Goal: Task Accomplishment & Management: Use online tool/utility

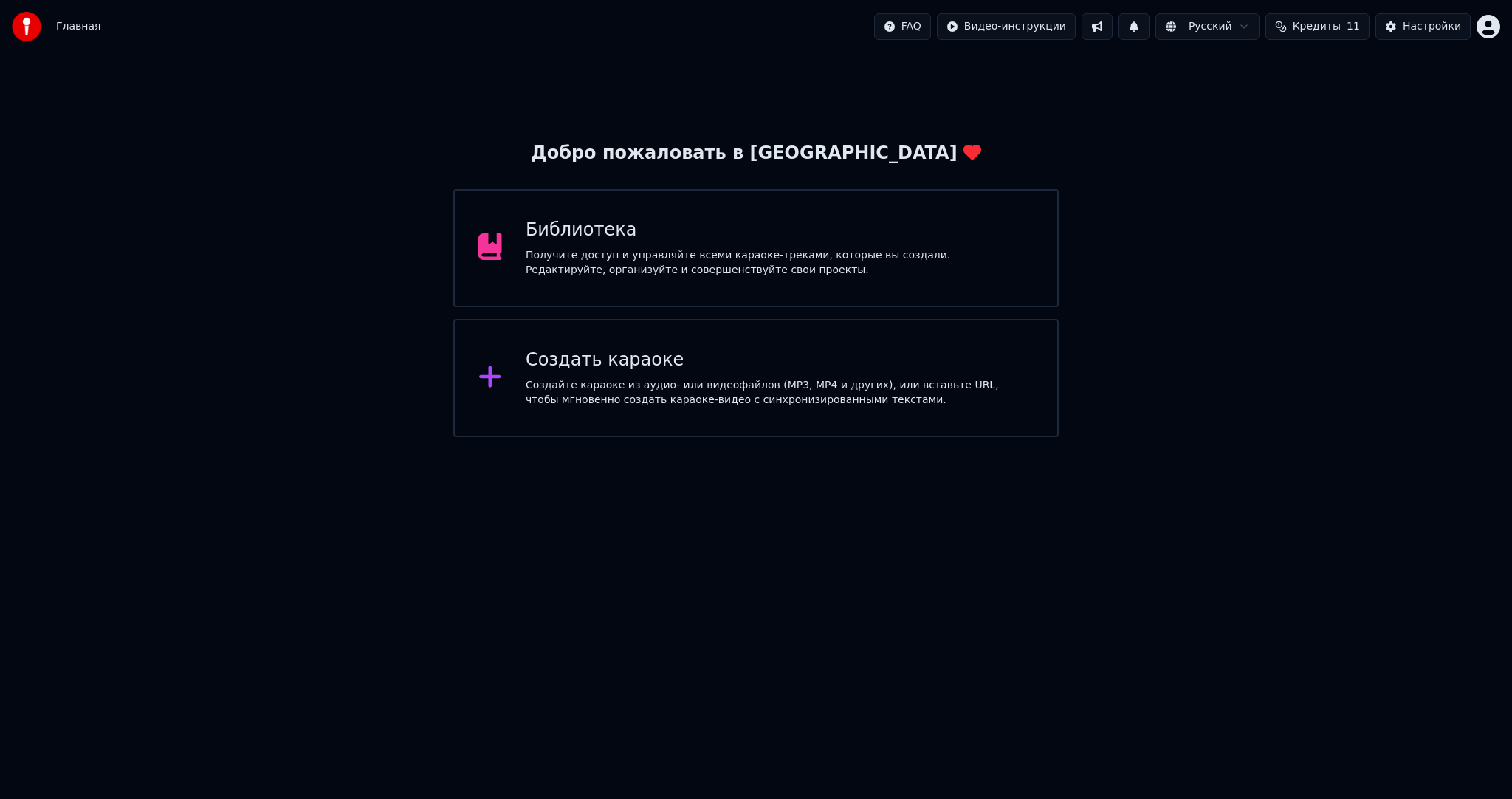
click at [586, 354] on div "Создать караоке" at bounding box center [780, 360] width 508 height 24
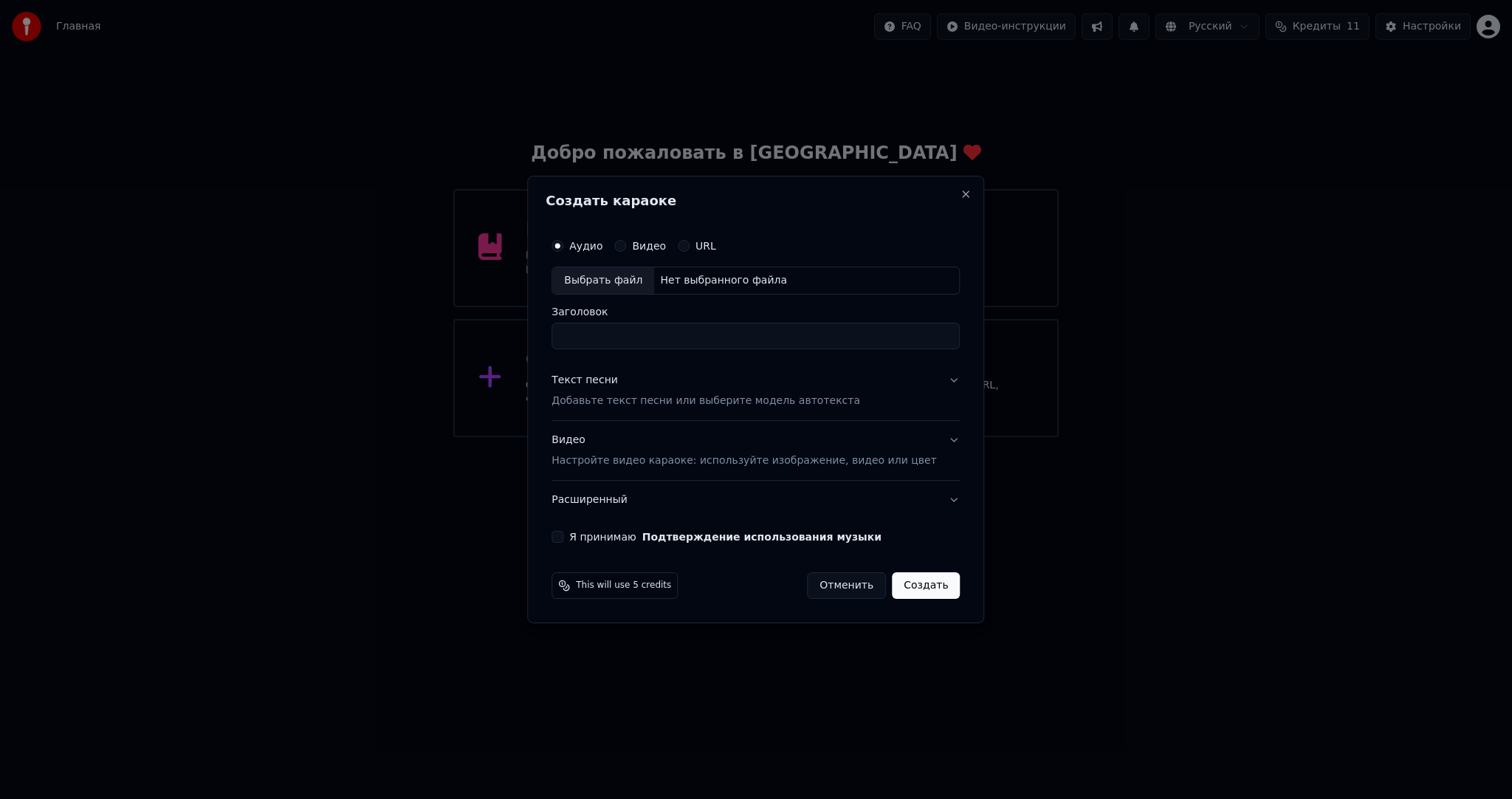
click at [621, 278] on div "Выбрать файл" at bounding box center [603, 281] width 102 height 26
type input "**********"
click at [648, 398] on p "Добавьте текст песни или выберите модель автотекста" at bounding box center [706, 401] width 309 height 15
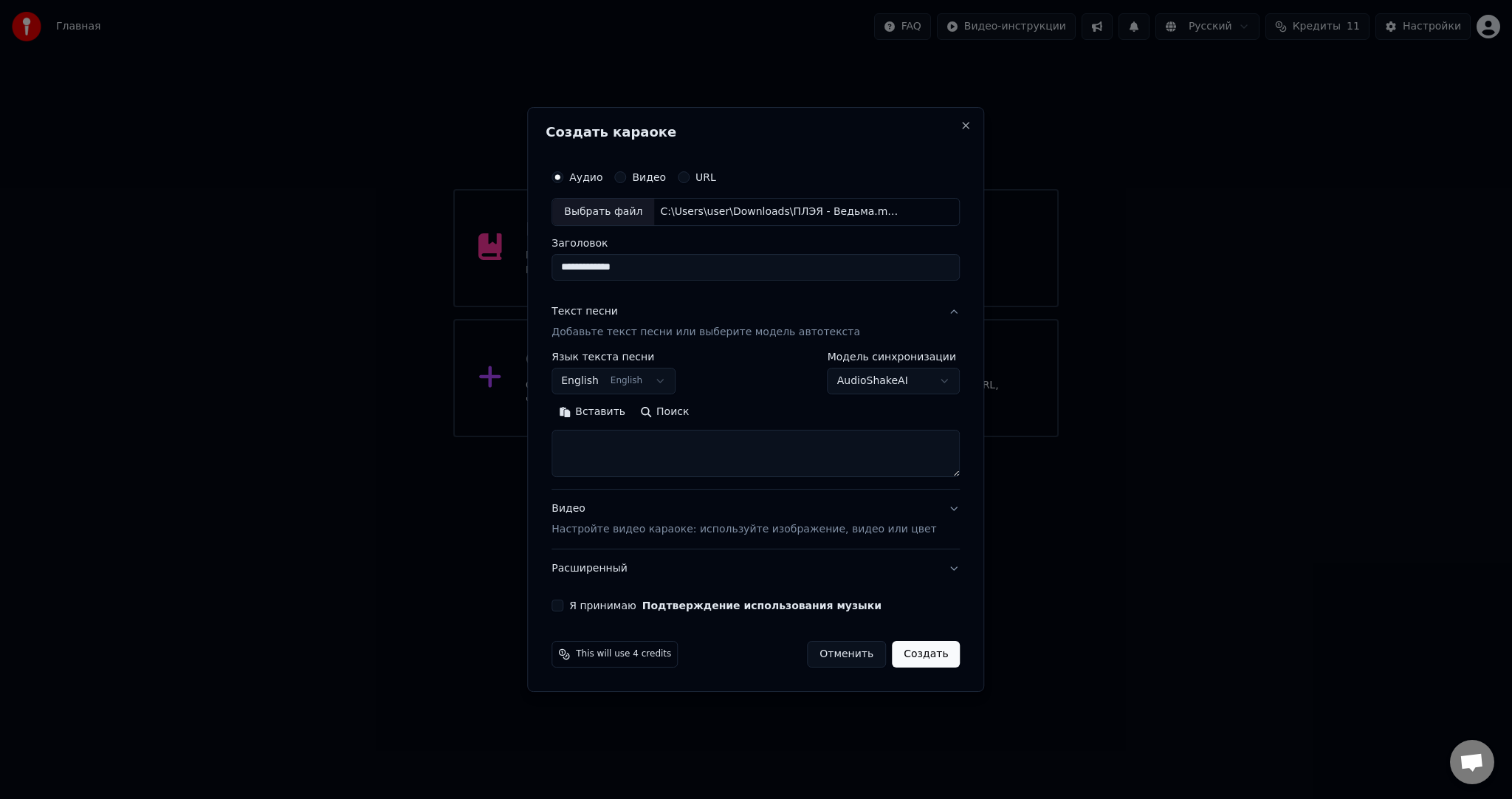
click at [639, 378] on button "English English" at bounding box center [614, 381] width 124 height 26
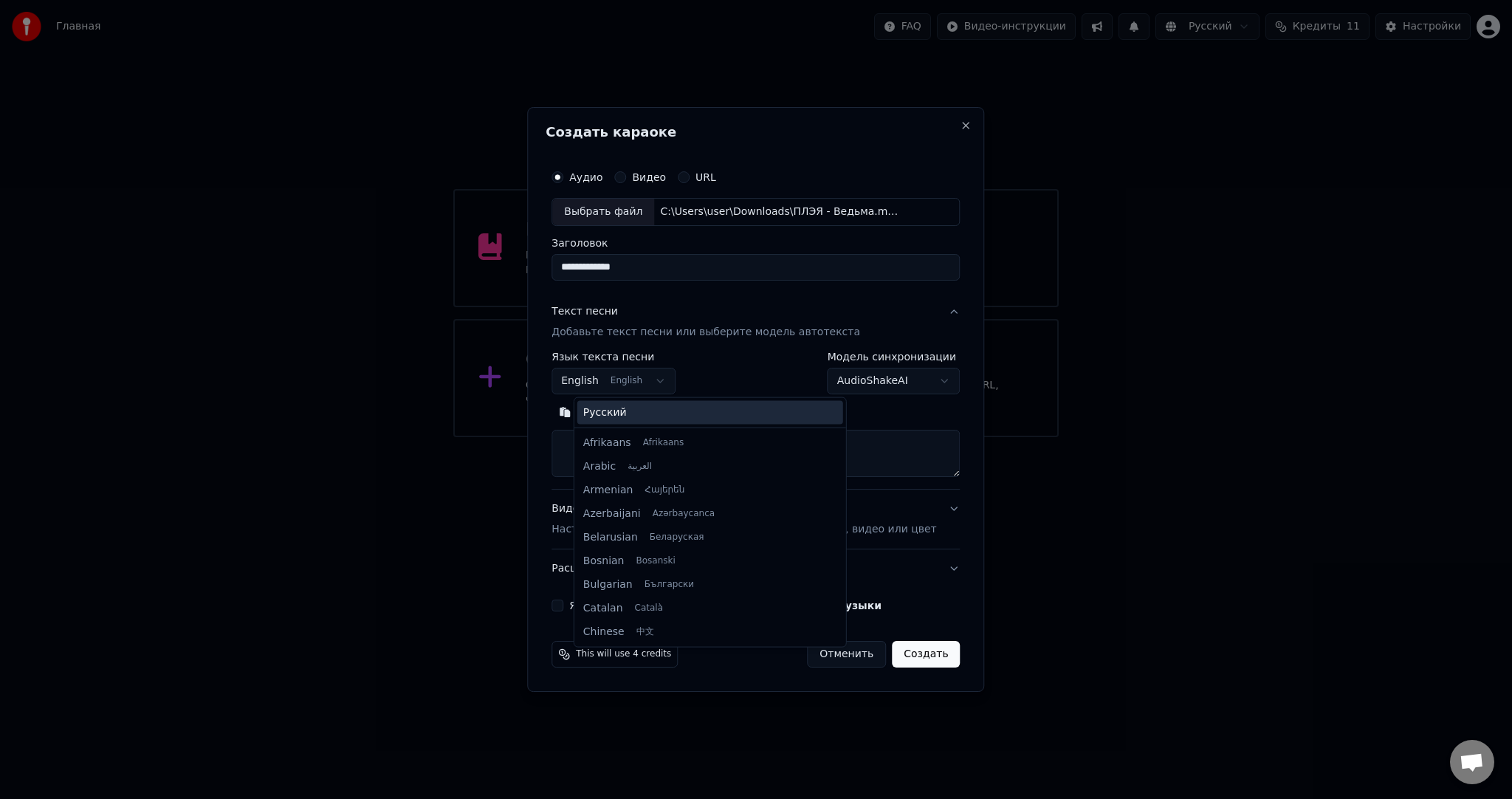
scroll to position [118, 0]
select select "**"
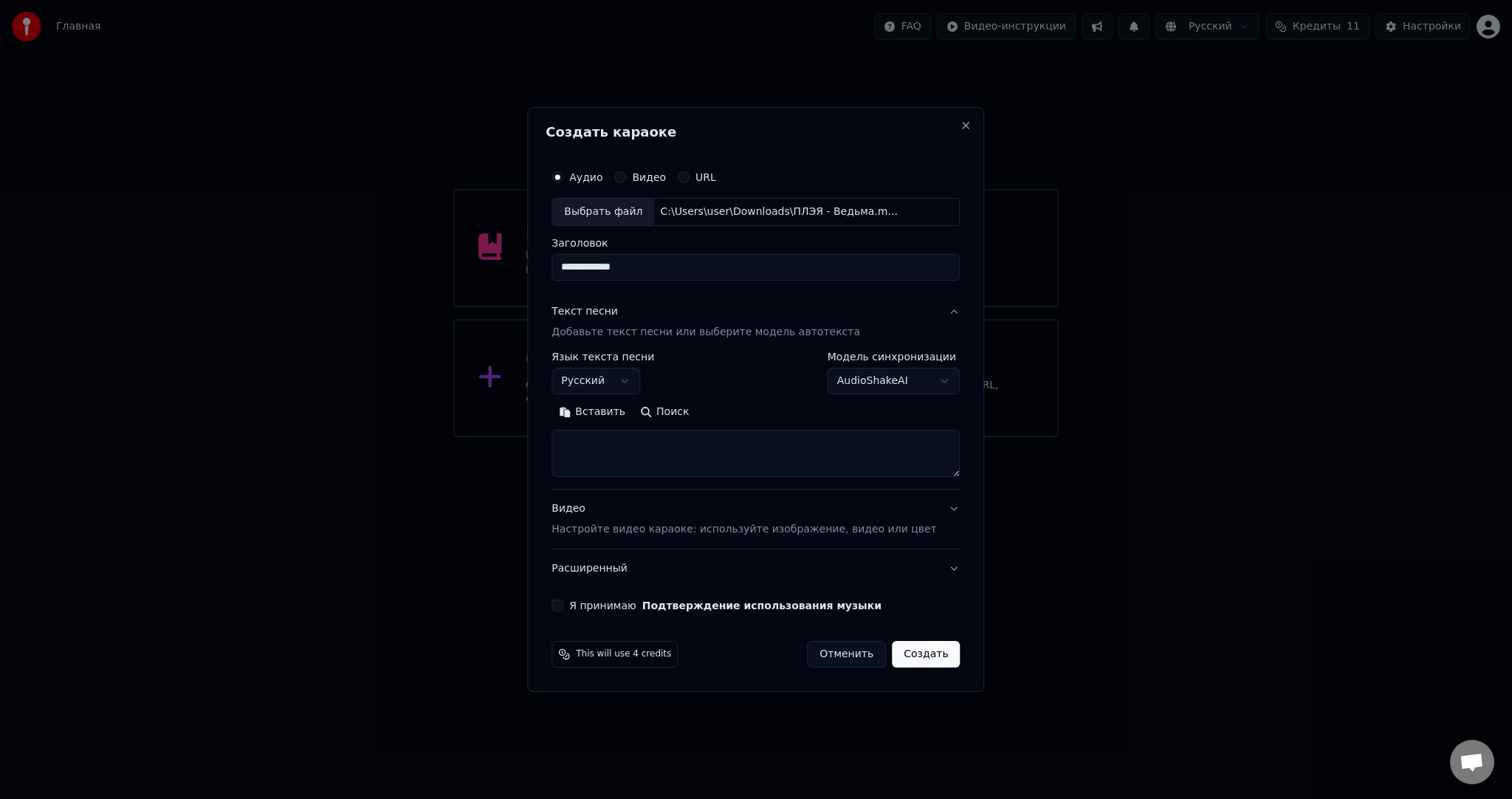
click at [878, 384] on body "**********" at bounding box center [756, 218] width 1512 height 438
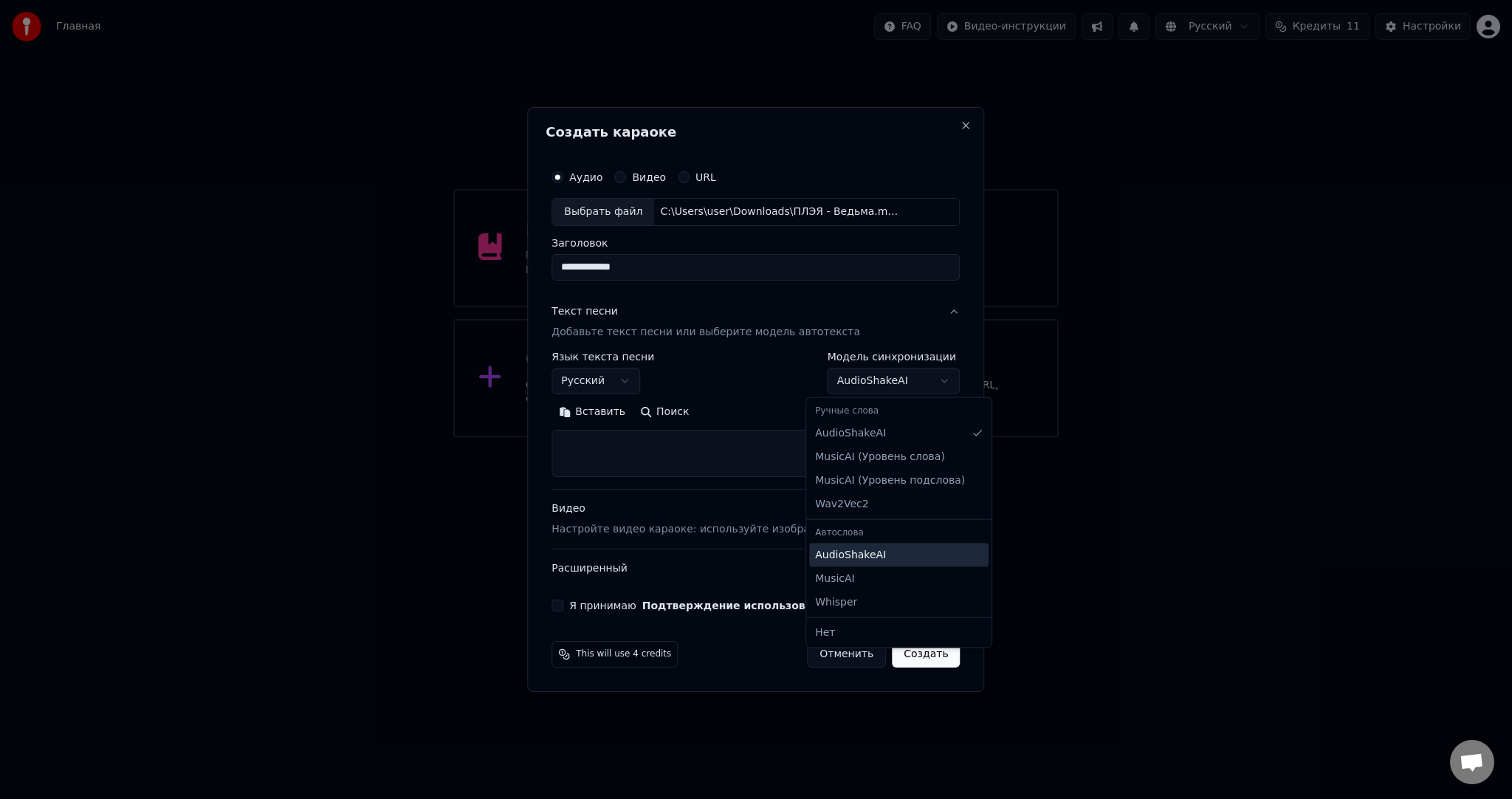
select select "**********"
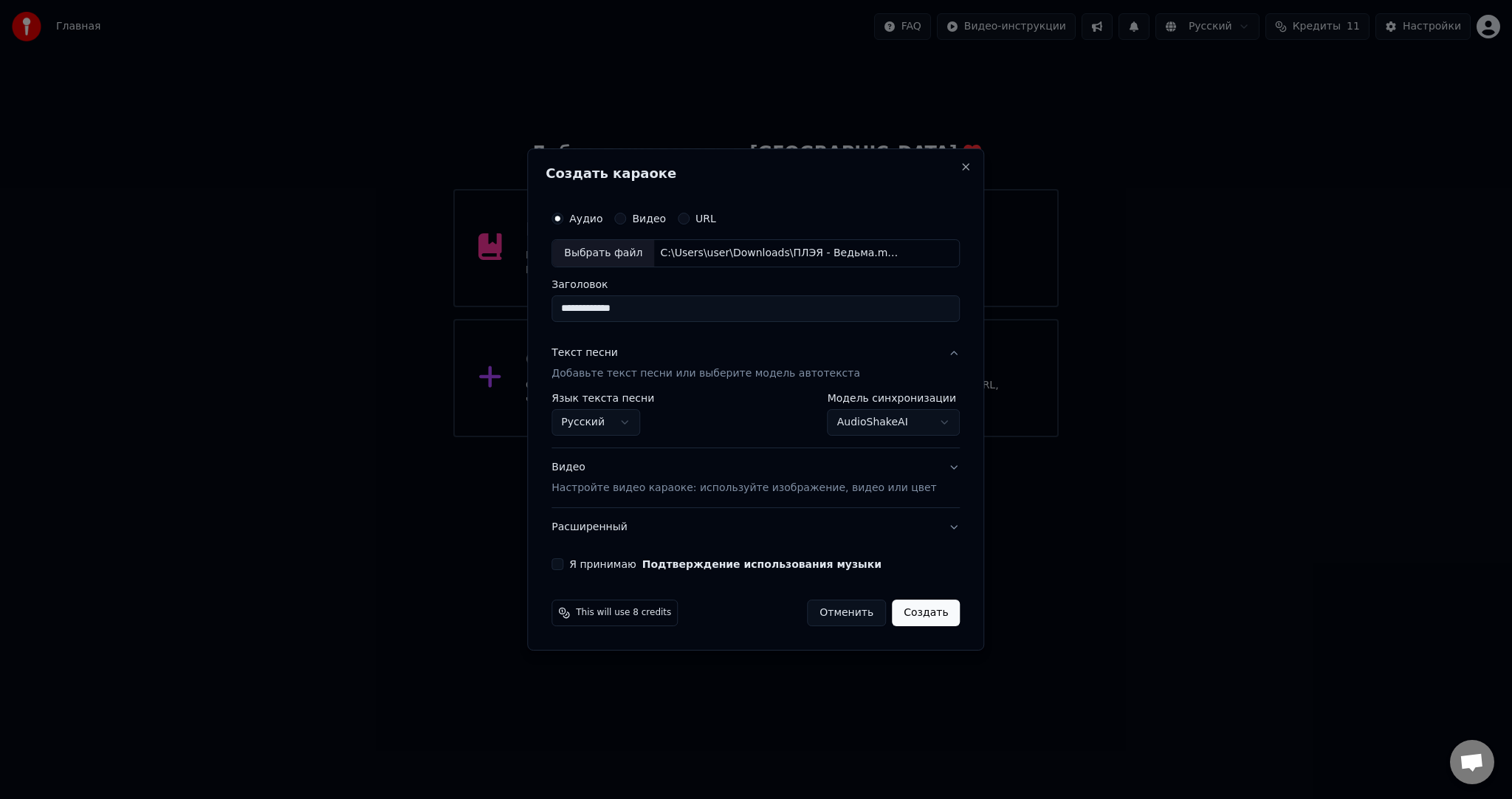
click at [564, 563] on button "Я принимаю Подтверждение использования музыки" at bounding box center [557, 564] width 11 height 11
click at [611, 496] on button "Видео Настройте видео караоке: используйте изображение, видео или цвет" at bounding box center [756, 477] width 408 height 59
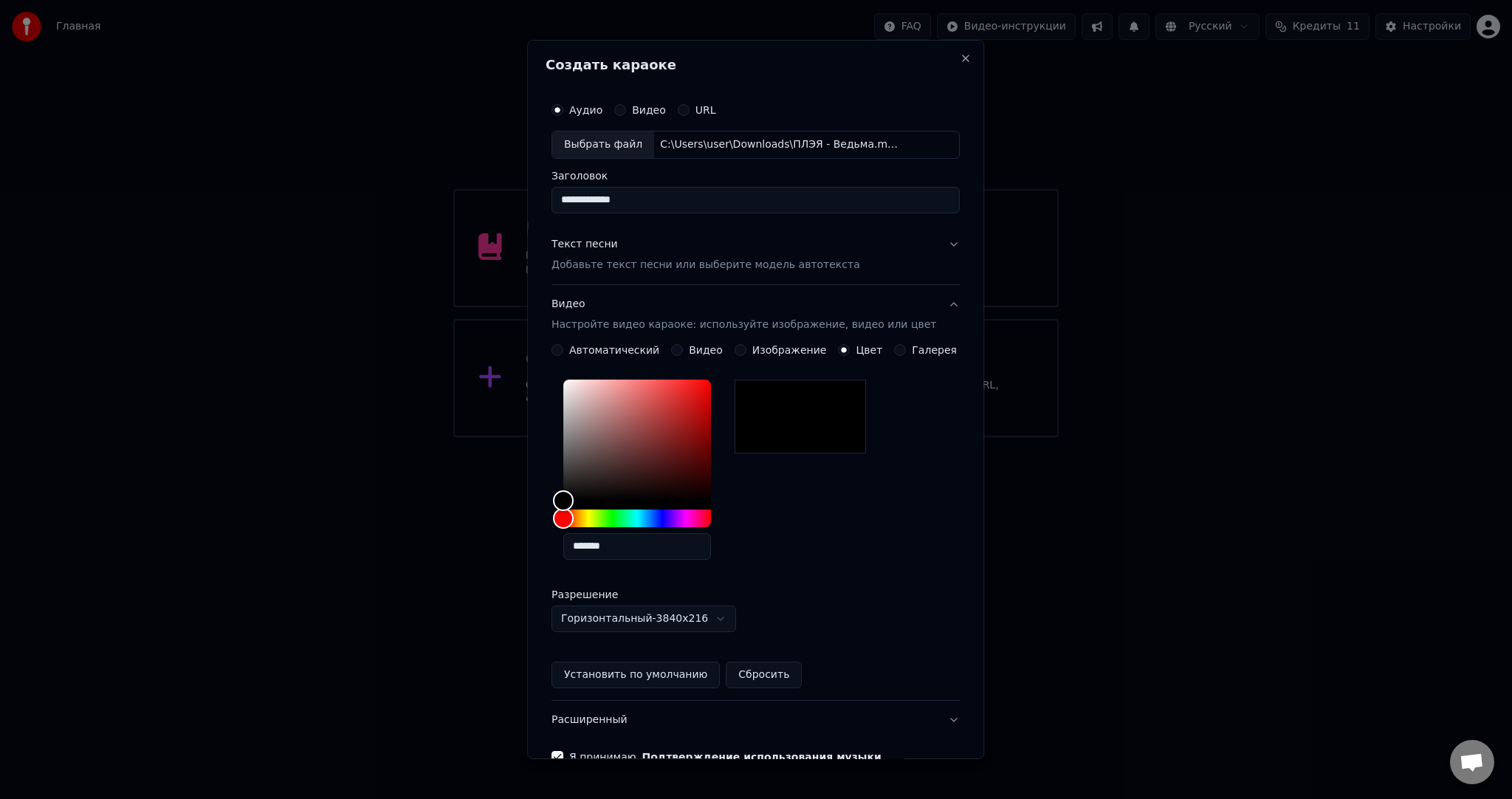
scroll to position [82, 0]
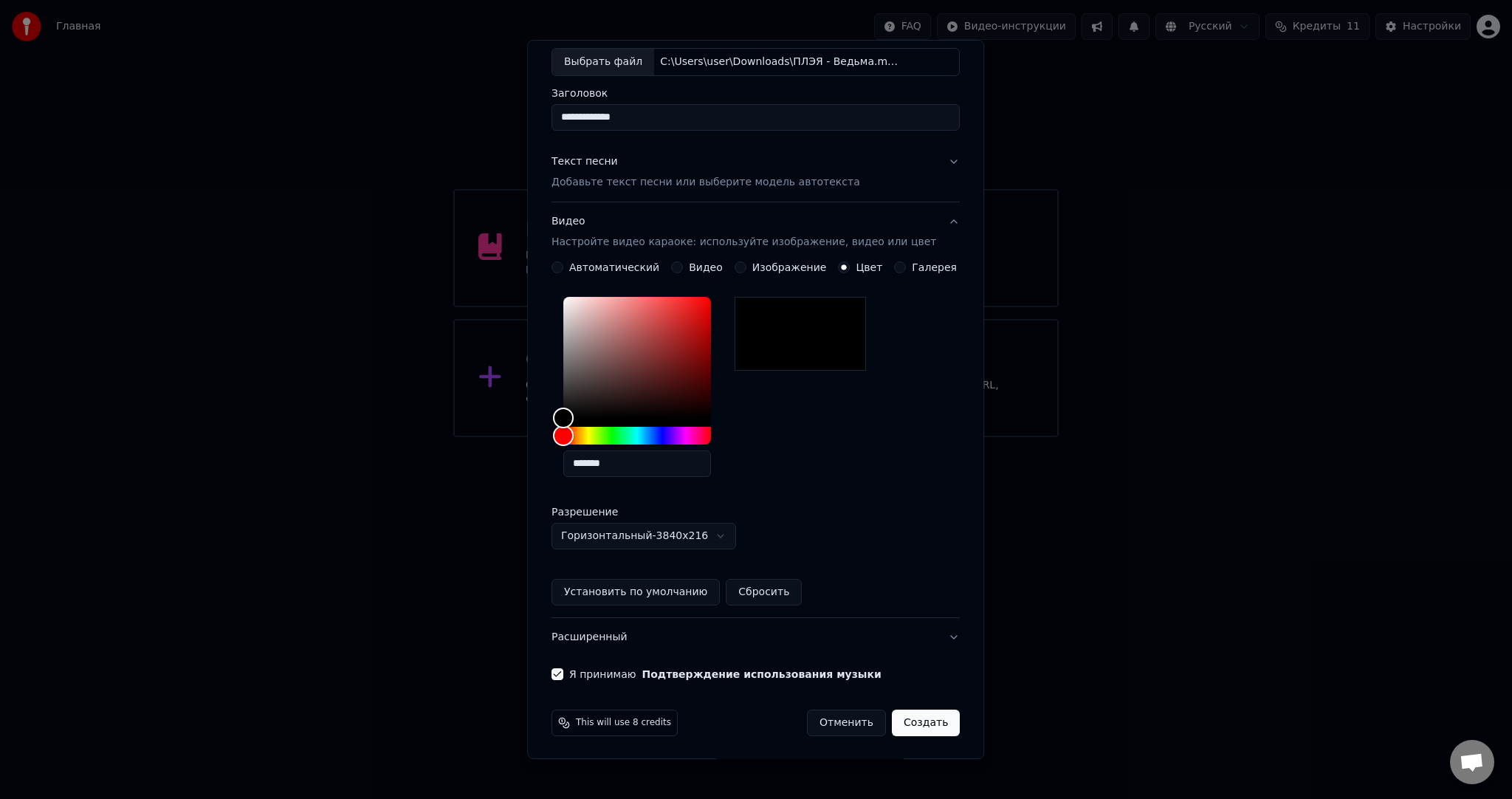
click at [913, 719] on button "Создать" at bounding box center [925, 723] width 67 height 26
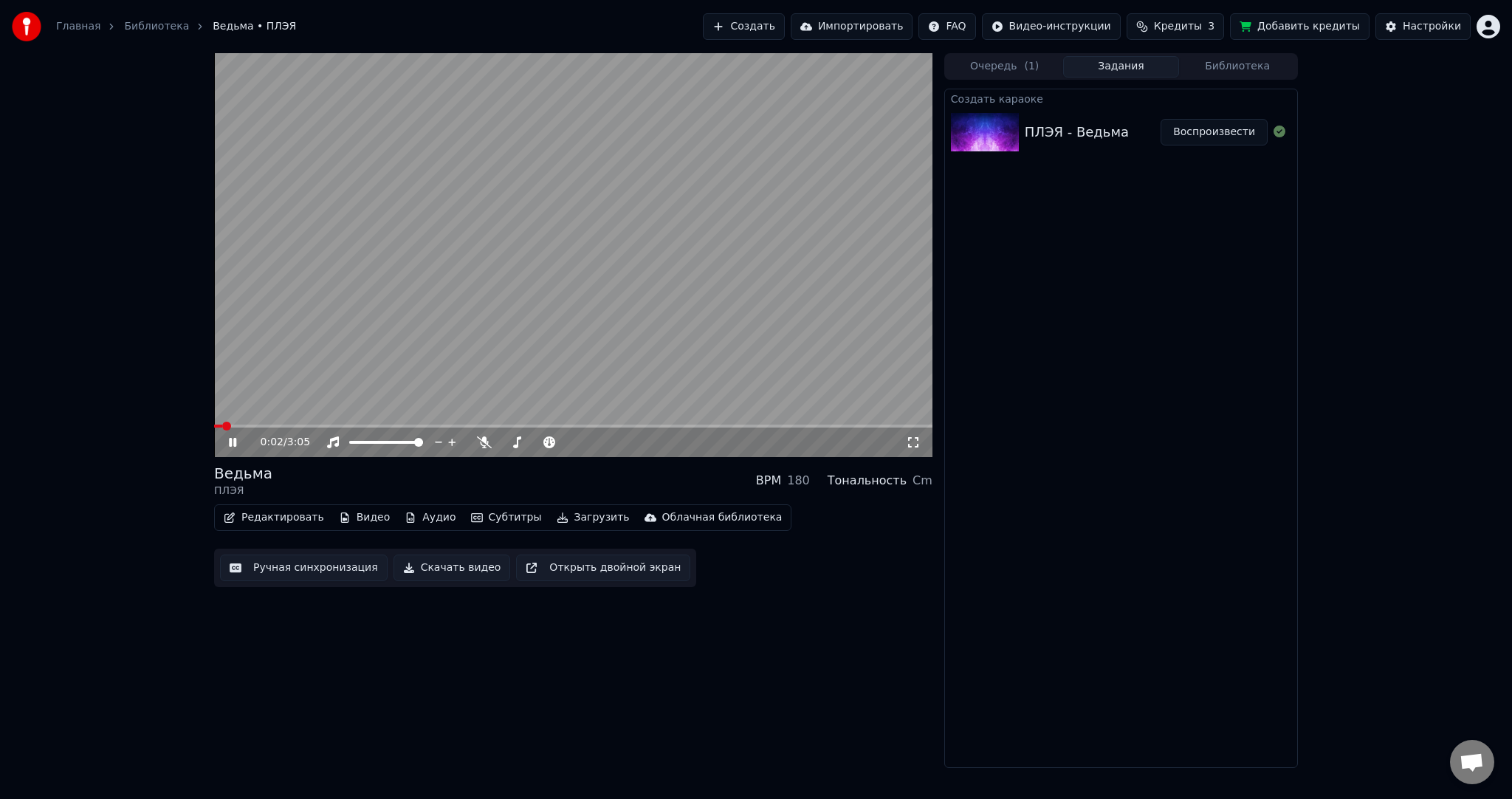
click at [491, 309] on video at bounding box center [573, 255] width 719 height 404
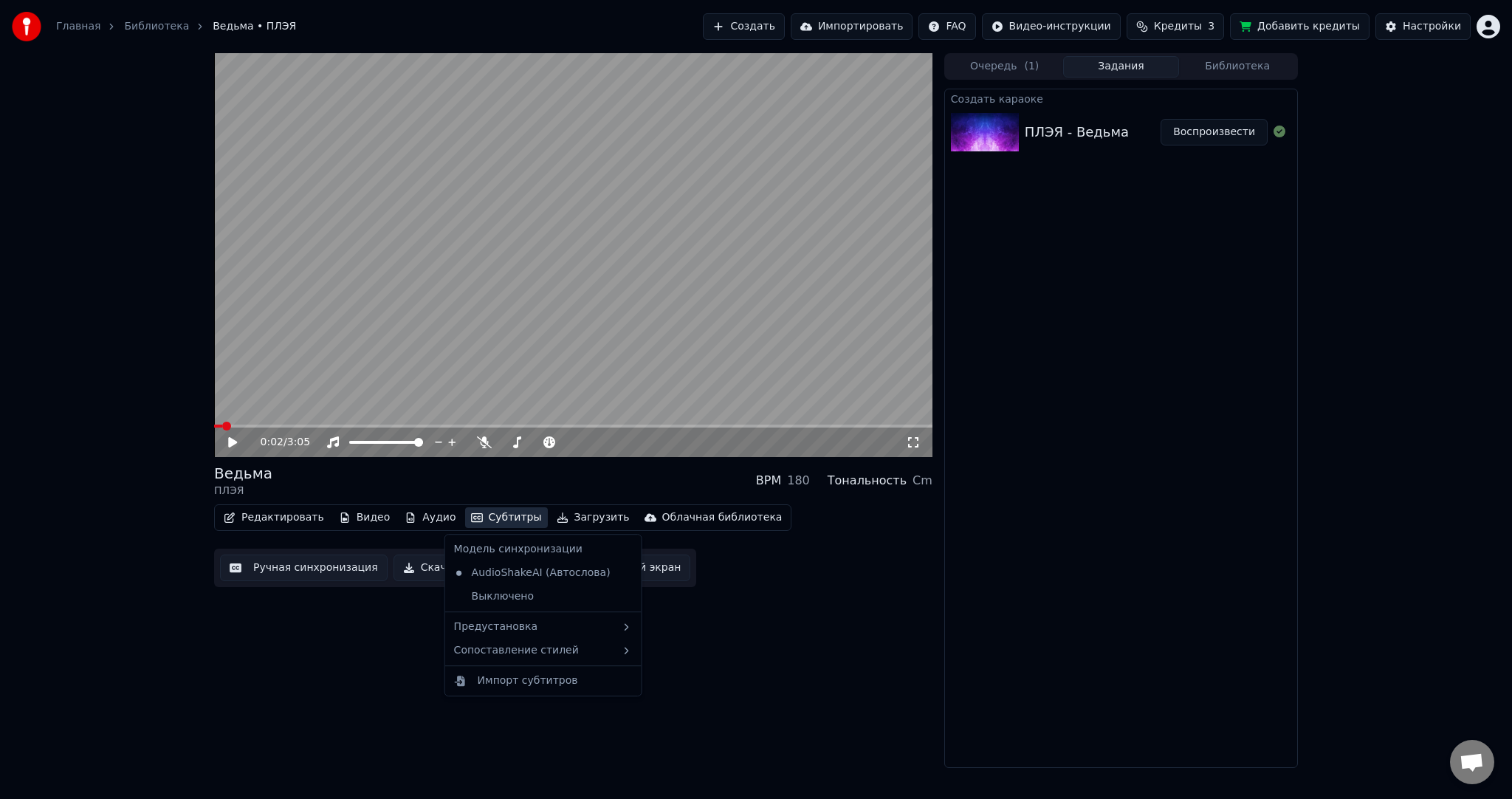
click at [481, 522] on button "Субтитры" at bounding box center [507, 518] width 82 height 21
drag, startPoint x: 515, startPoint y: 627, endPoint x: 628, endPoint y: 635, distance: 113.3
click at [517, 627] on div "Предустановка" at bounding box center [543, 627] width 190 height 24
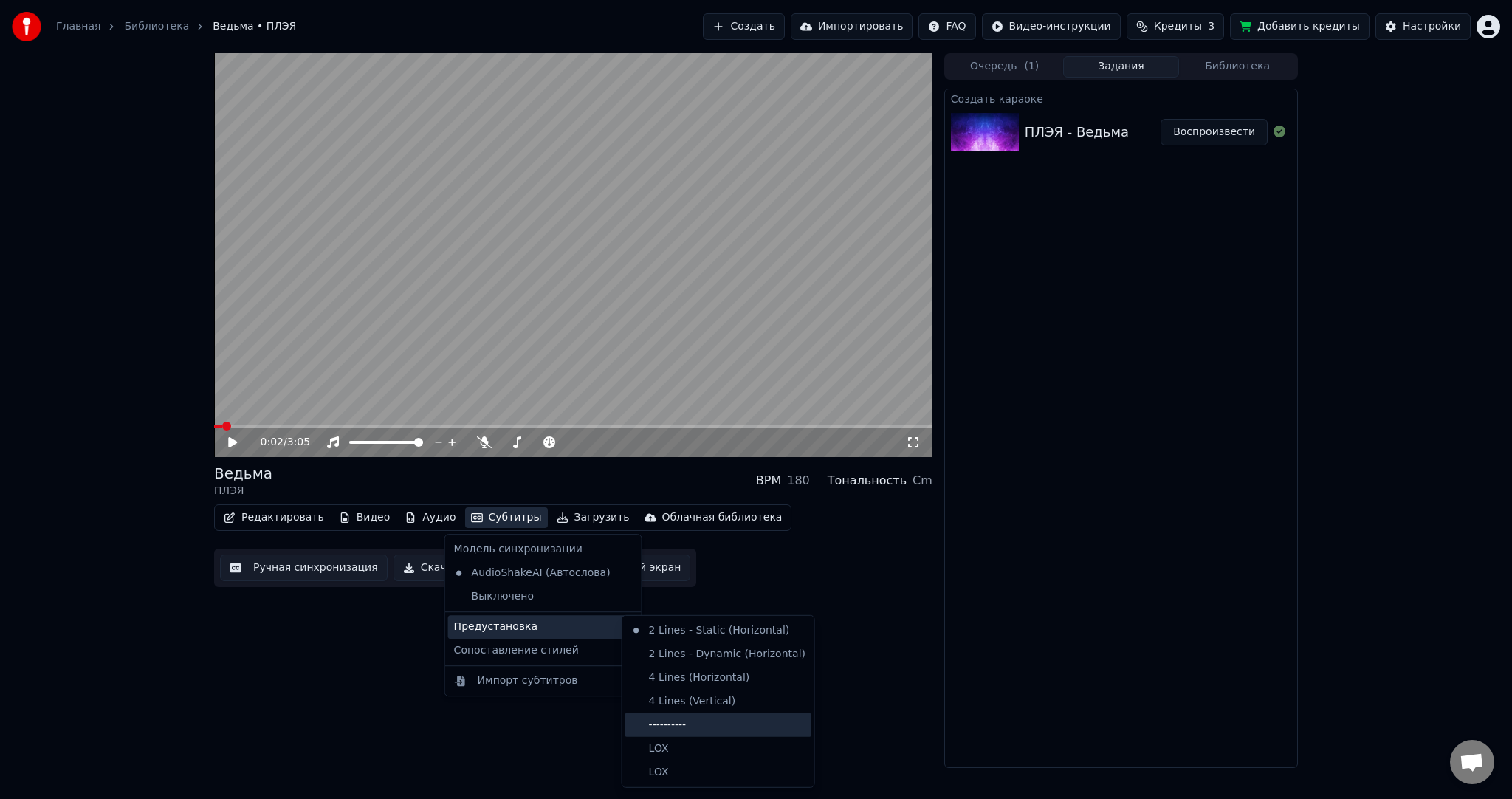
click at [671, 714] on div "----------" at bounding box center [718, 725] width 186 height 24
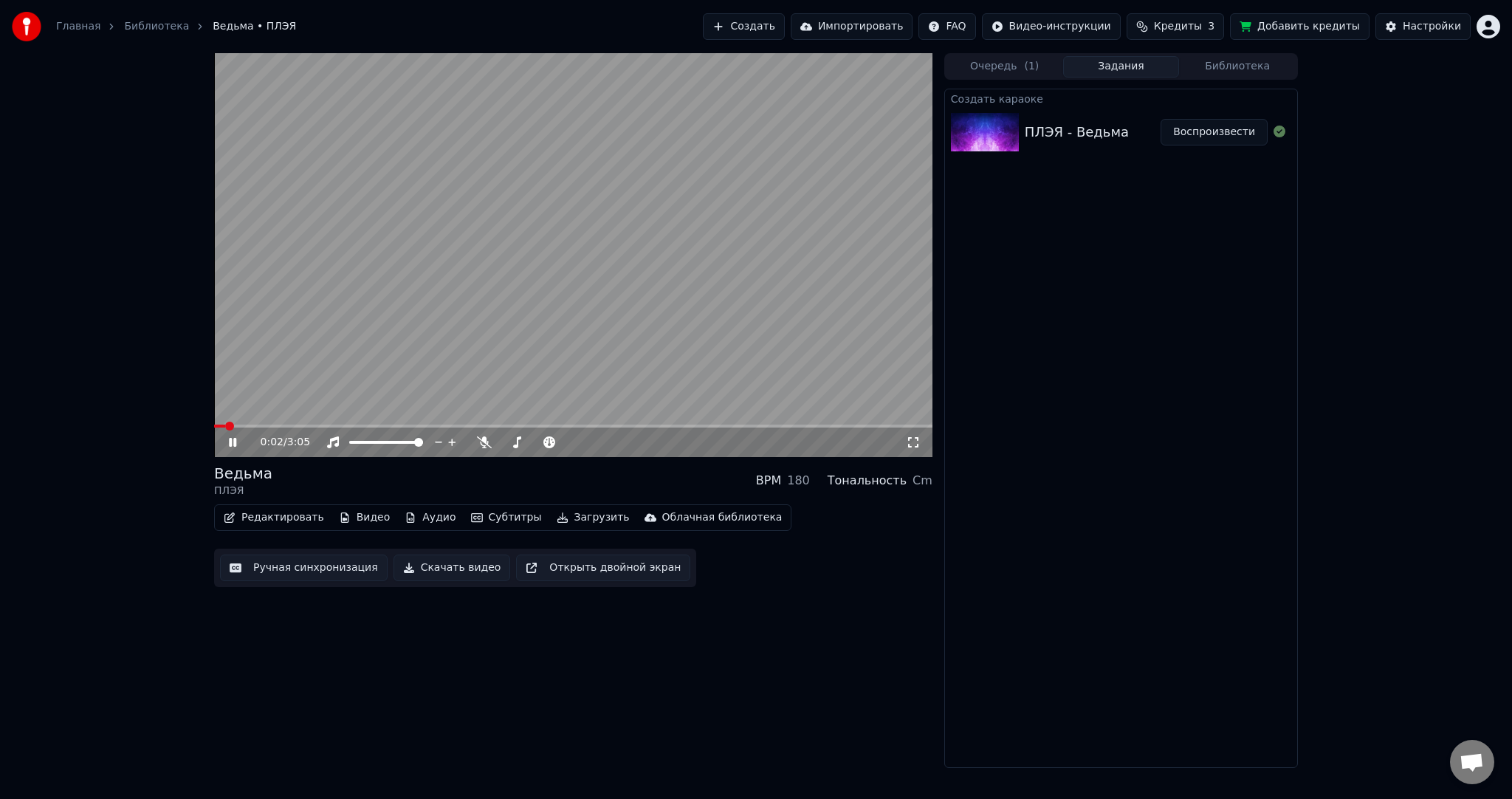
click at [322, 567] on button "Ручная синхронизация" at bounding box center [303, 568] width 167 height 26
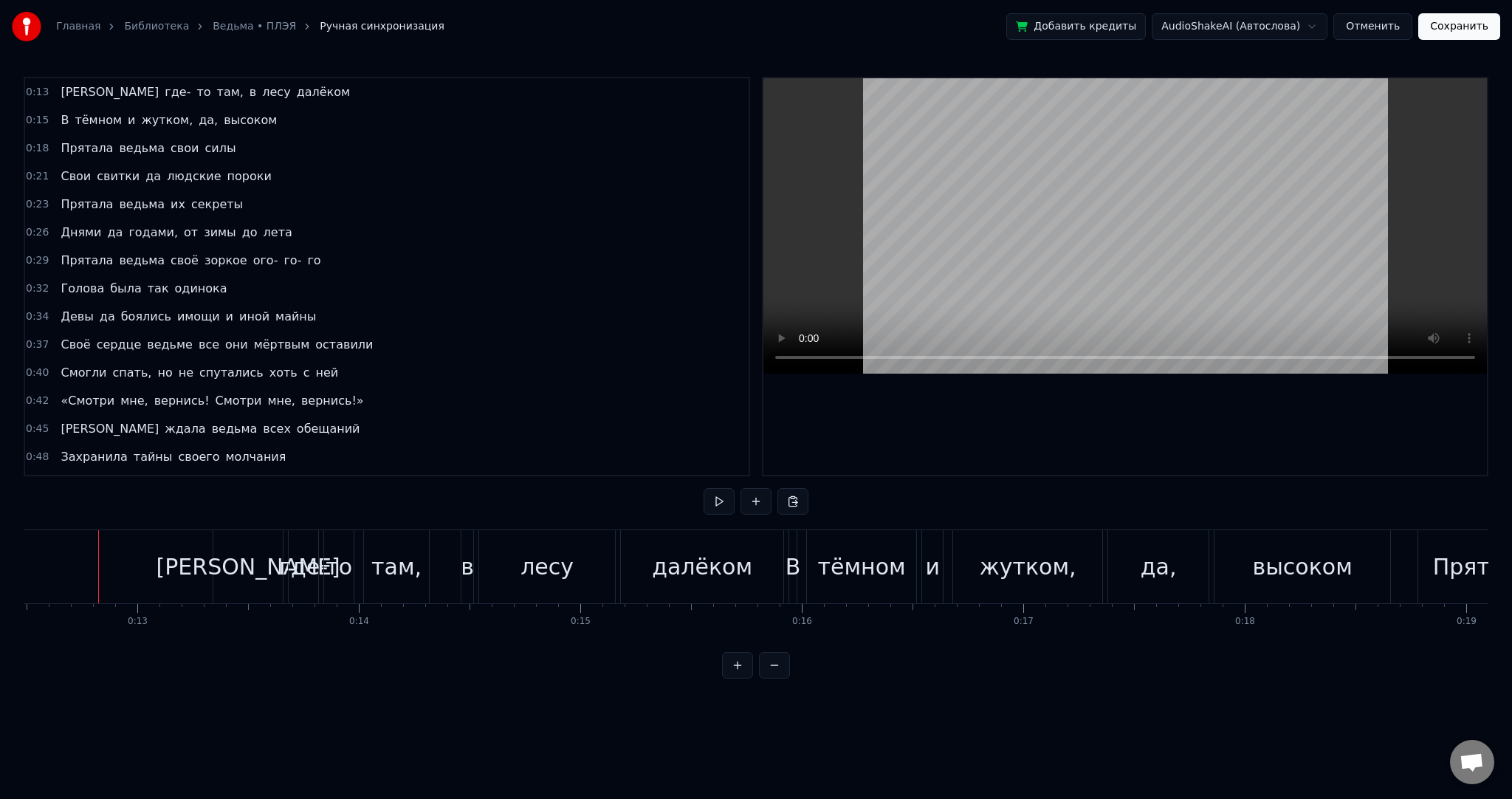
drag, startPoint x: 53, startPoint y: 559, endPoint x: 25, endPoint y: 560, distance: 28.0
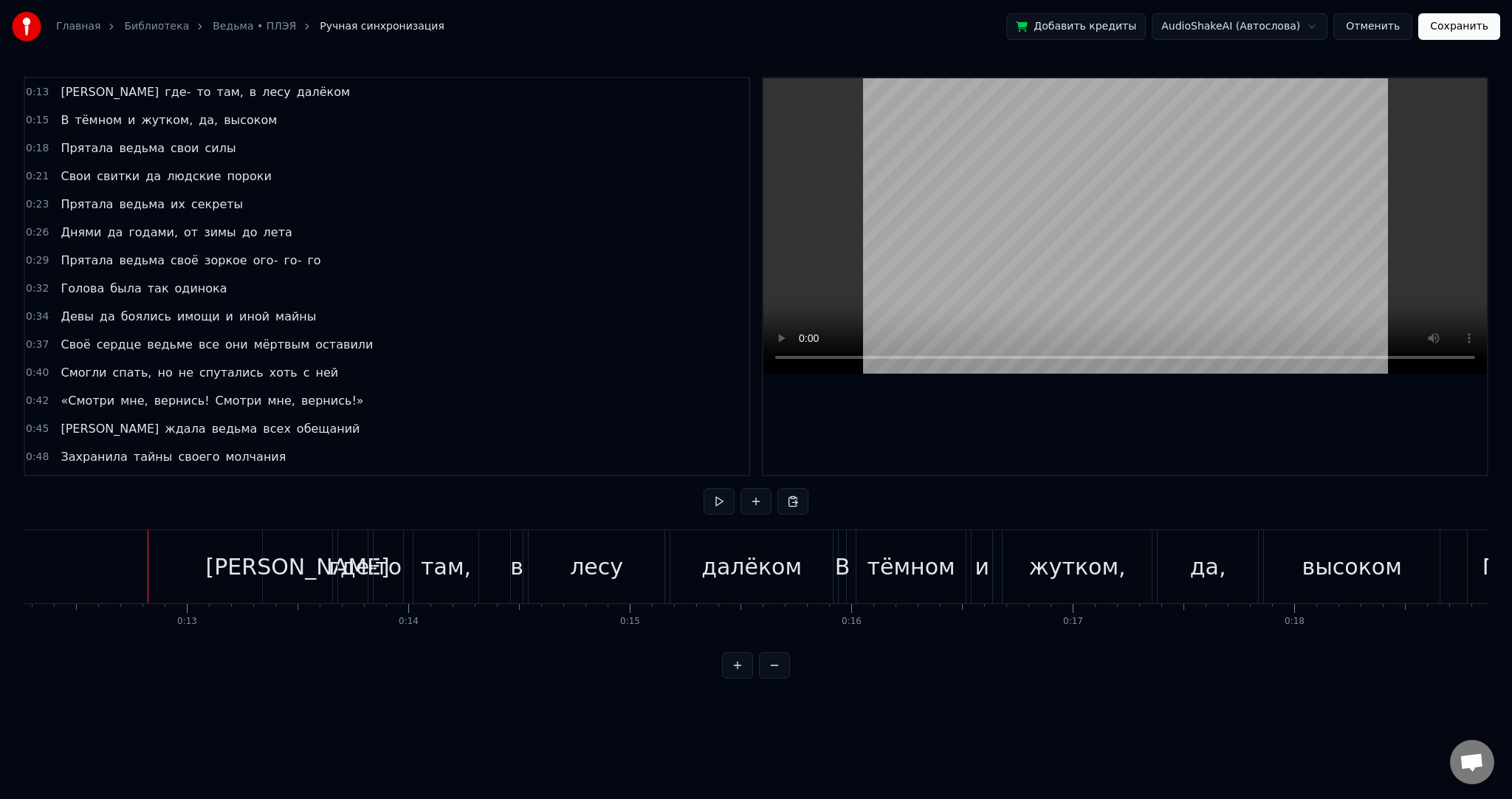
click at [25, 560] on div at bounding box center [25, 567] width 1 height 73
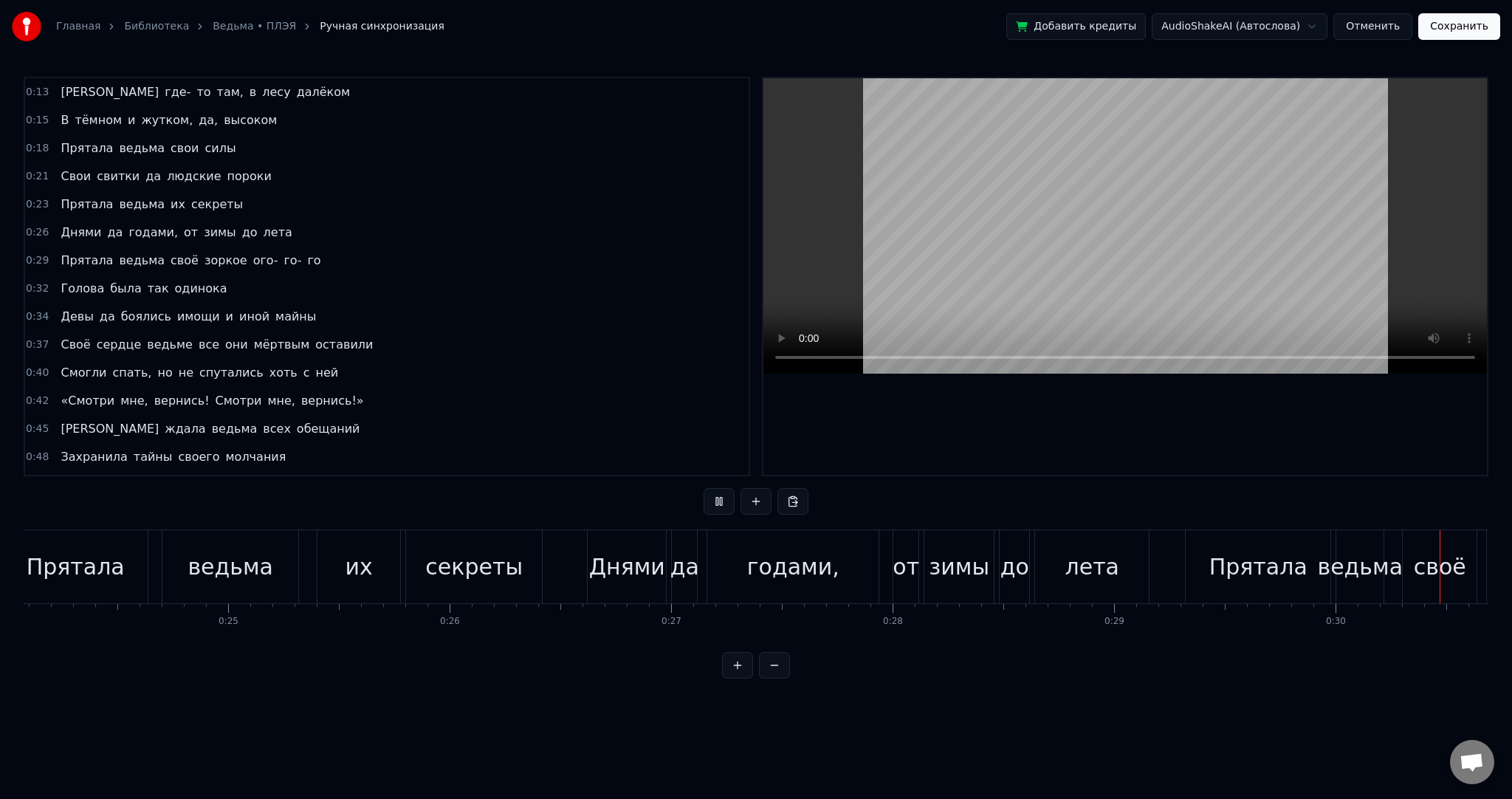
scroll to position [0, 6685]
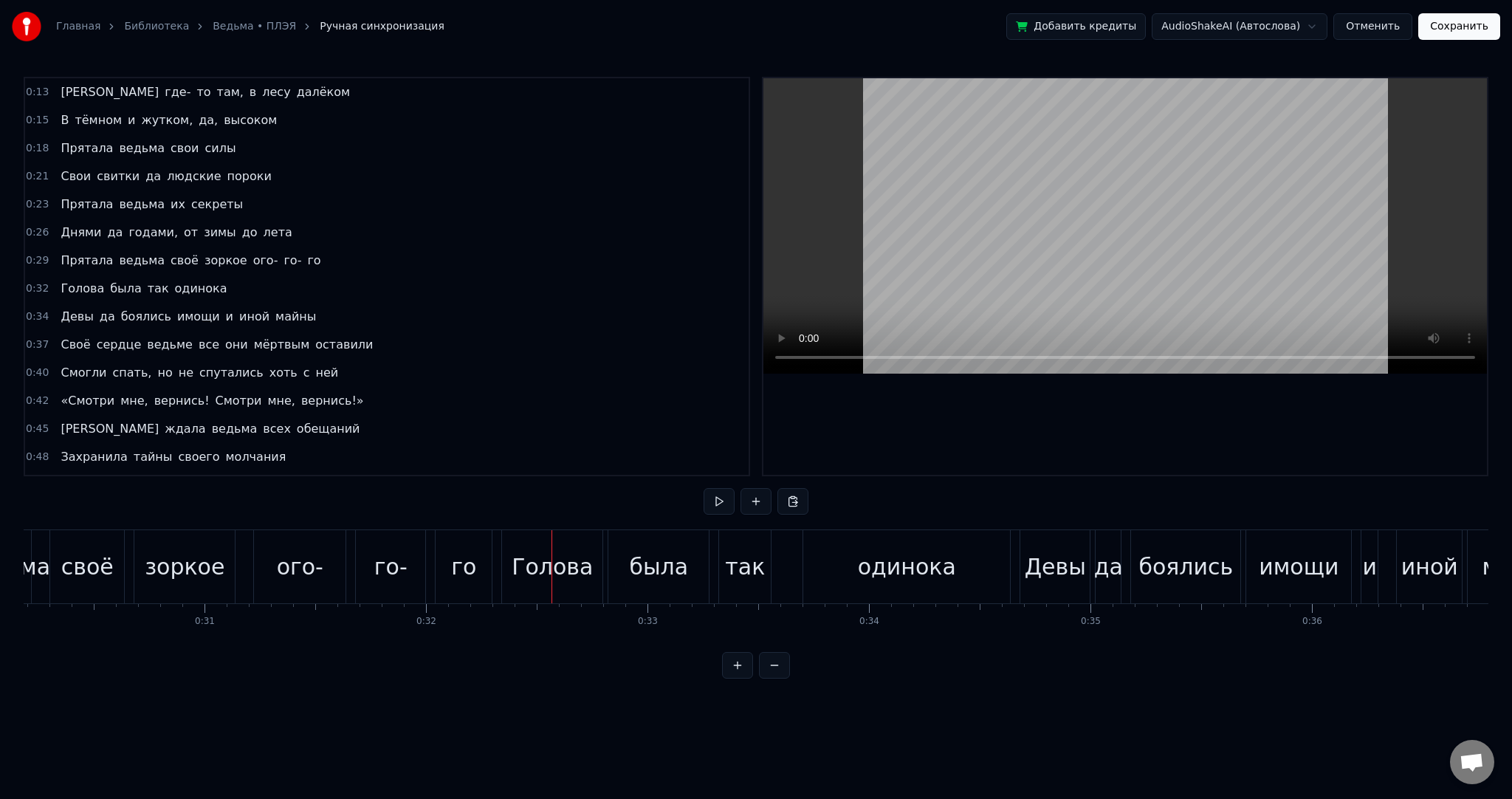
click at [316, 567] on div "ого-" at bounding box center [300, 567] width 46 height 33
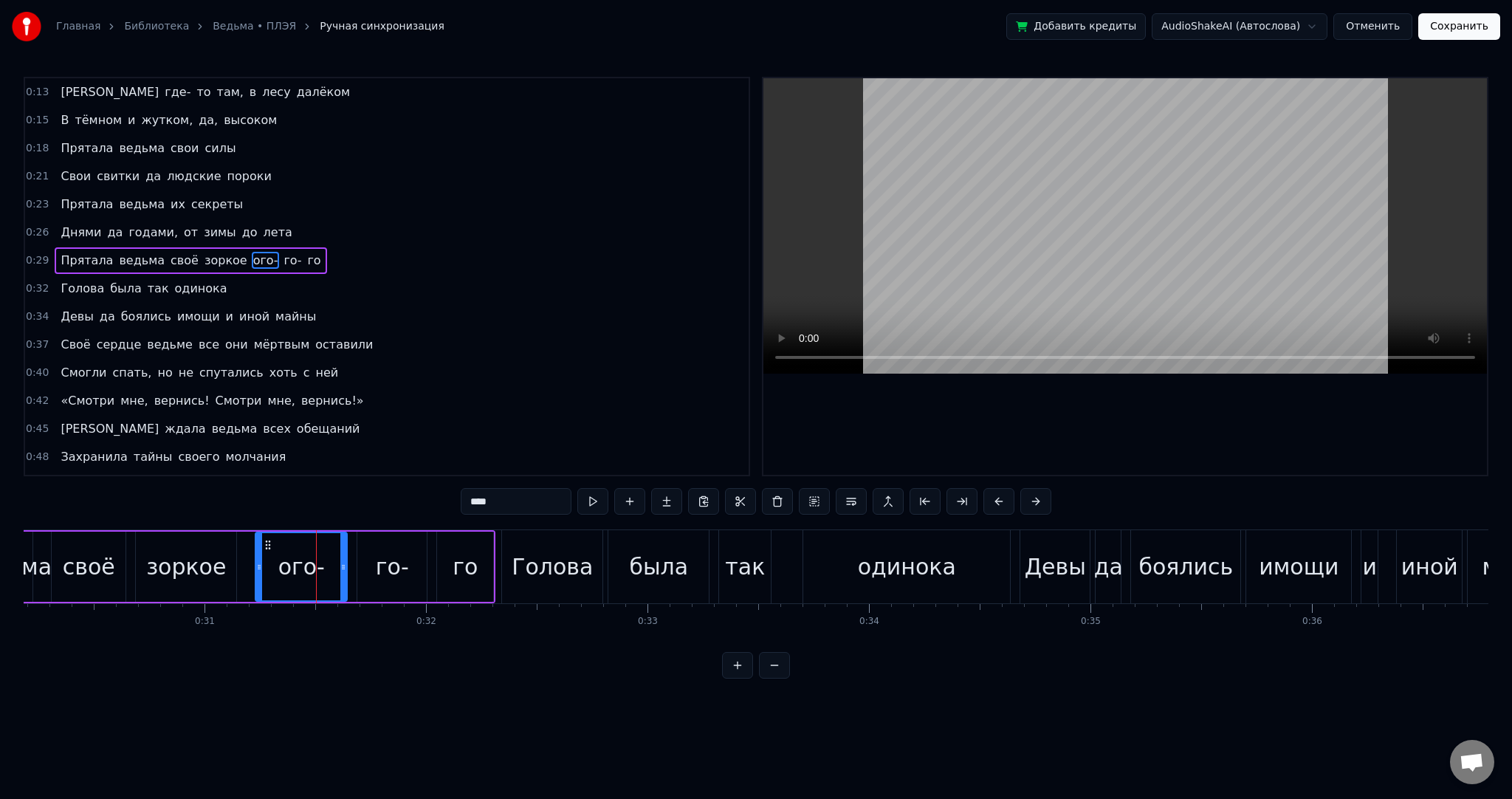
click at [482, 502] on input "****" at bounding box center [516, 502] width 110 height 26
type input "***"
click at [252, 555] on div "Прятала ведьма своё зоркое око го- го" at bounding box center [164, 567] width 663 height 73
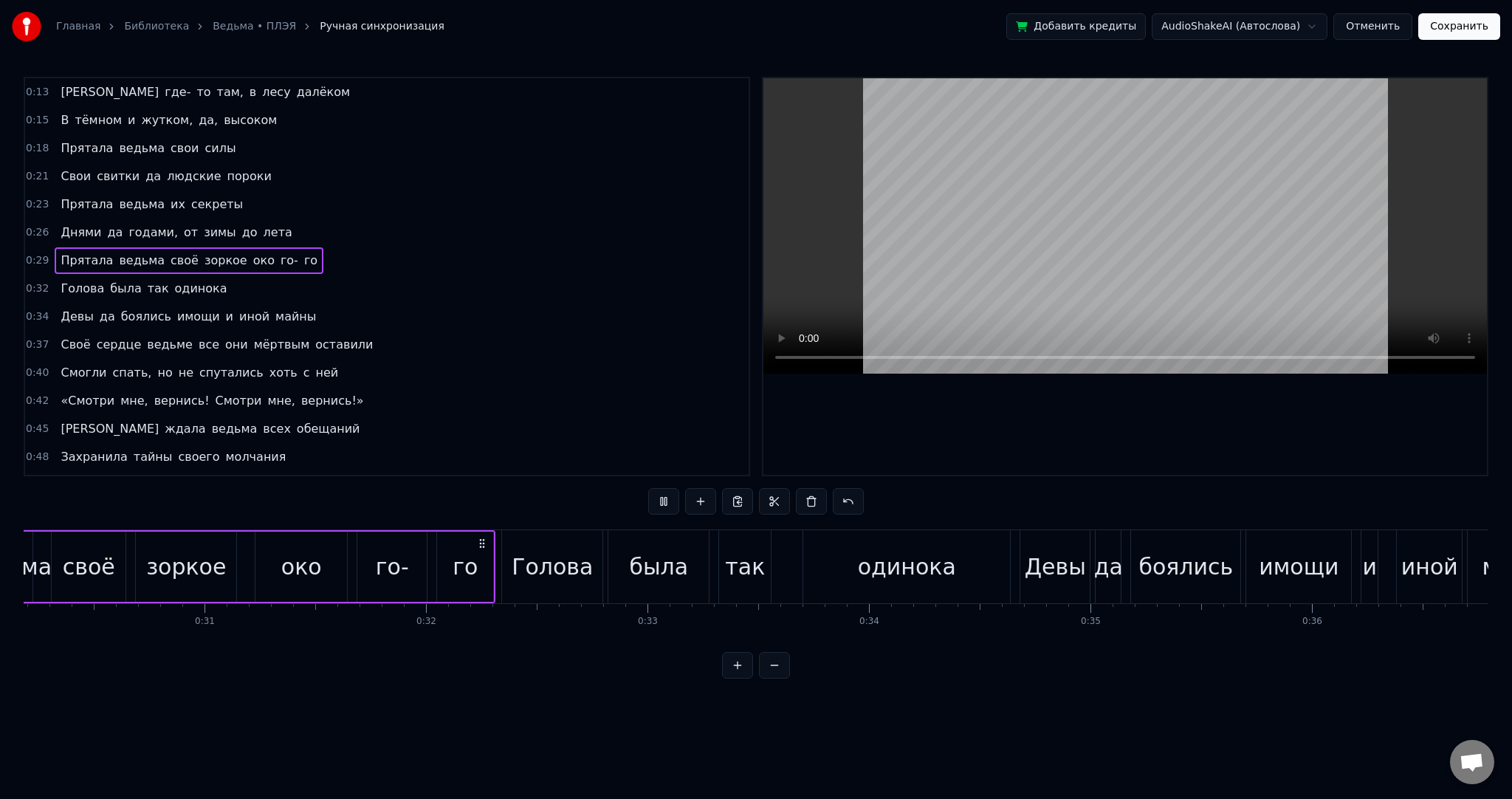
scroll to position [0, 6421]
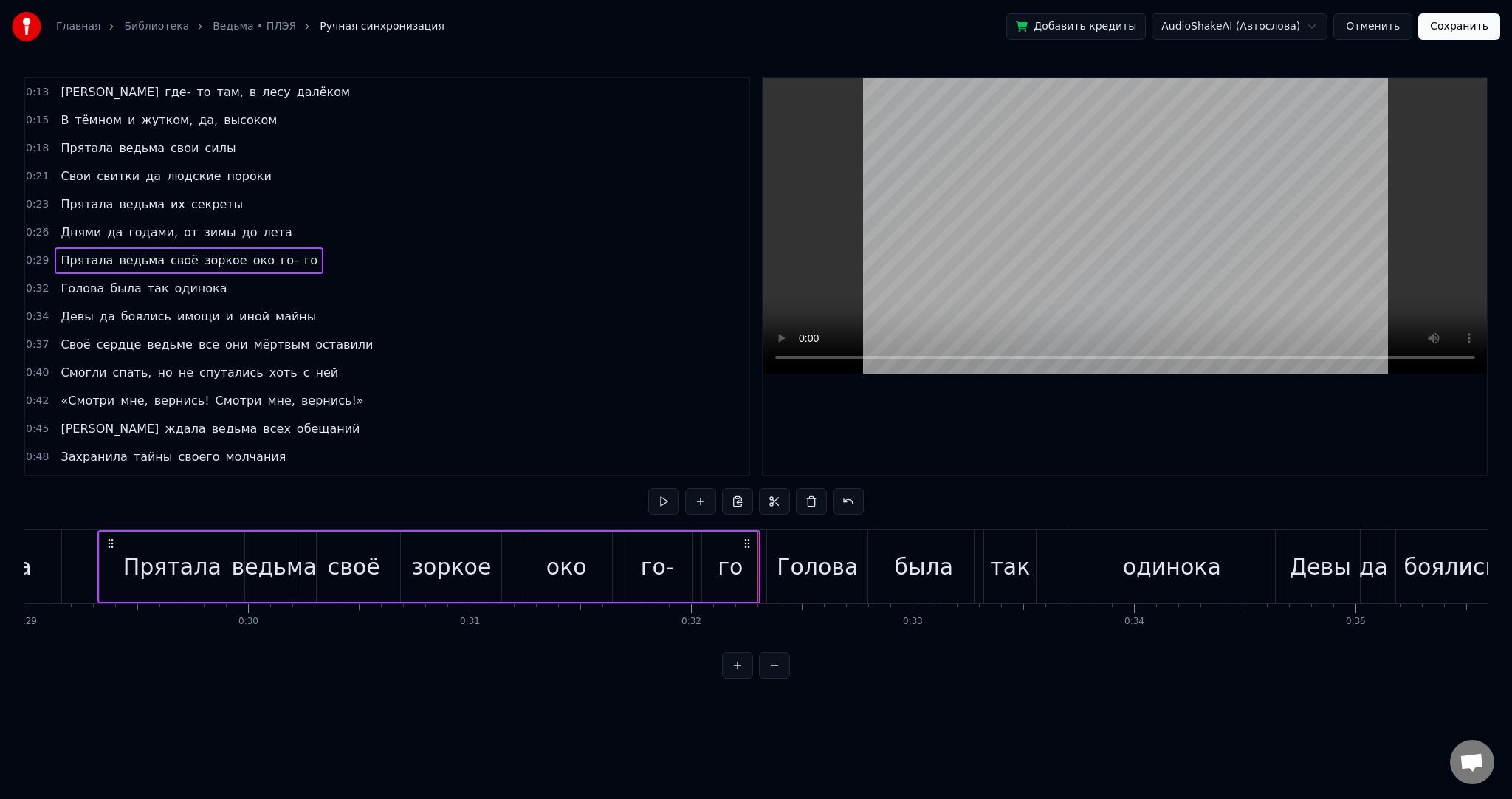
click at [657, 574] on div "го-" at bounding box center [657, 567] width 33 height 33
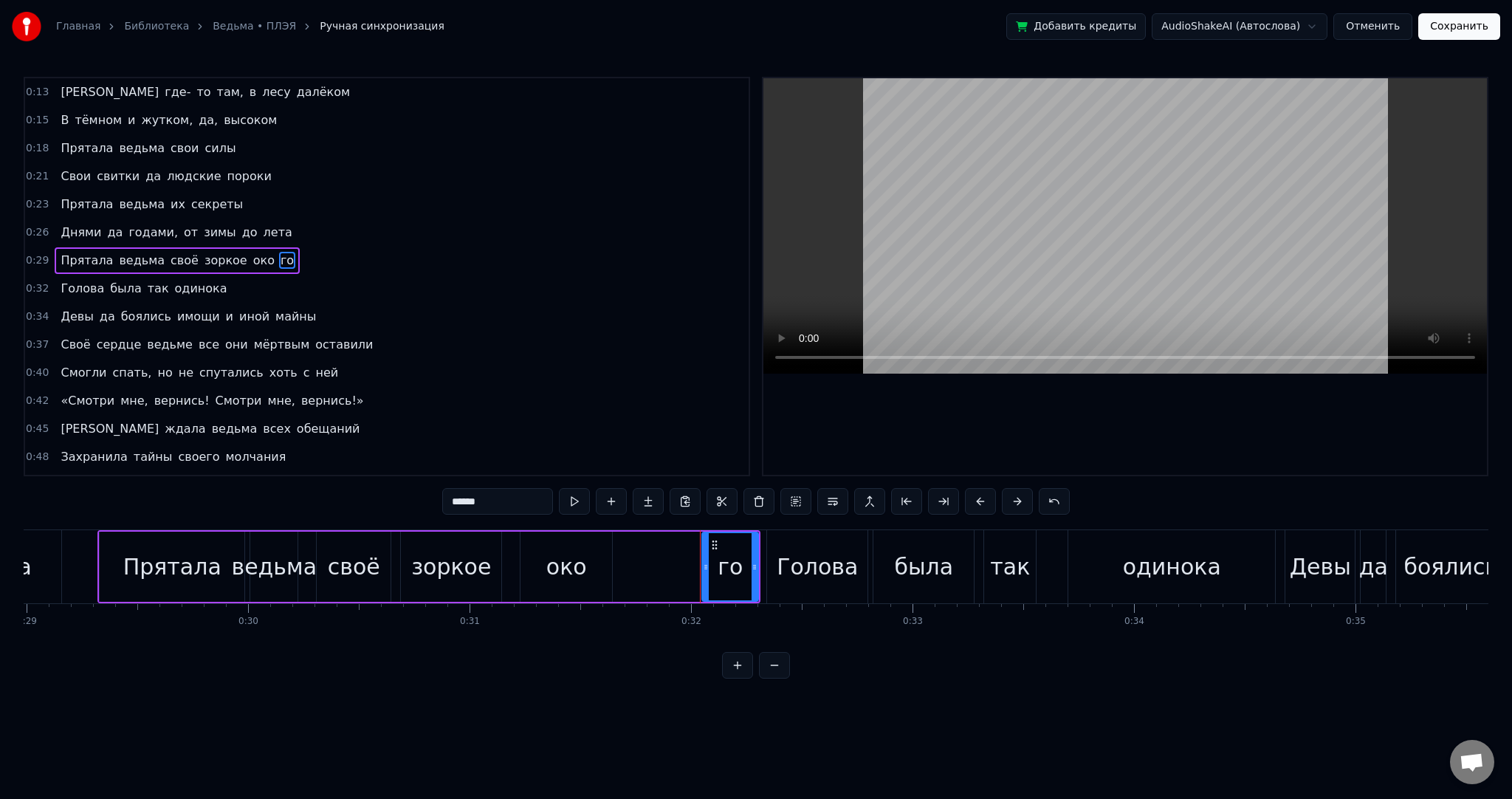
scroll to position [5, 0]
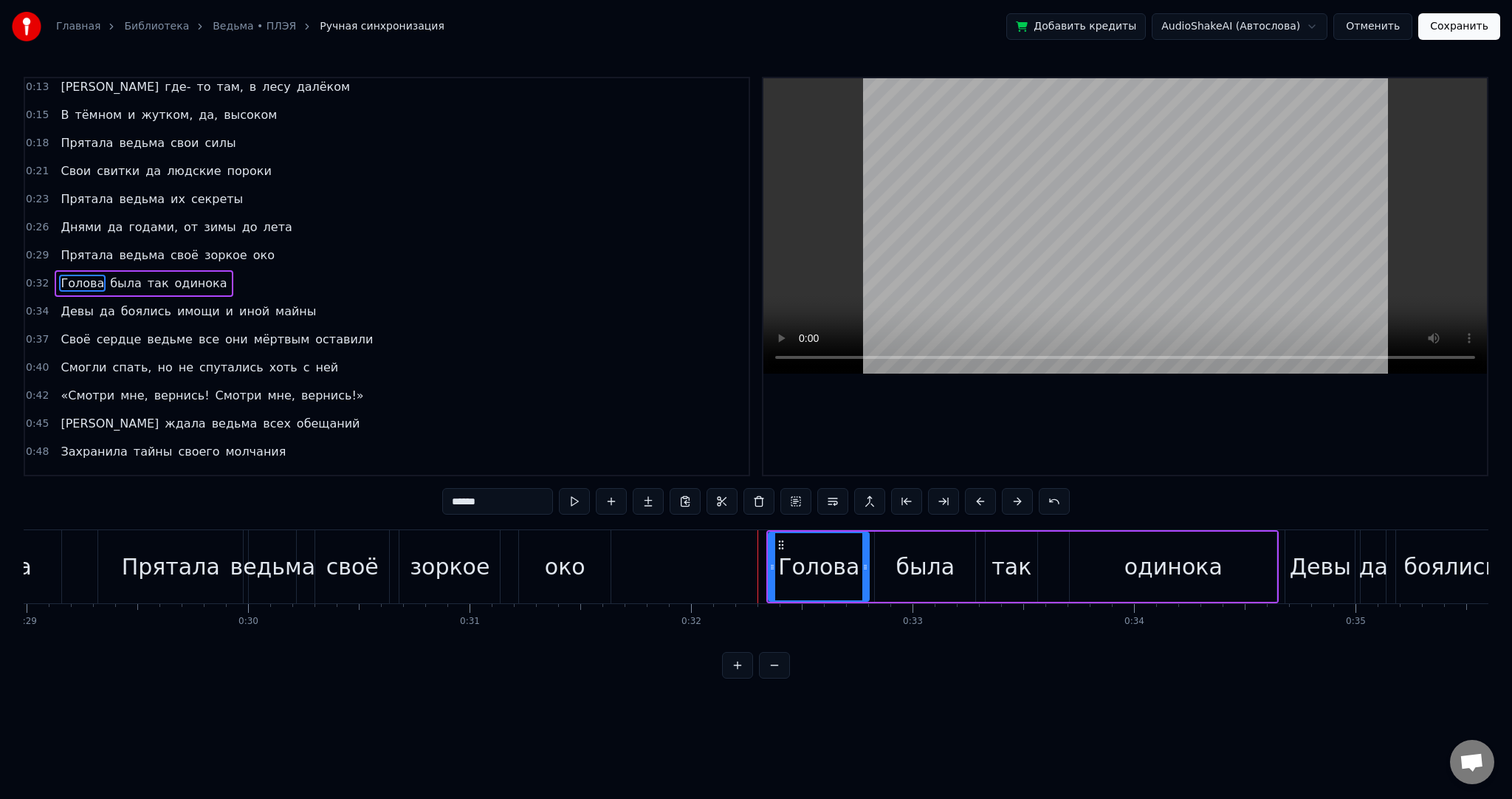
click at [582, 557] on div "око" at bounding box center [565, 567] width 40 height 33
type input "***"
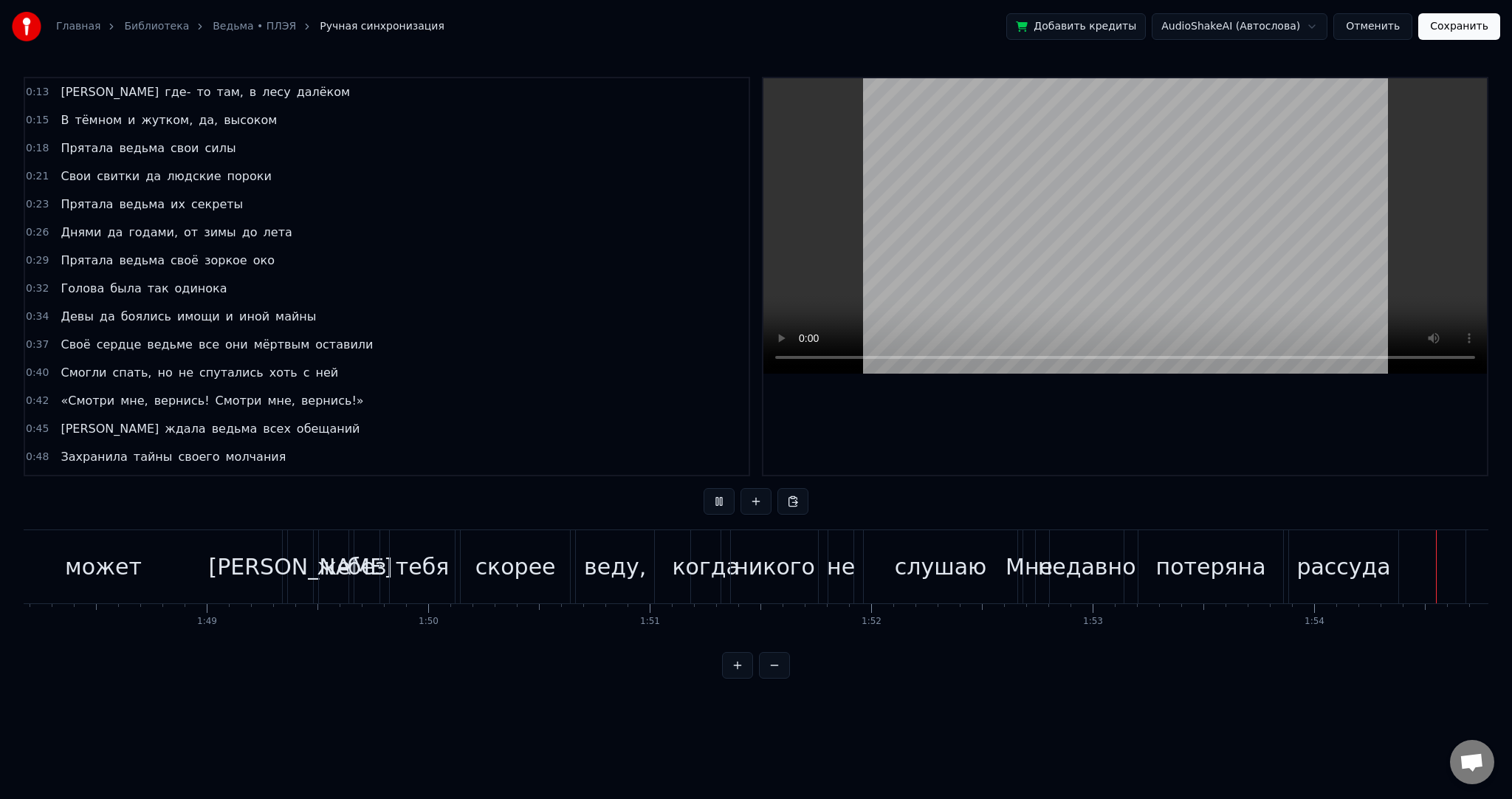
scroll to position [0, 25311]
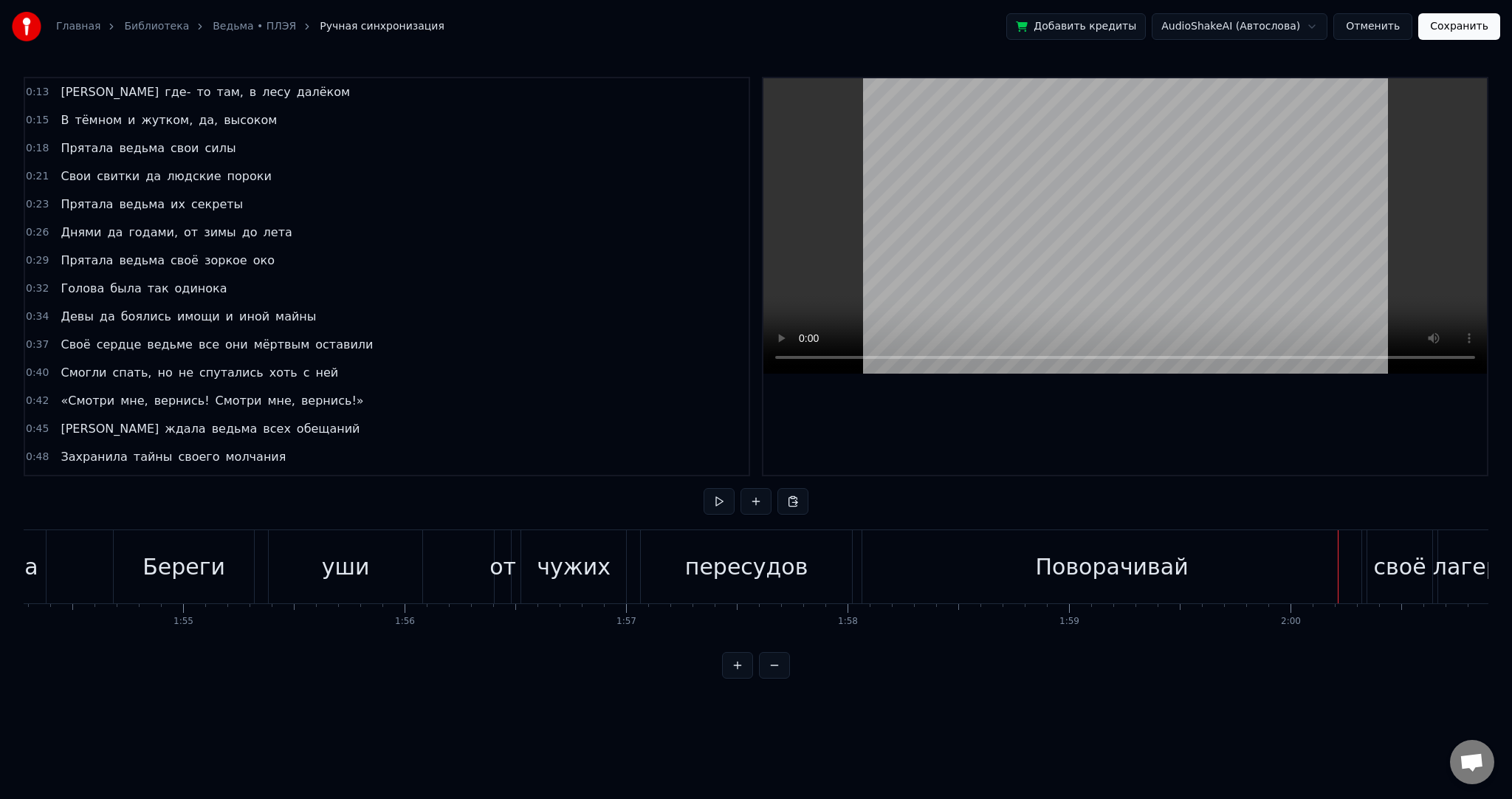
click at [921, 554] on div "Поворачивай" at bounding box center [1111, 567] width 499 height 73
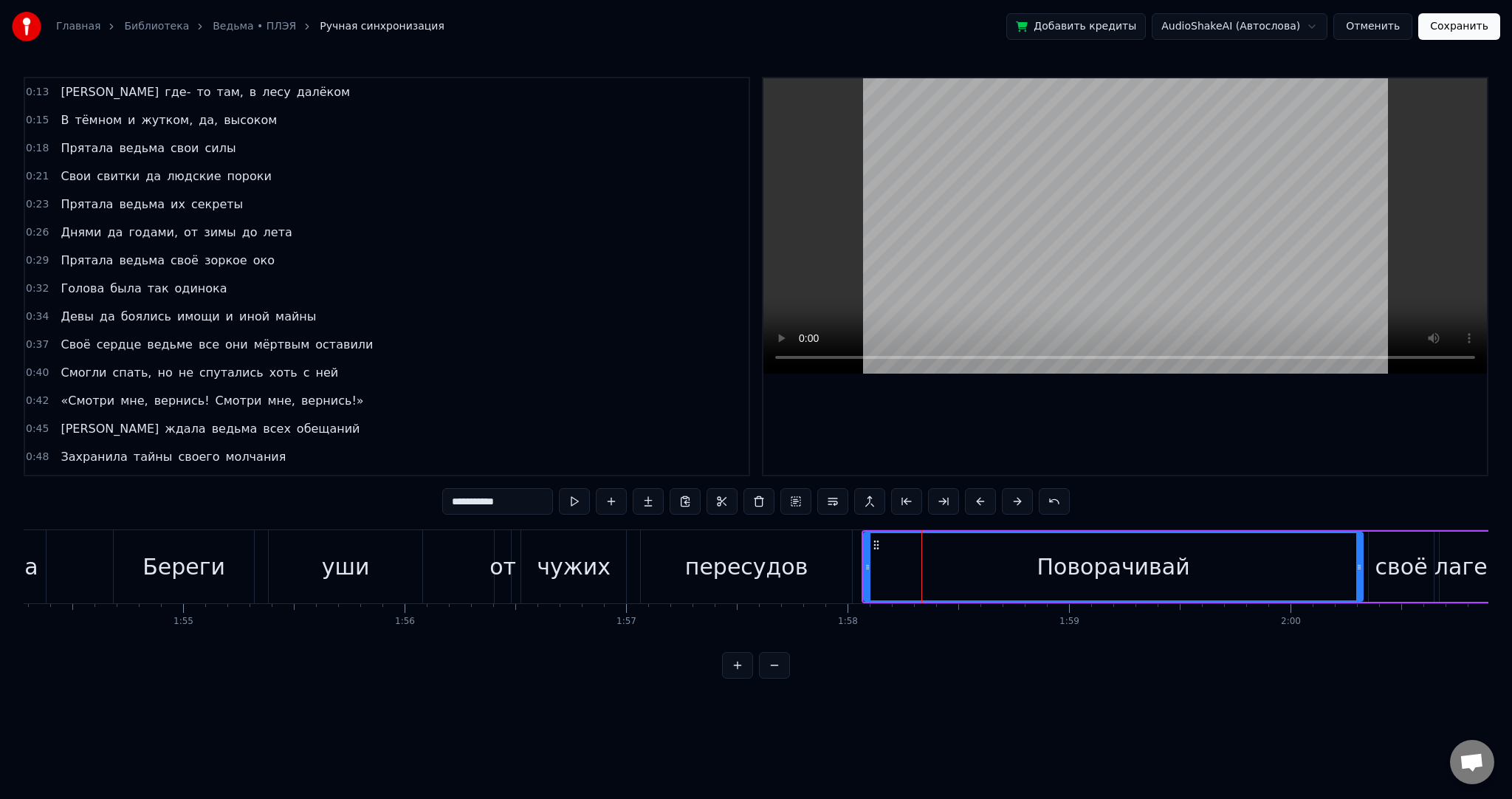
scroll to position [821, 0]
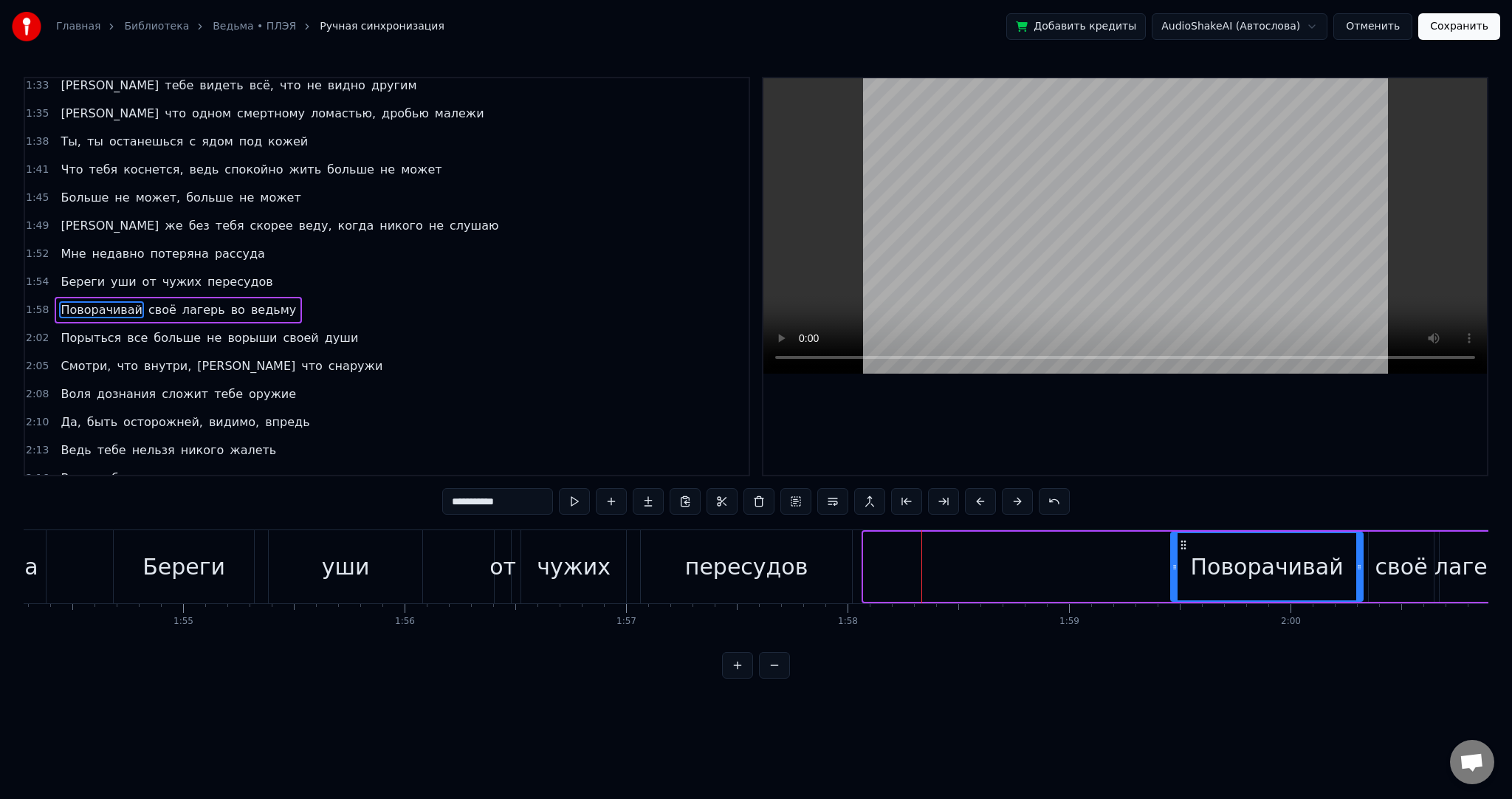
drag, startPoint x: 868, startPoint y: 565, endPoint x: 1175, endPoint y: 574, distance: 307.1
click at [1175, 574] on div at bounding box center [1175, 567] width 6 height 68
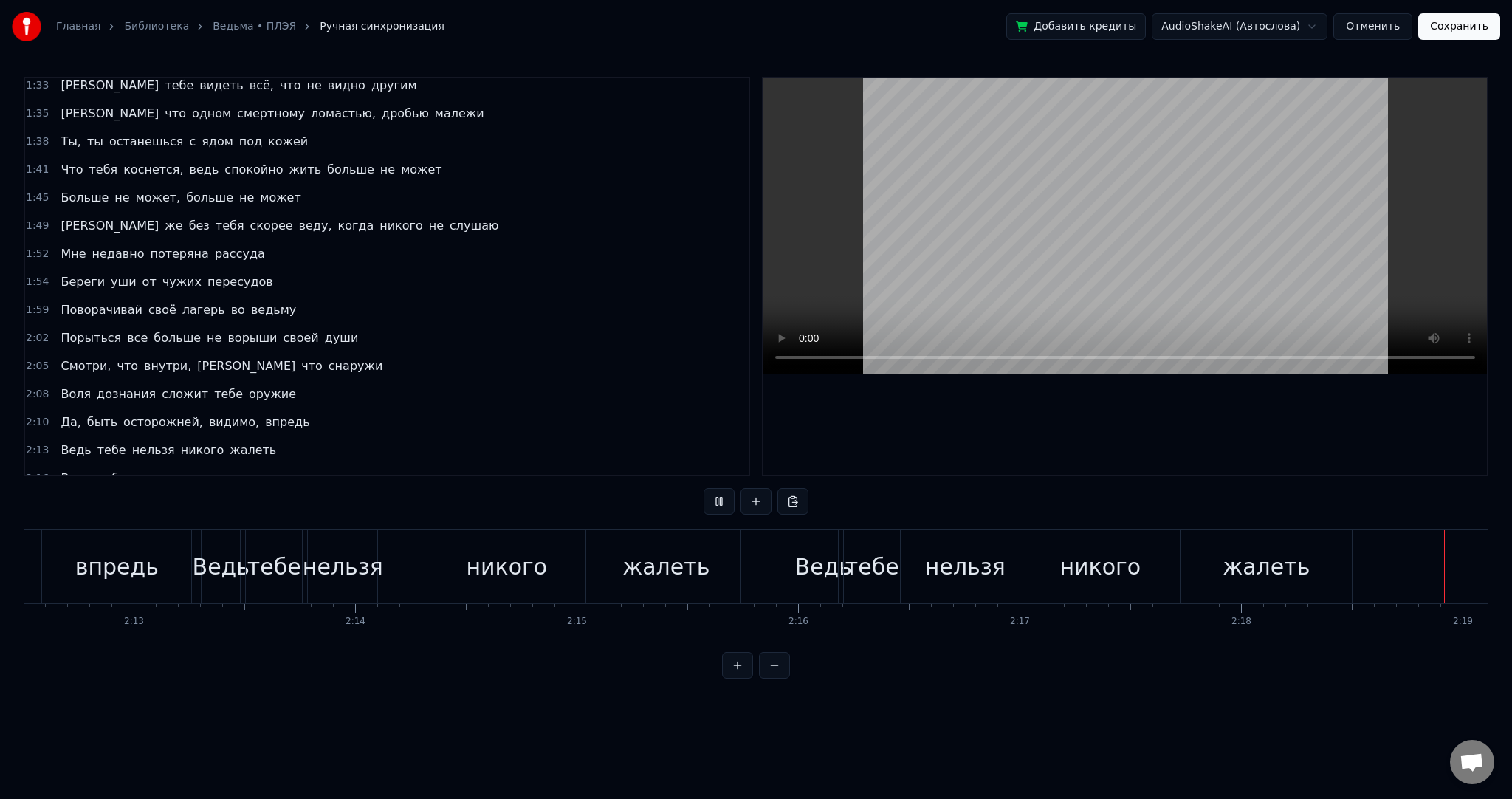
scroll to position [0, 30704]
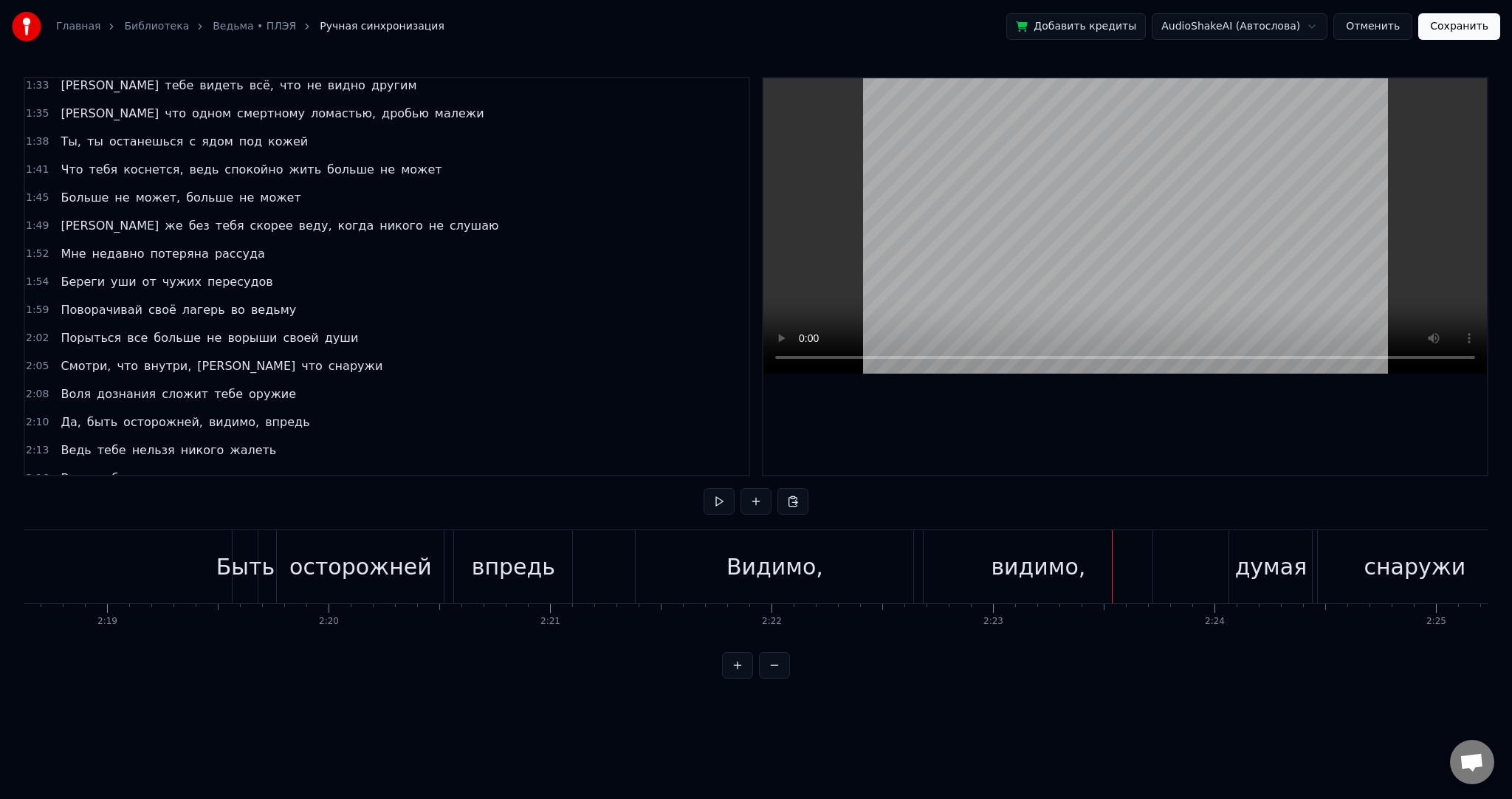
click at [814, 573] on div "Видимо," at bounding box center [775, 567] width 96 height 33
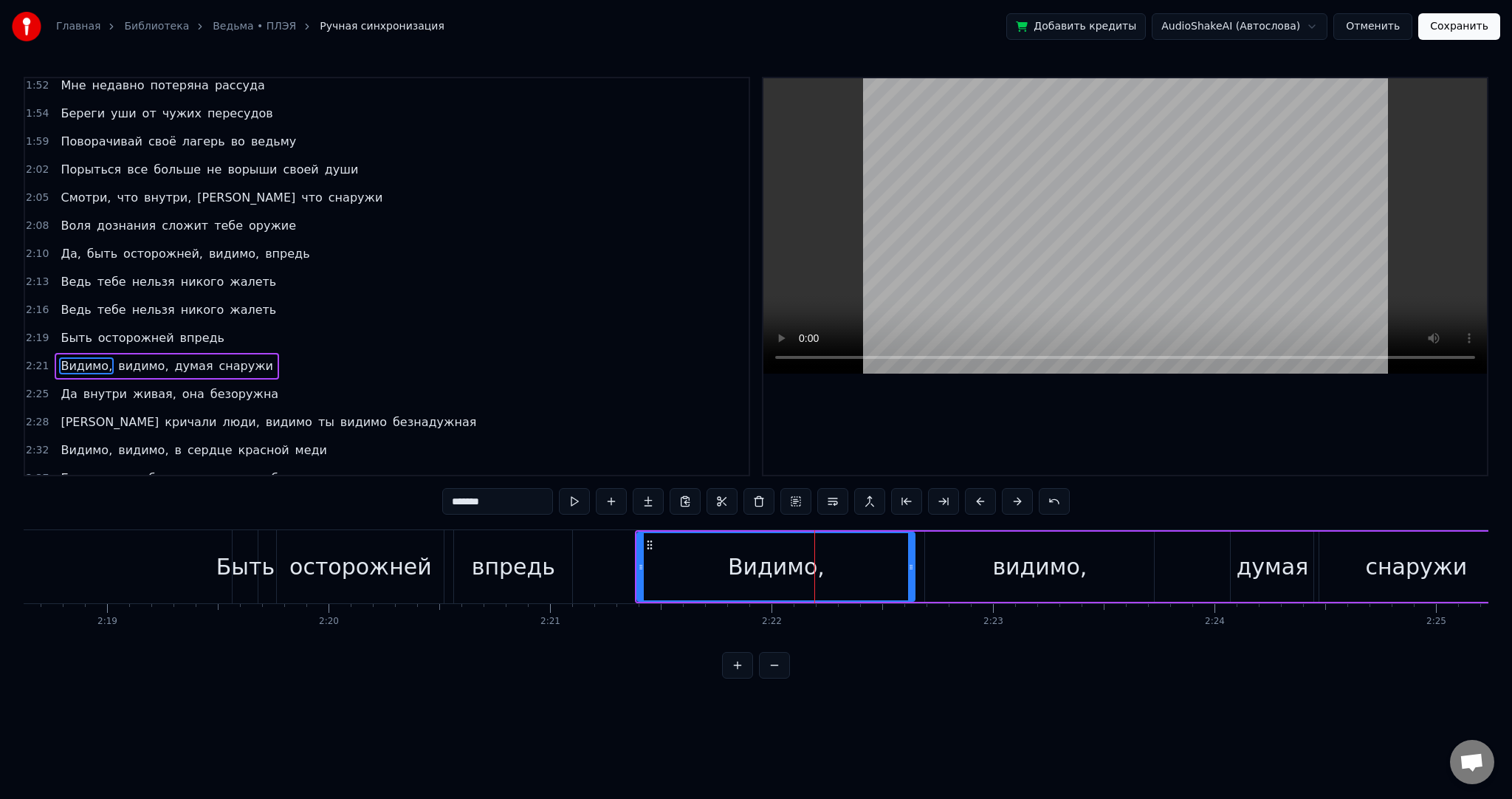
drag, startPoint x: 496, startPoint y: 499, endPoint x: 361, endPoint y: 492, distance: 135.2
click at [363, 492] on div "0:13 А где- то там, в лесу далёком 0:15 В тёмном и жутком, да, высоком 0:18 Пря…" at bounding box center [756, 378] width 1465 height 602
drag, startPoint x: 487, startPoint y: 503, endPoint x: 384, endPoint y: 498, distance: 103.1
click at [384, 498] on div "0:13 А где- то там, в лесу далёком 0:15 В тёмном и жутком, да, высоком 0:18 Пря…" at bounding box center [756, 378] width 1465 height 602
click at [965, 567] on div "видимо," at bounding box center [1039, 567] width 229 height 70
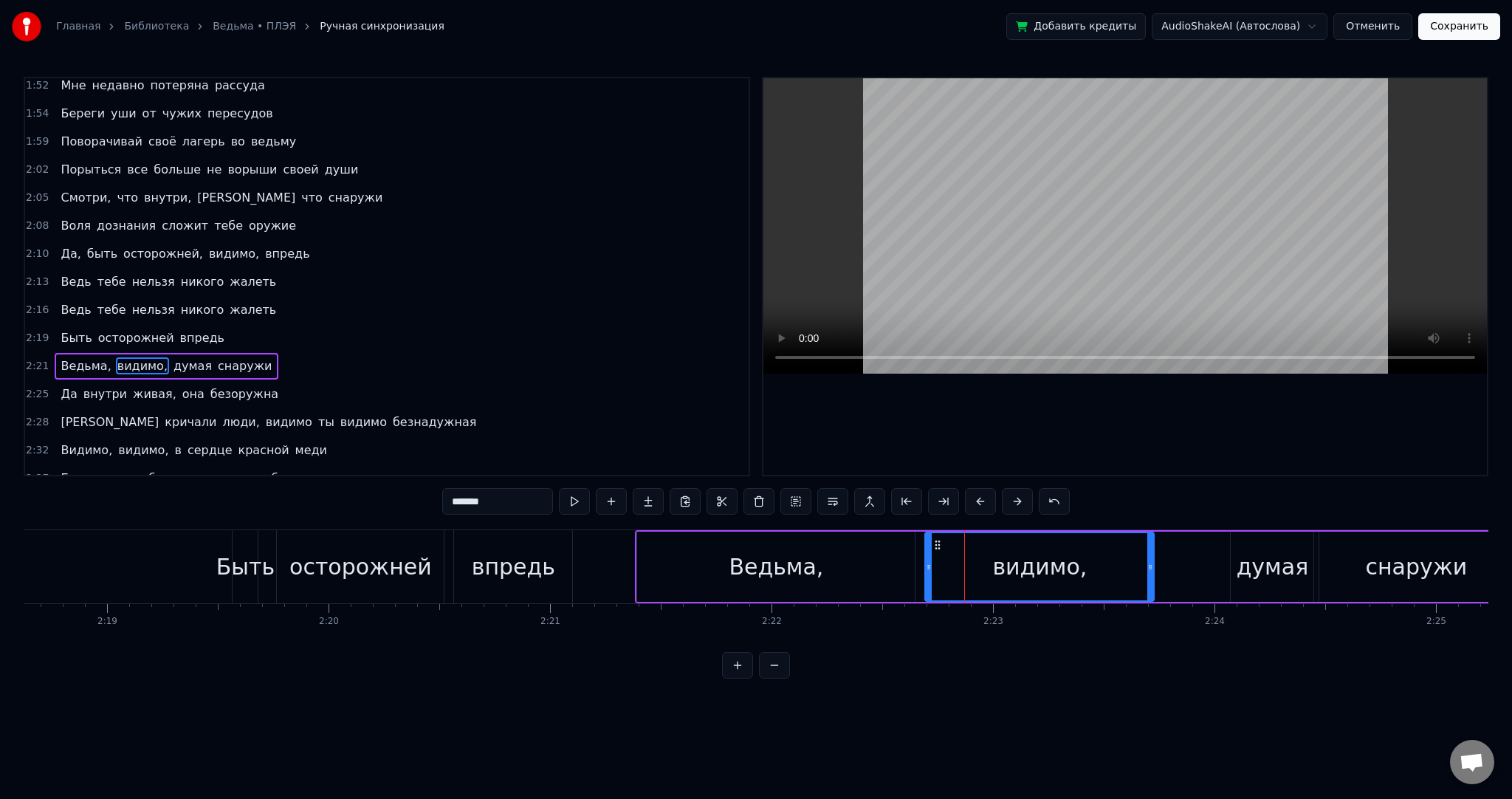
drag, startPoint x: 487, startPoint y: 502, endPoint x: 337, endPoint y: 497, distance: 150.1
click at [337, 497] on div "0:13 А где- то там, в лесу далёком 0:15 В тёмном и жутком, да, высоком 0:18 Пря…" at bounding box center [756, 378] width 1465 height 602
paste input "text"
type input "******"
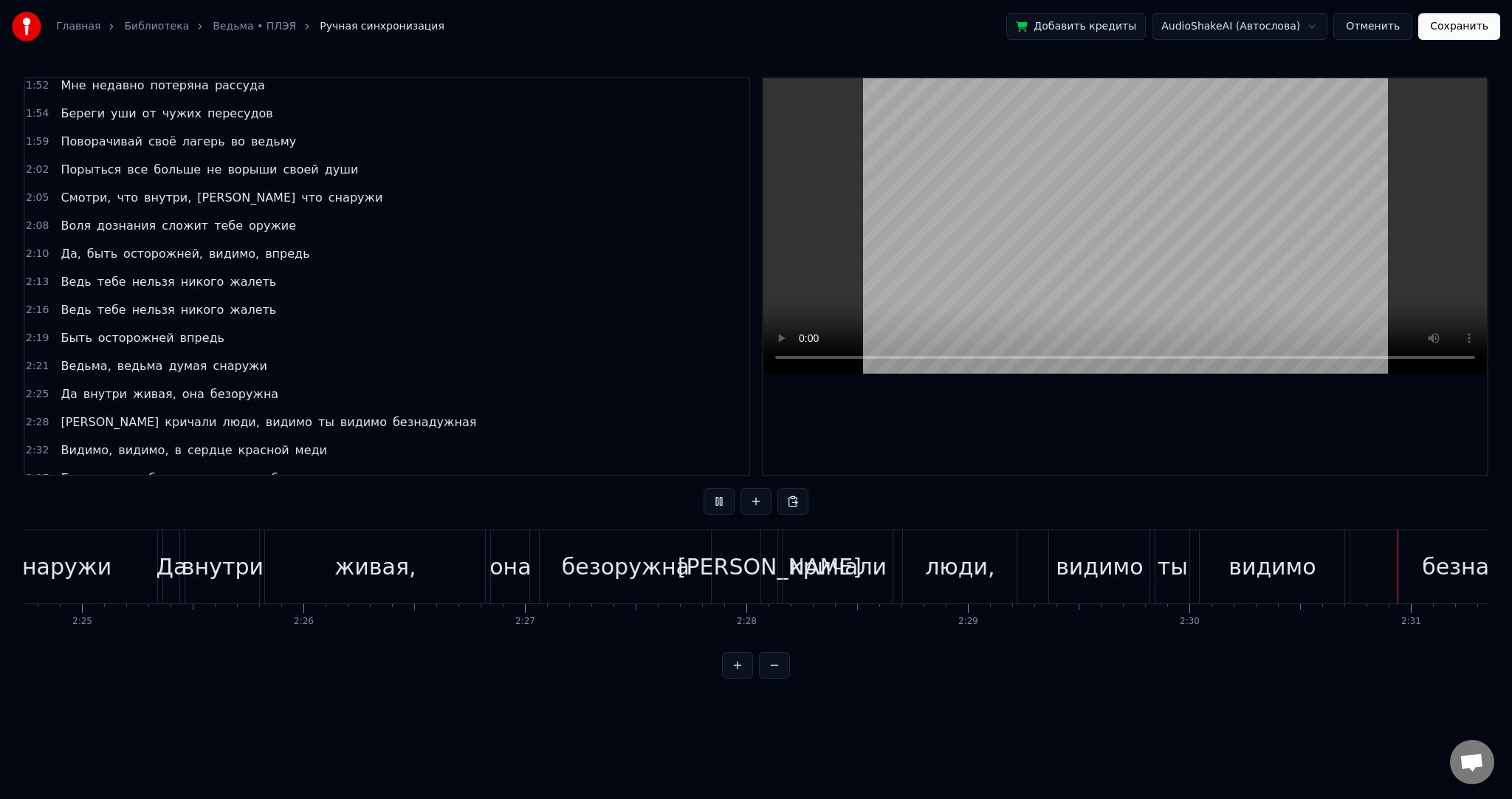
scroll to position [0, 33397]
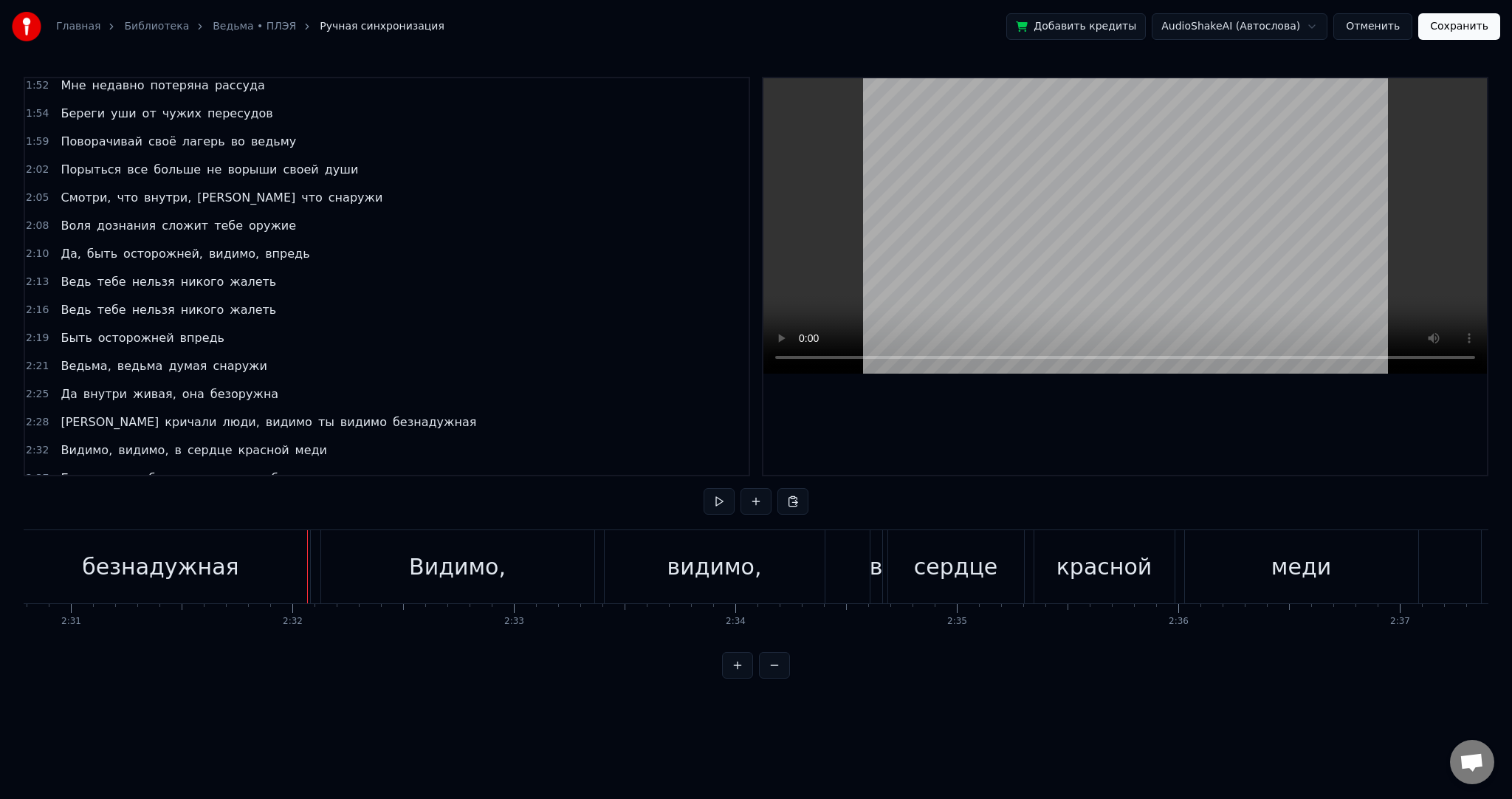
click at [245, 585] on div "безнадужная" at bounding box center [160, 567] width 300 height 73
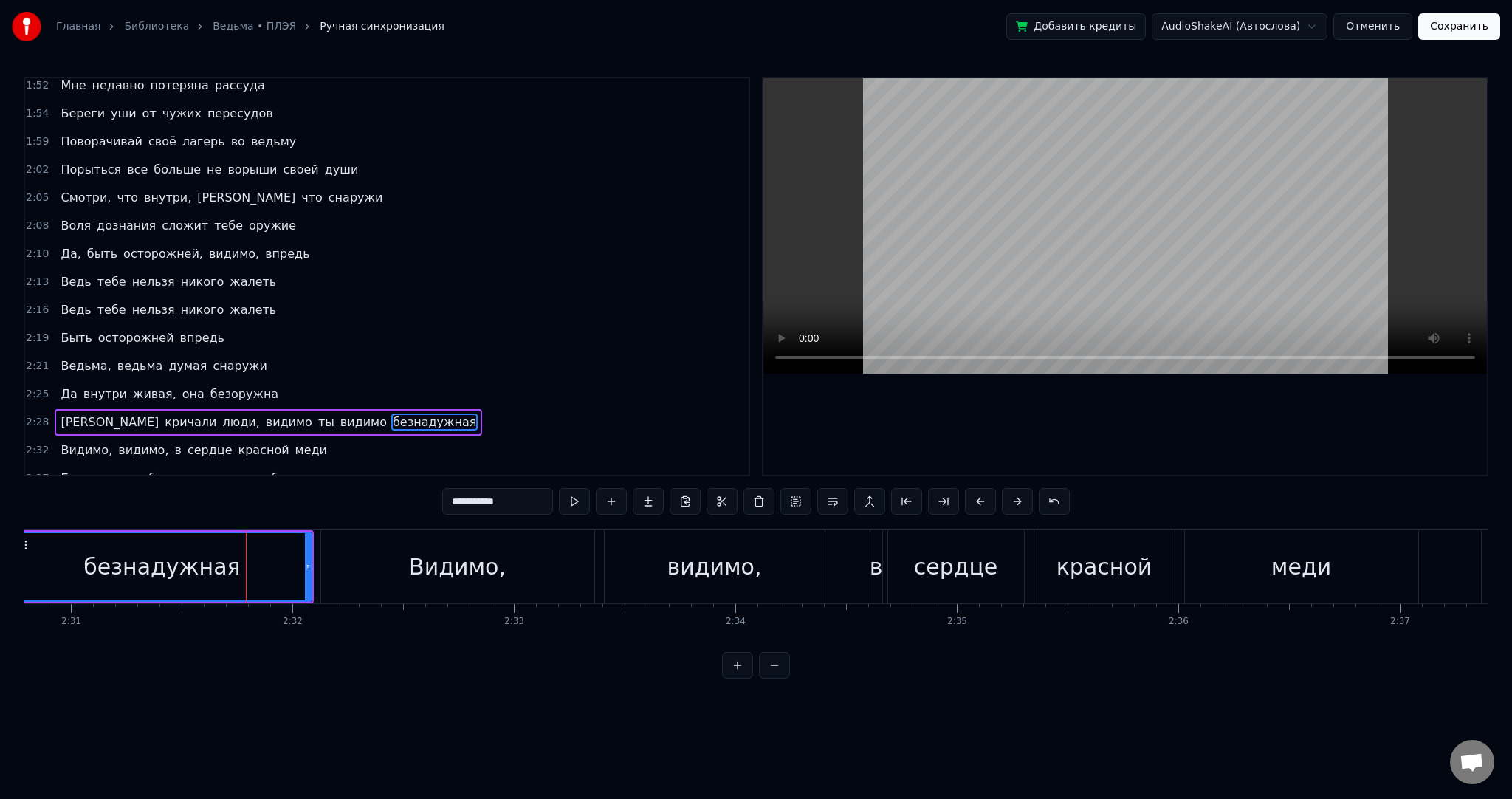
drag, startPoint x: 520, startPoint y: 503, endPoint x: 369, endPoint y: 489, distance: 151.6
click at [370, 489] on div "0:13 А где- то там, в лесу далёком 0:15 В тёмном и жутком, да, высоком 0:18 Пря…" at bounding box center [756, 378] width 1465 height 602
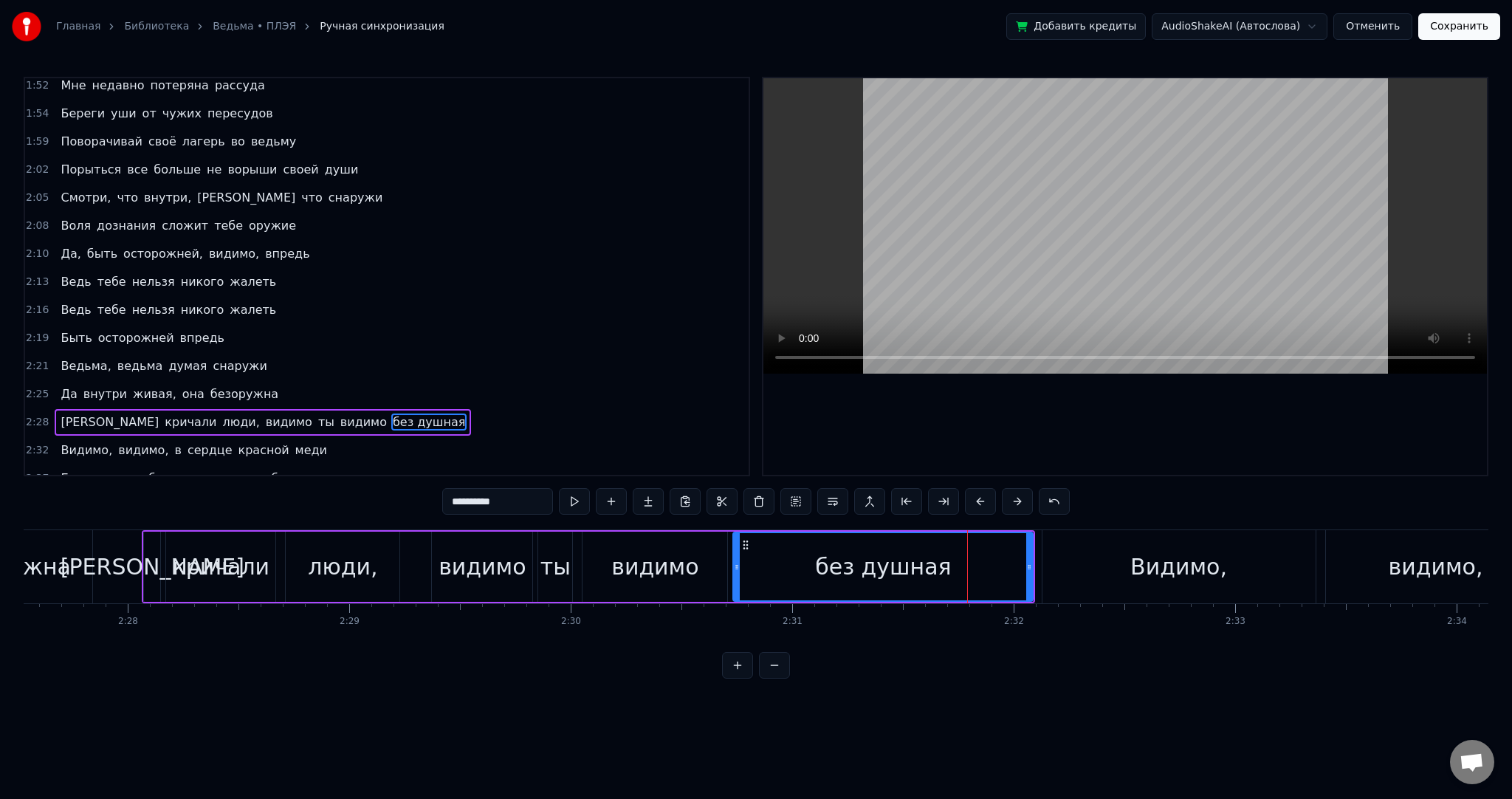
scroll to position [0, 32575]
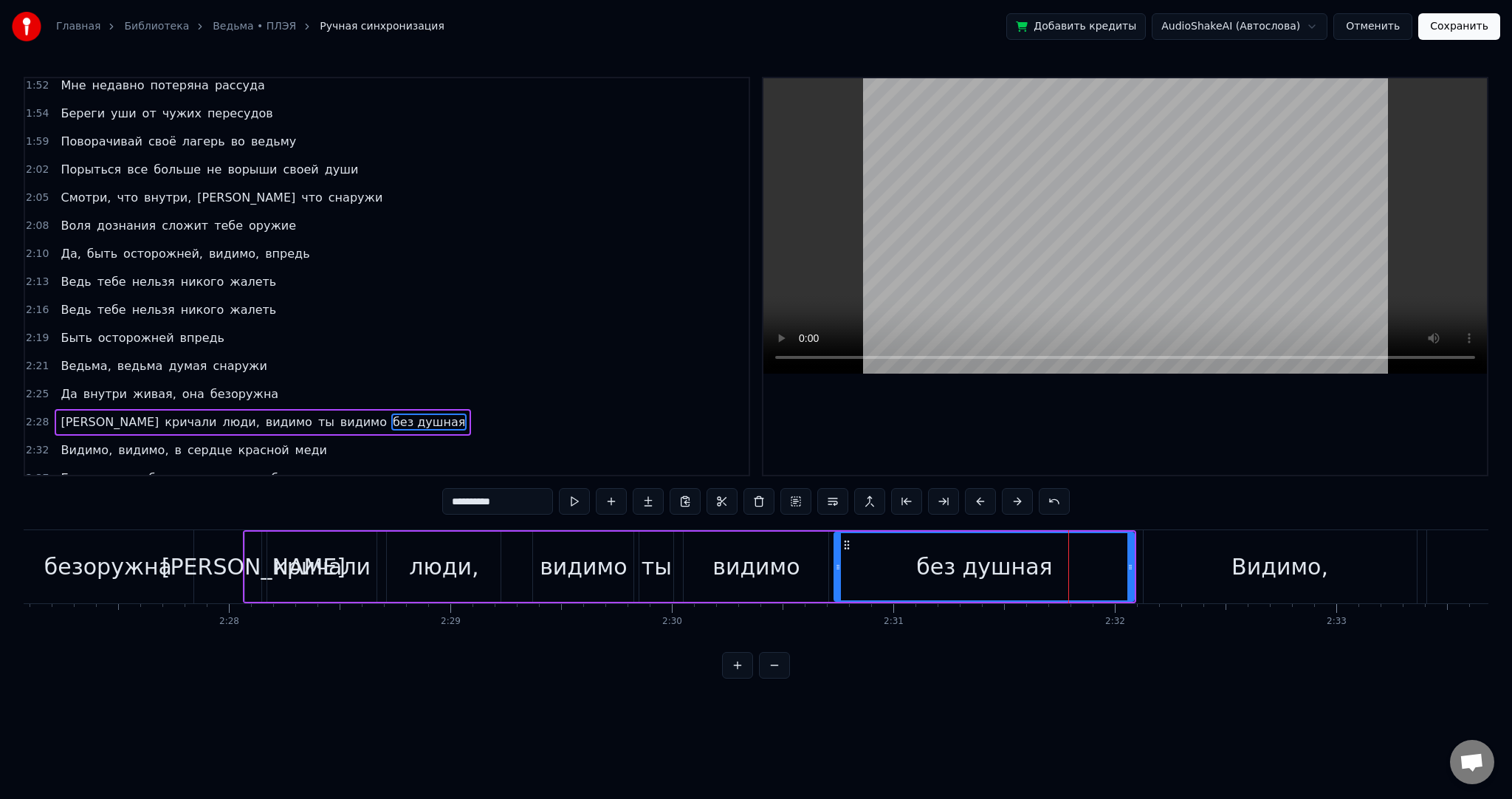
type input "**********"
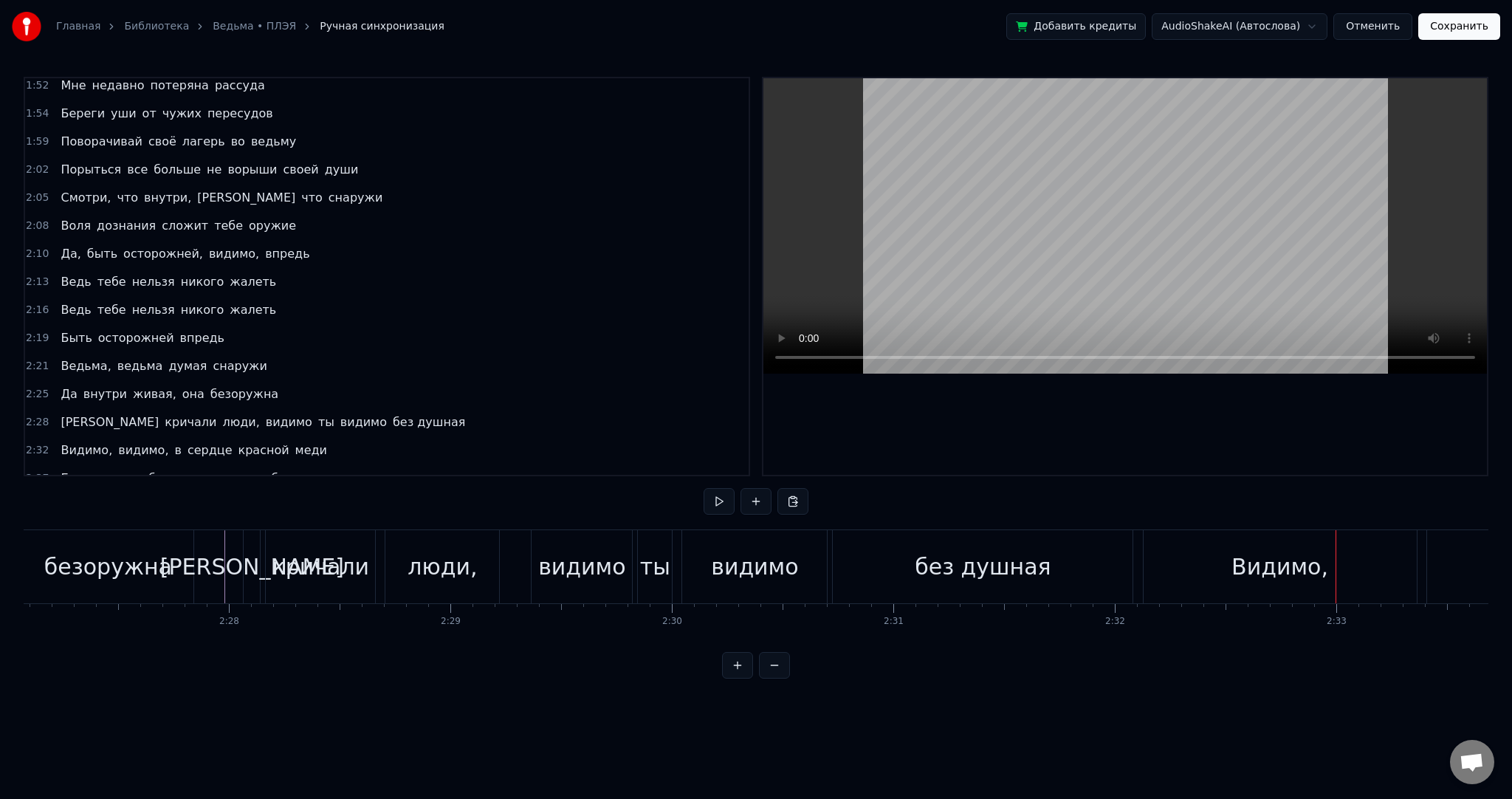
click at [1314, 583] on div "Видимо," at bounding box center [1281, 567] width 273 height 73
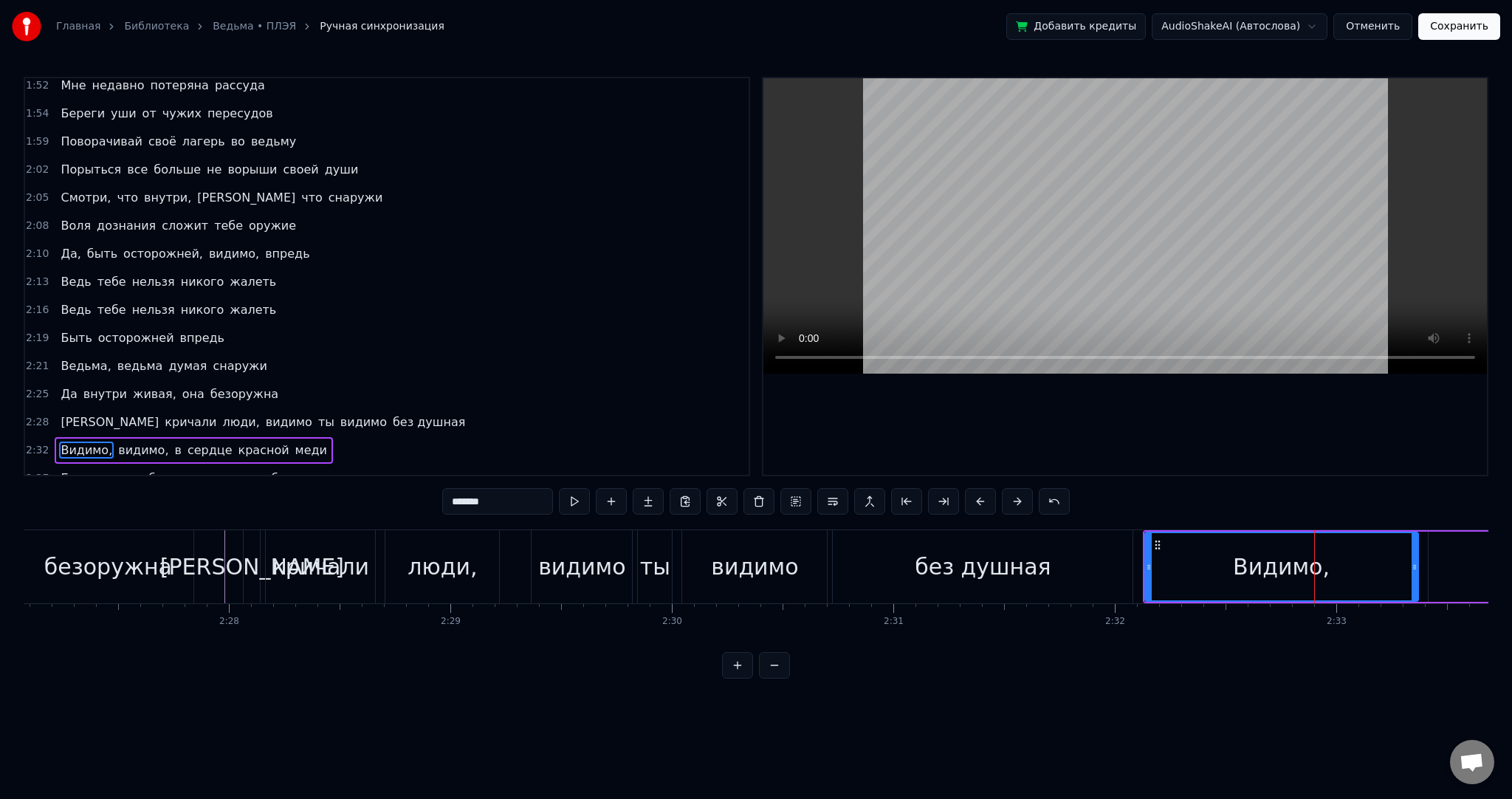
drag, startPoint x: 366, startPoint y: 505, endPoint x: 357, endPoint y: 505, distance: 9.0
click at [357, 505] on div "0:13 А где- то там, в лесу далёком 0:15 В тёмном и жутком, да, высоком 0:18 Пря…" at bounding box center [756, 378] width 1465 height 602
paste input "text"
click at [122, 442] on span "видимо," at bounding box center [142, 450] width 53 height 17
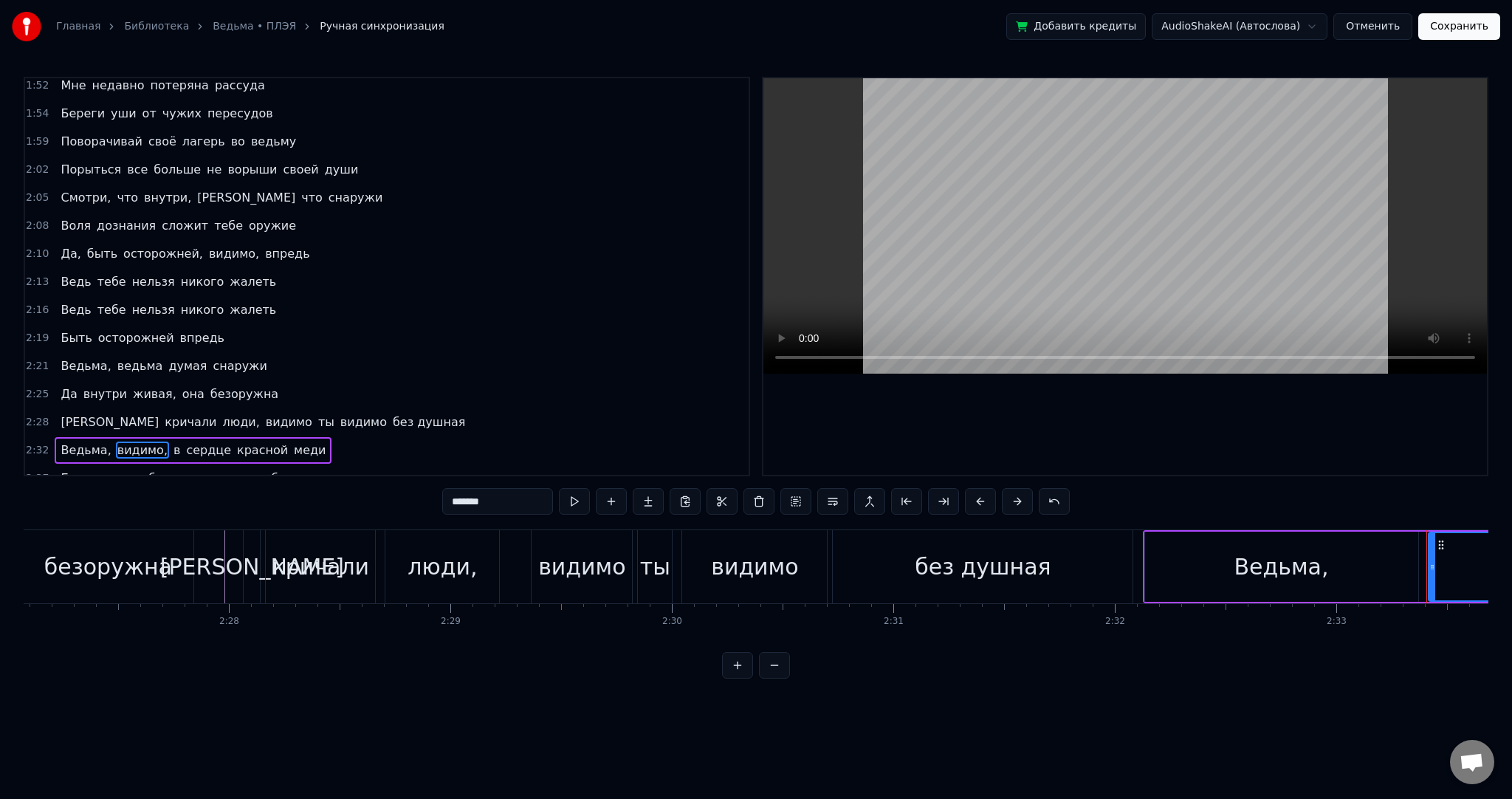
scroll to position [0, 33902]
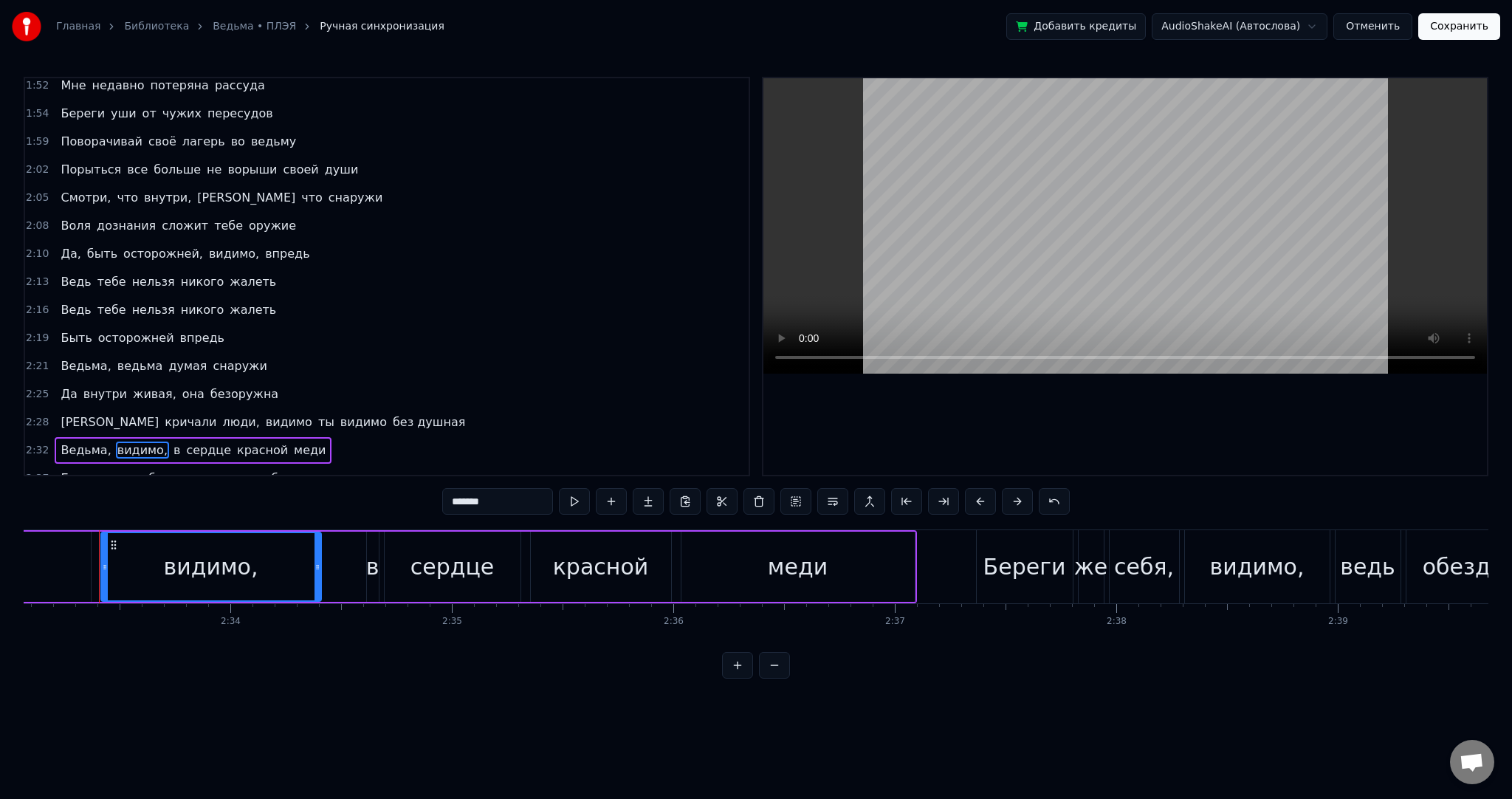
drag, startPoint x: 358, startPoint y: 492, endPoint x: 321, endPoint y: 482, distance: 38.3
click at [321, 490] on div "0:13 А где- то там, в лесу далёком 0:15 В тёмном и жутком, да, высоком 0:18 Пря…" at bounding box center [756, 378] width 1465 height 602
paste input "text"
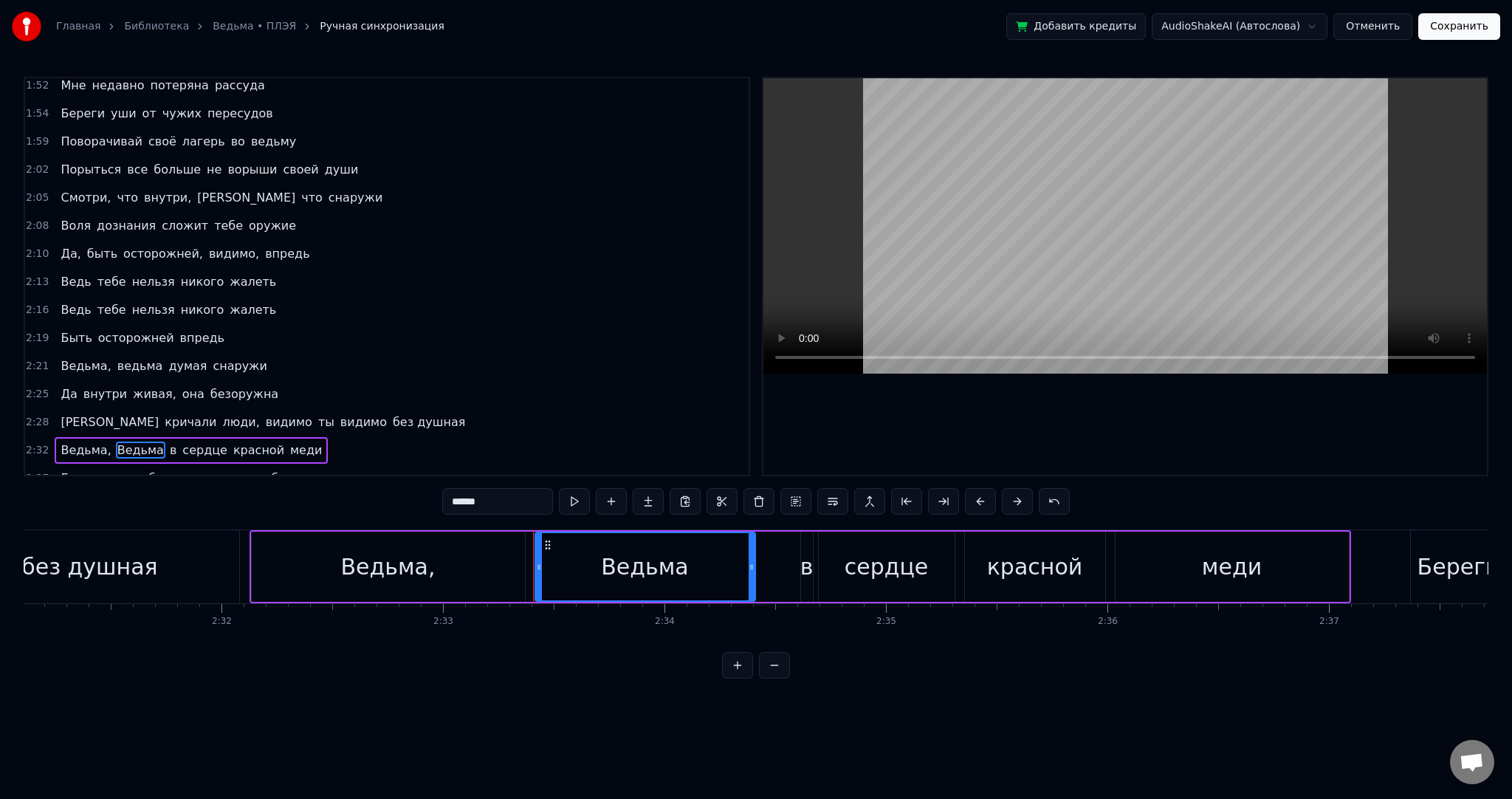
scroll to position [0, 33433]
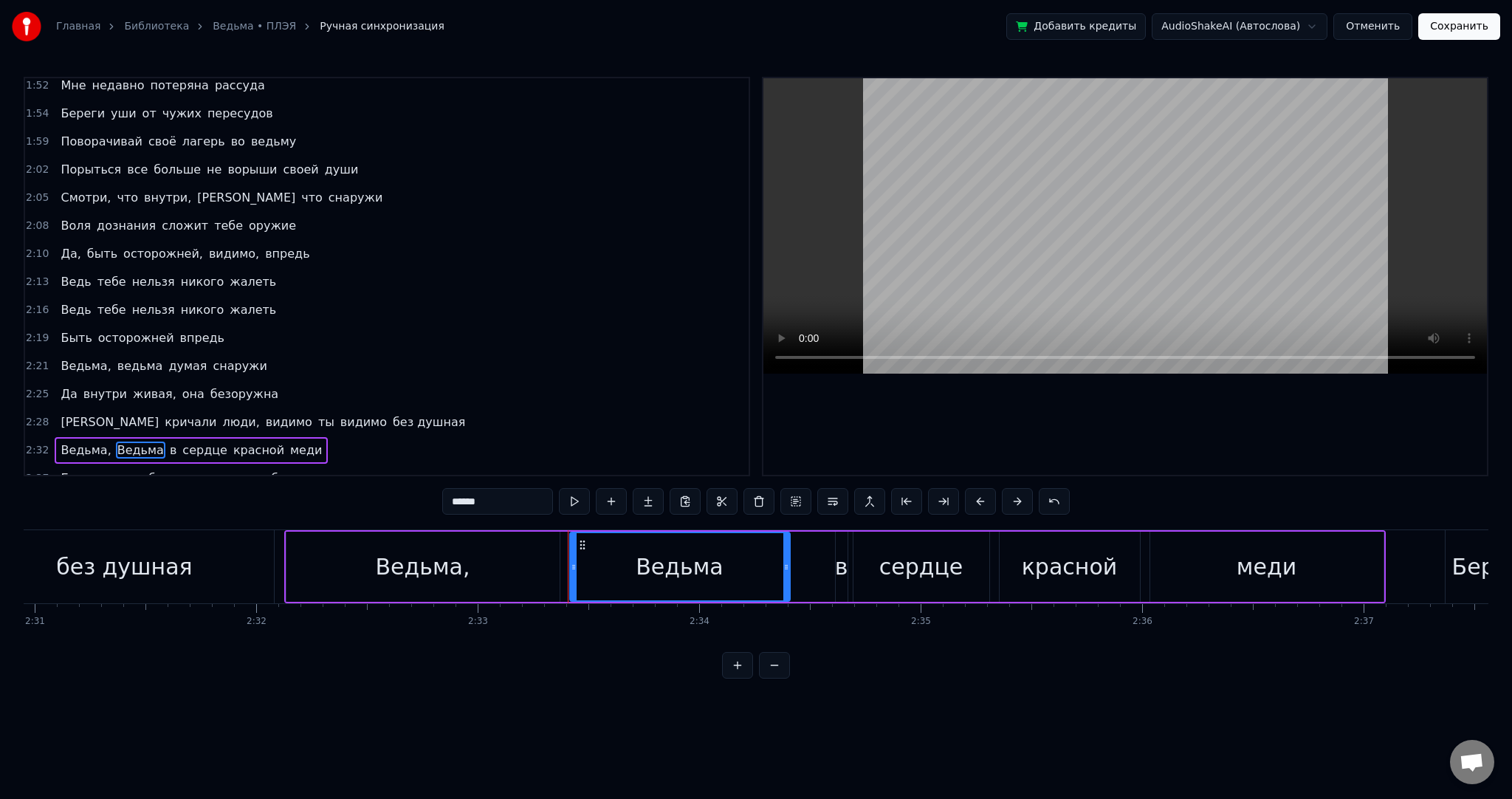
type input "******"
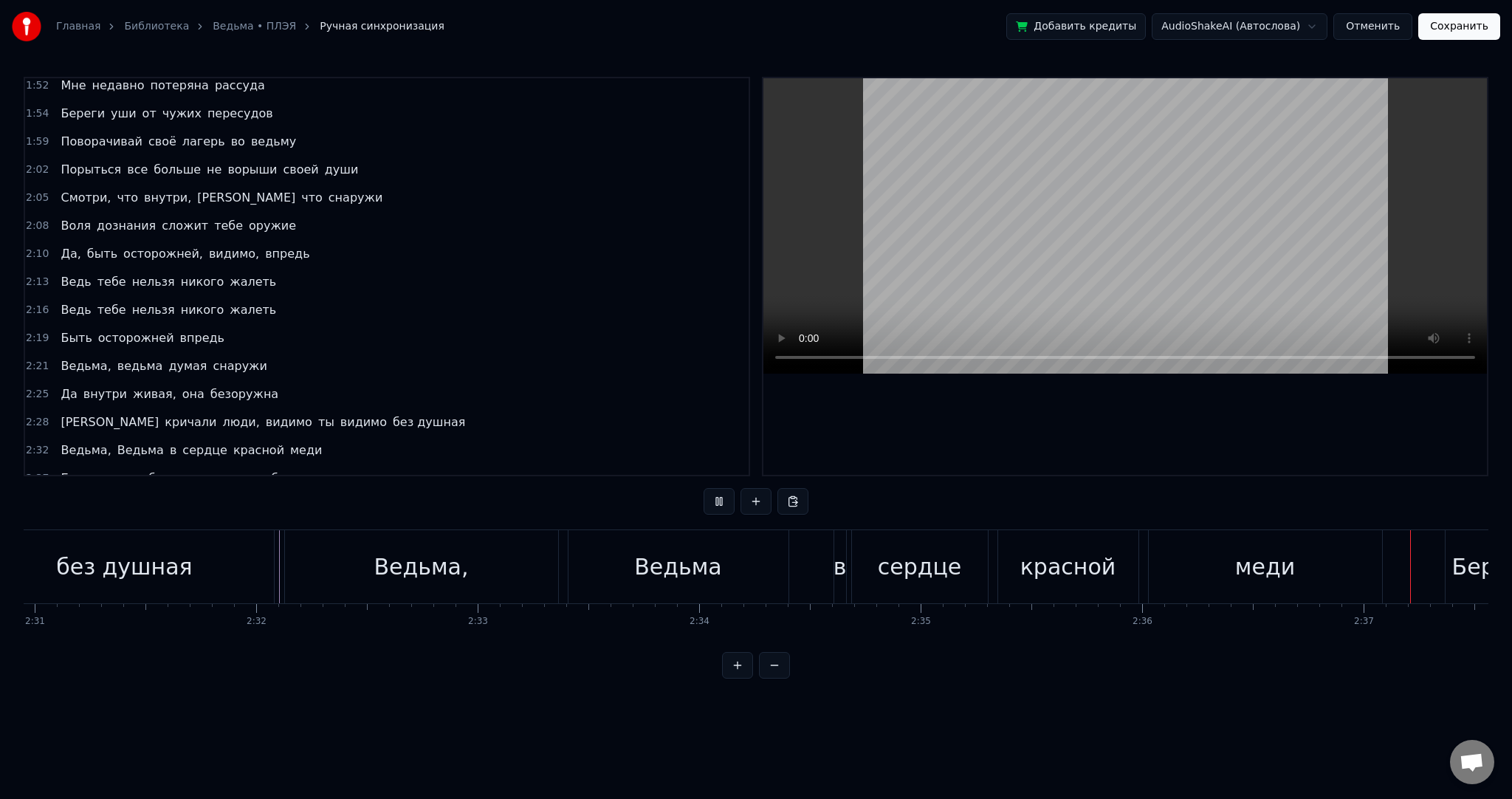
scroll to position [0, 34780]
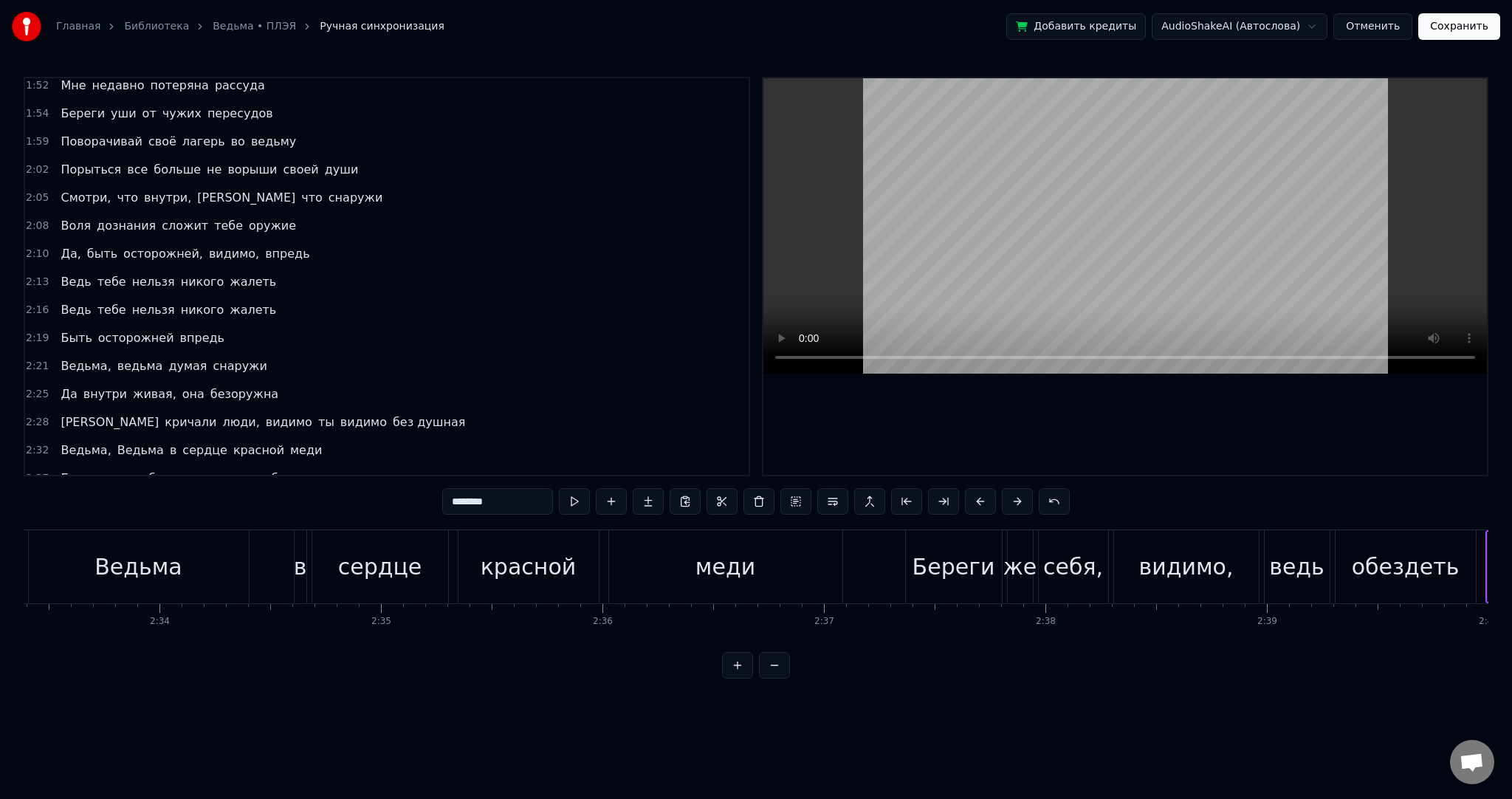
scroll to position [0, 33602]
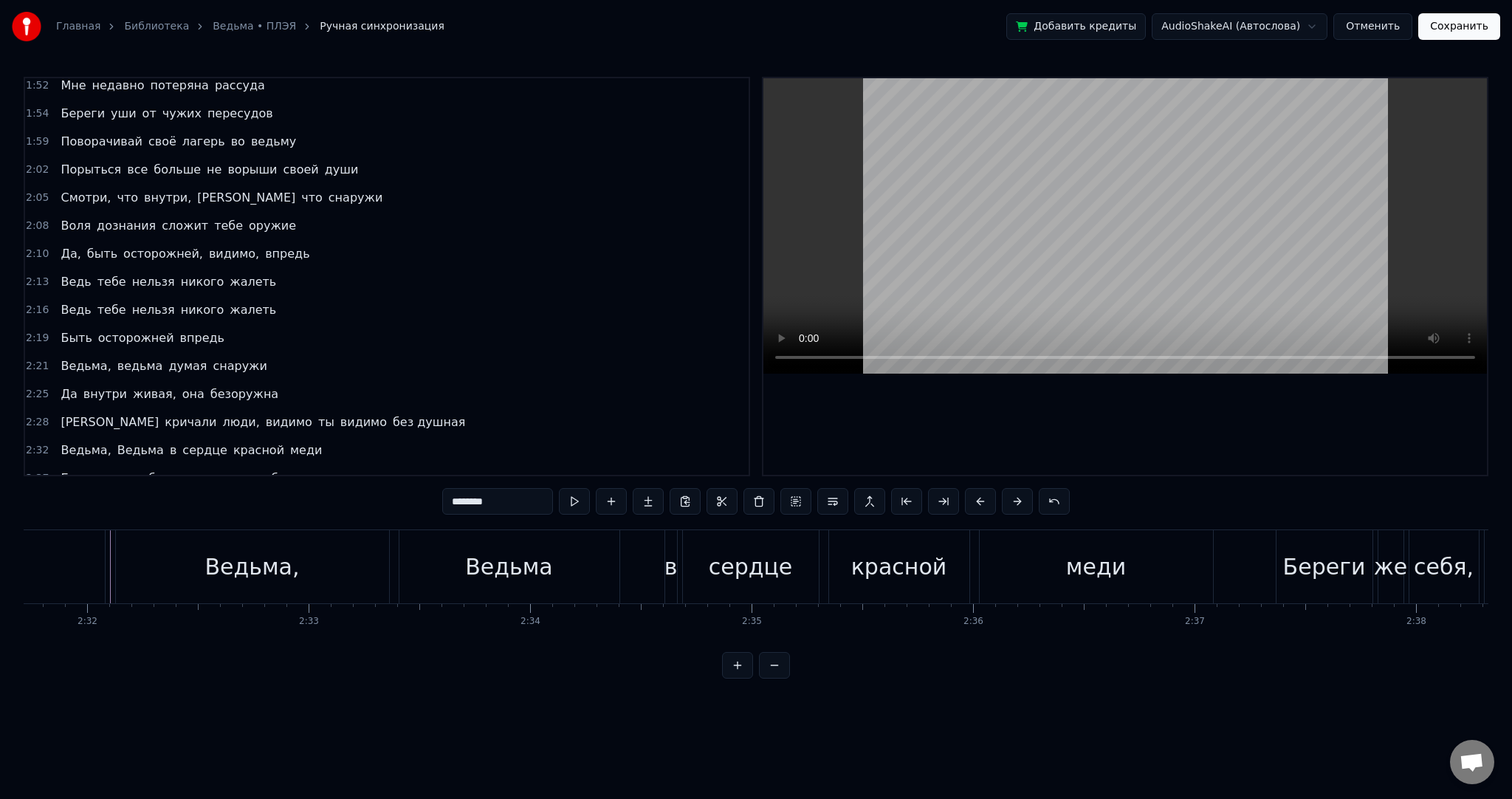
drag, startPoint x: 516, startPoint y: 503, endPoint x: 351, endPoint y: 491, distance: 165.4
click at [354, 492] on div "0:13 А где- то там, в лесу далёком 0:15 В тёмном и жутком, да, высоком 0:18 Пря…" at bounding box center [756, 378] width 1465 height 602
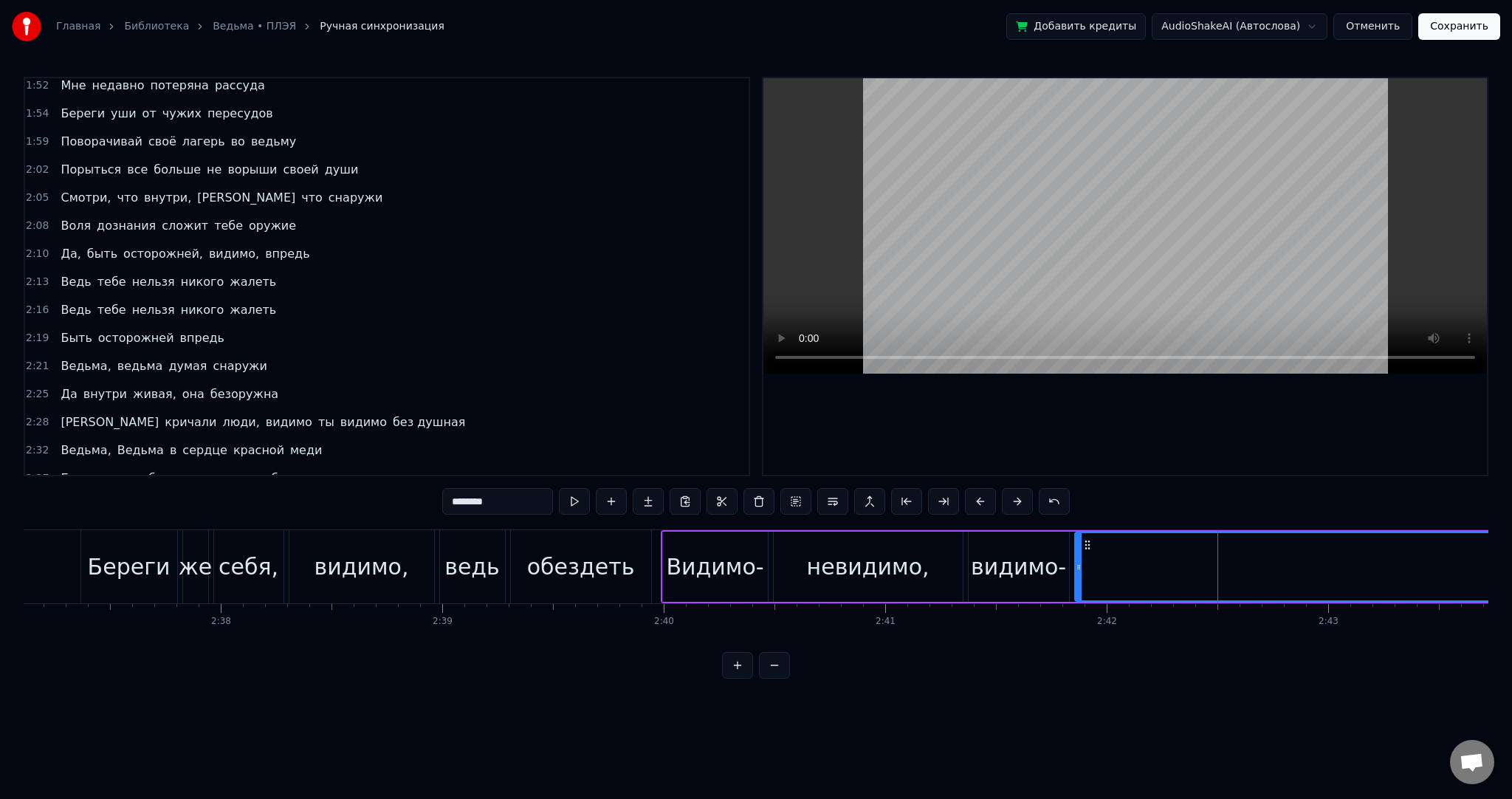
scroll to position [0, 34748]
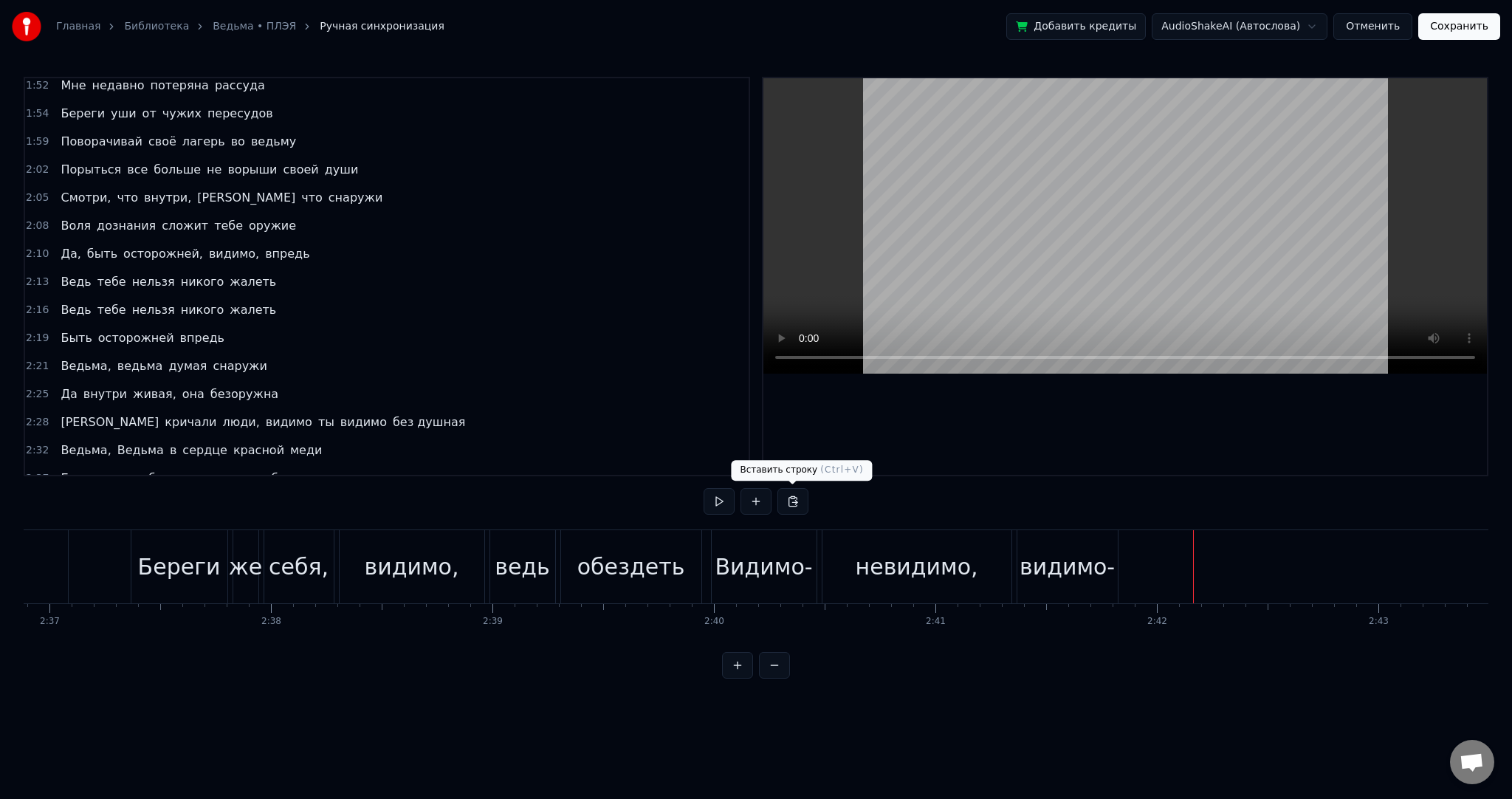
click at [761, 498] on button at bounding box center [756, 502] width 31 height 26
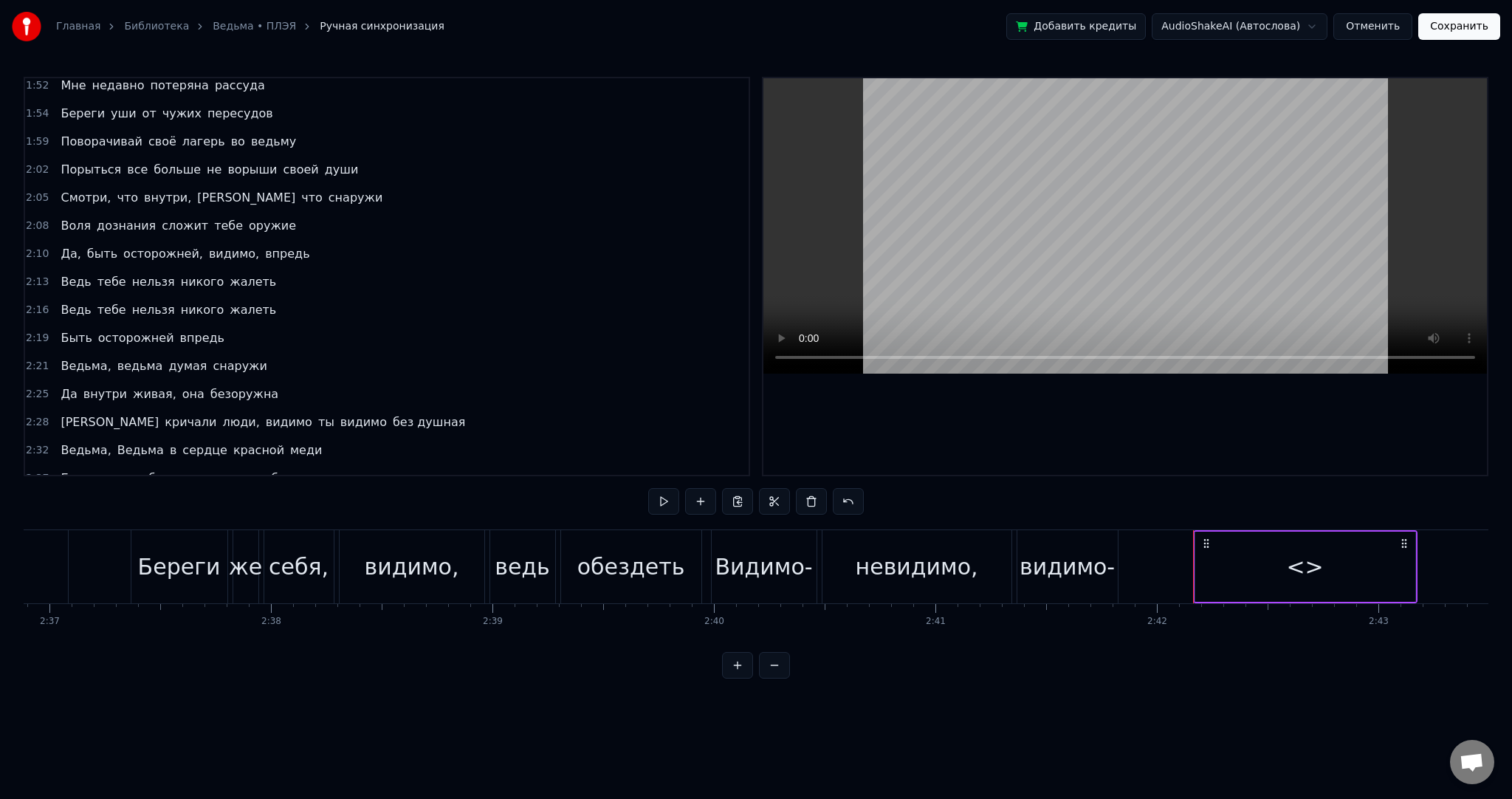
click at [1219, 553] on div "<>" at bounding box center [1305, 567] width 220 height 70
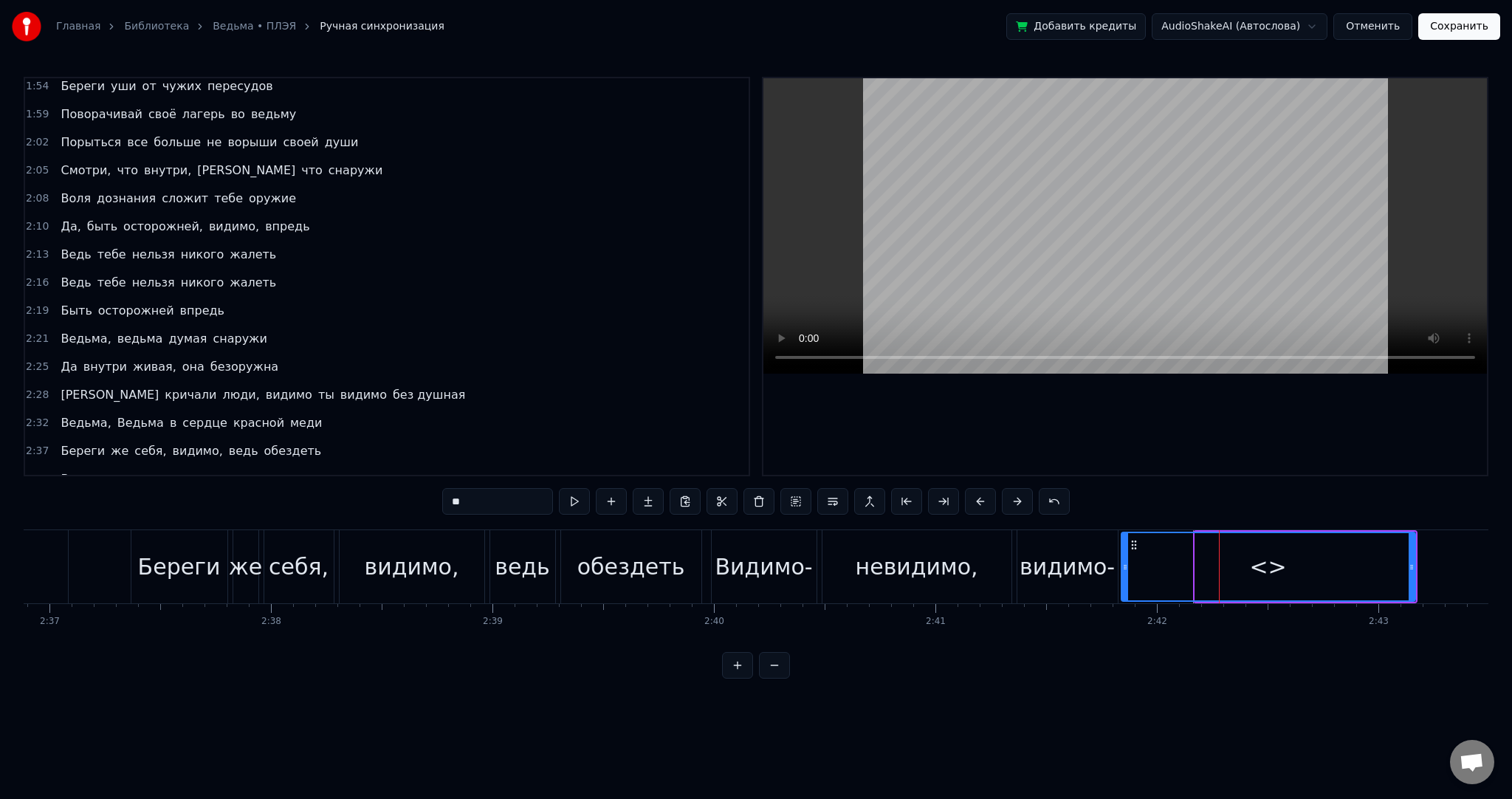
drag, startPoint x: 1196, startPoint y: 559, endPoint x: 1121, endPoint y: 557, distance: 75.0
click at [1122, 557] on div at bounding box center [1125, 567] width 6 height 68
drag, startPoint x: 1411, startPoint y: 565, endPoint x: 1252, endPoint y: 569, distance: 159.1
click at [1369, 567] on icon at bounding box center [1372, 567] width 6 height 11
drag, startPoint x: 1232, startPoint y: 567, endPoint x: 969, endPoint y: 527, distance: 266.0
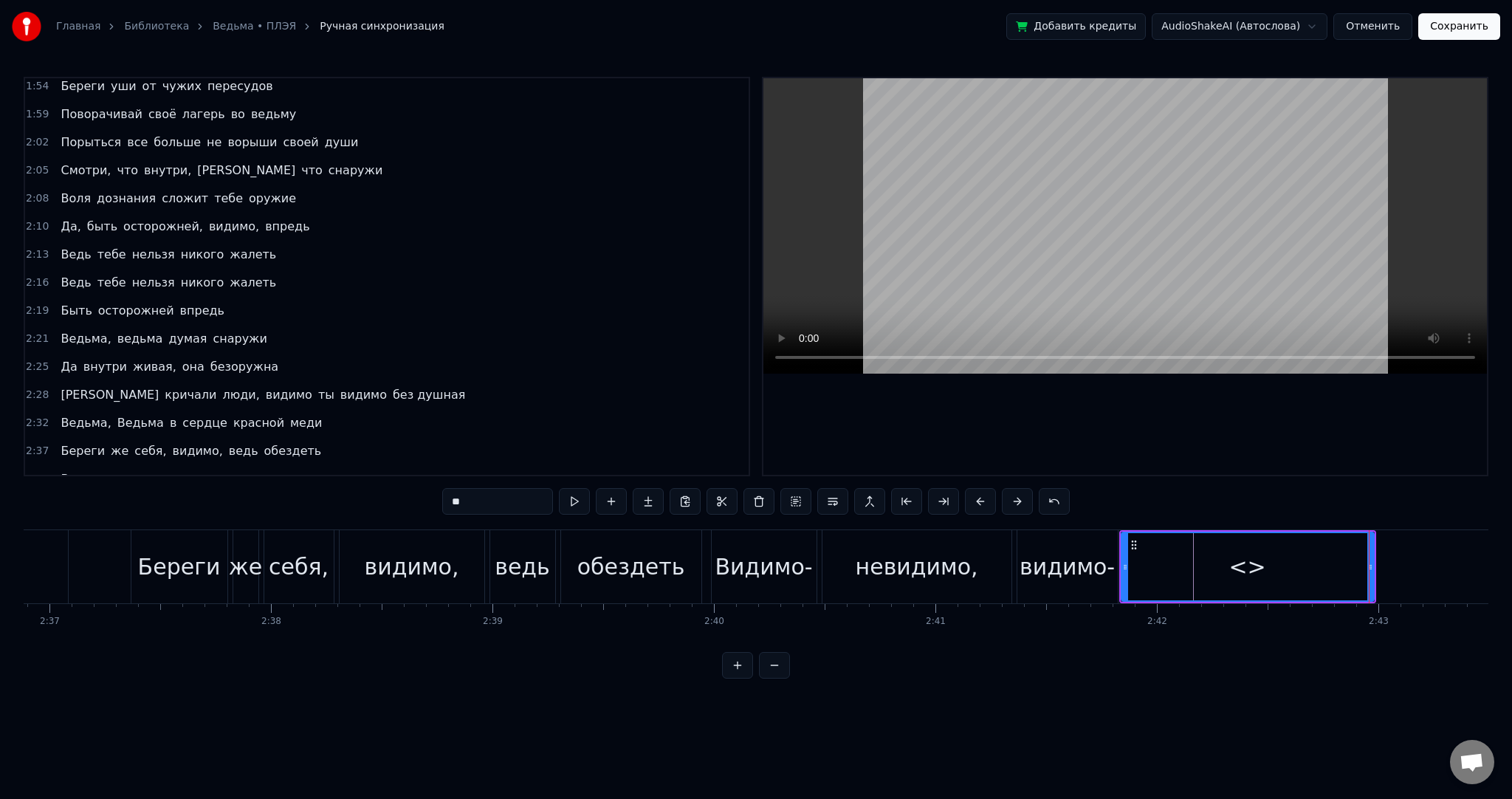
click at [1232, 567] on div "<>" at bounding box center [1247, 567] width 37 height 33
drag, startPoint x: 508, startPoint y: 499, endPoint x: 303, endPoint y: 495, distance: 205.0
click at [310, 496] on div "0:13 А где- то там, в лесу далёком 0:15 В тёмном и жутком, да, высоком 0:18 Пря…" at bounding box center [756, 378] width 1465 height 602
paste input "******"
type input "********"
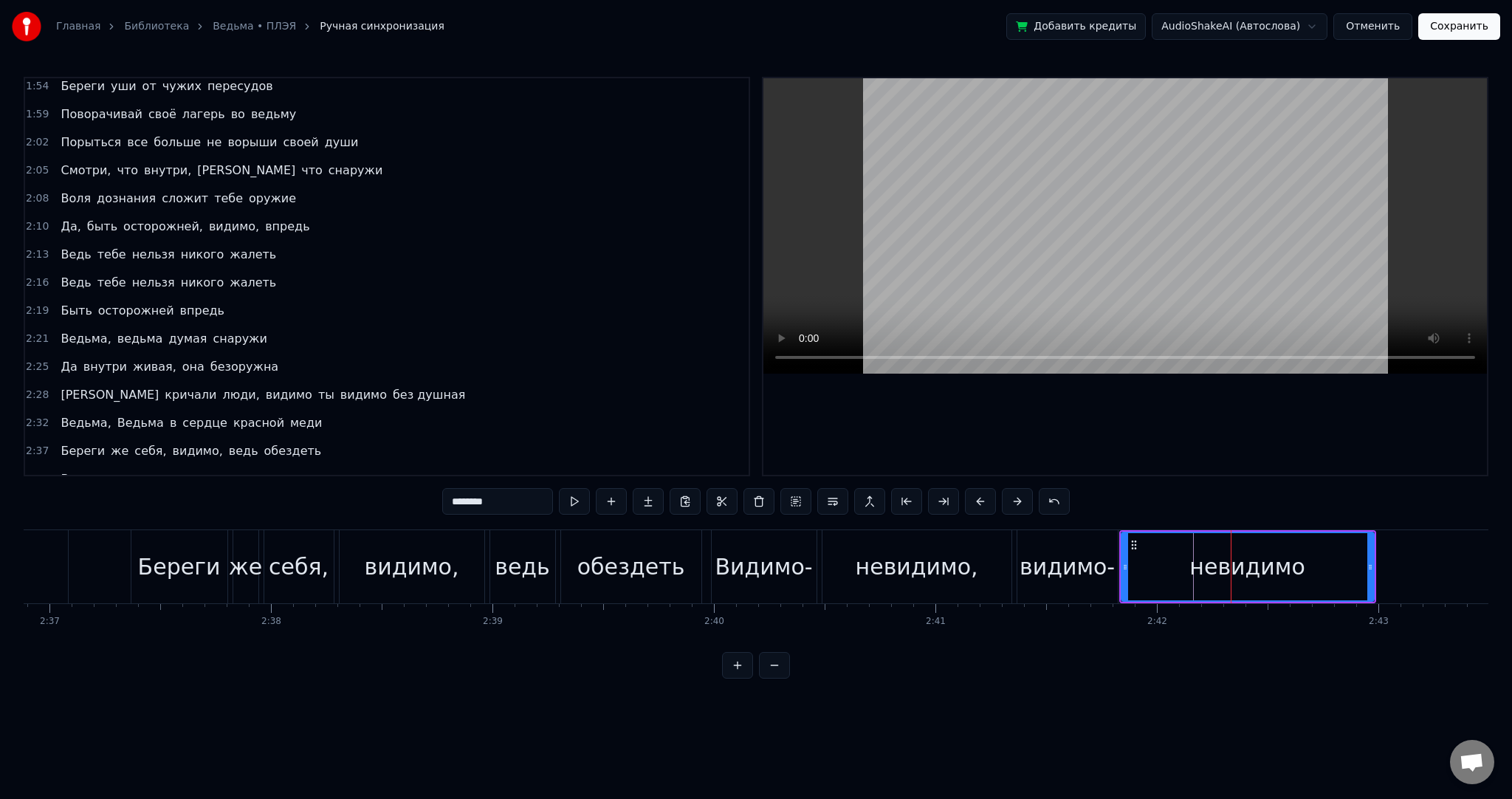
click at [557, 552] on div "Береги же себя, видимо, ведь обездеть" at bounding box center [417, 567] width 574 height 73
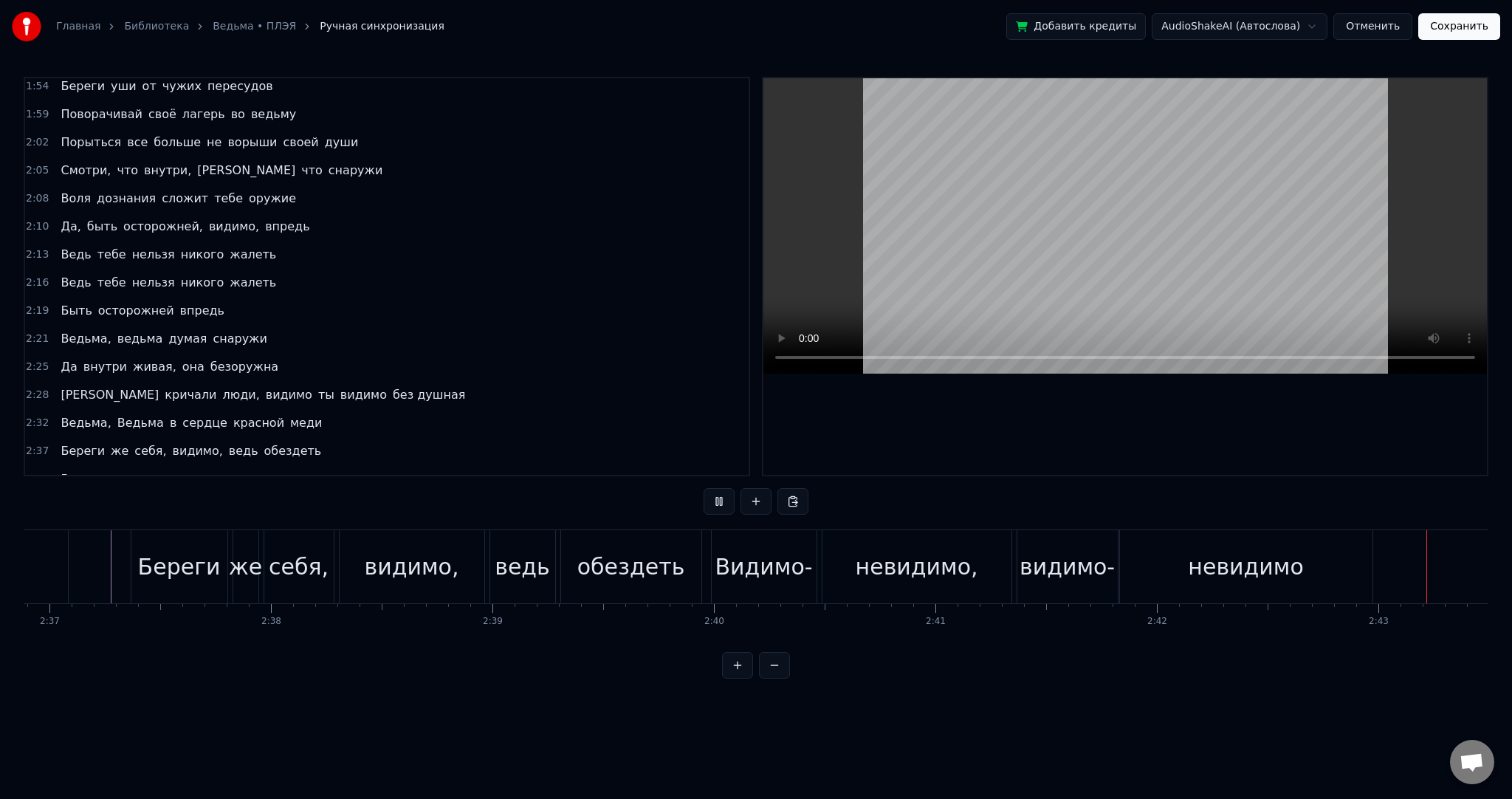
scroll to position [0, 36097]
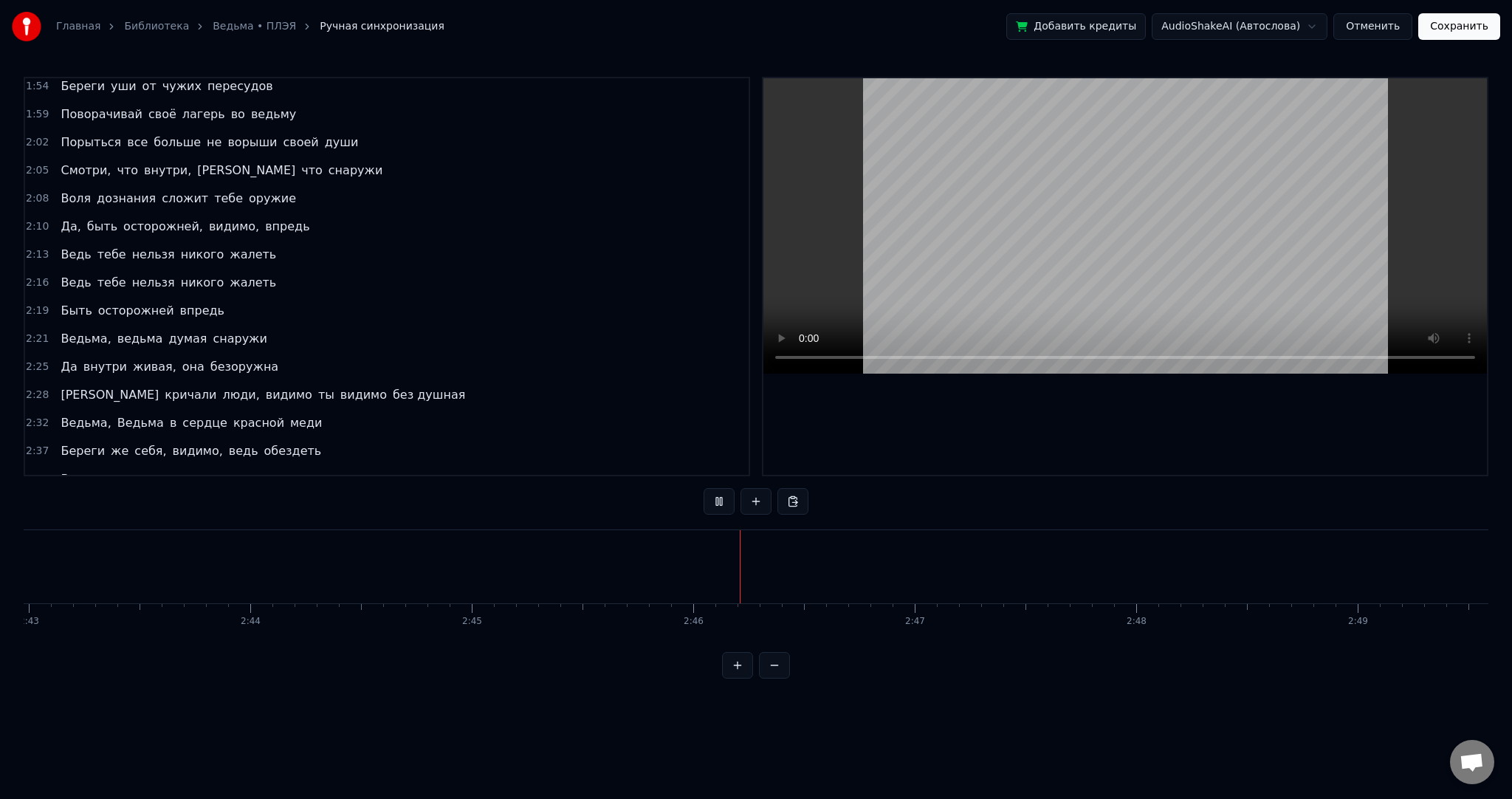
click at [1485, 21] on button "Сохранить" at bounding box center [1459, 26] width 82 height 26
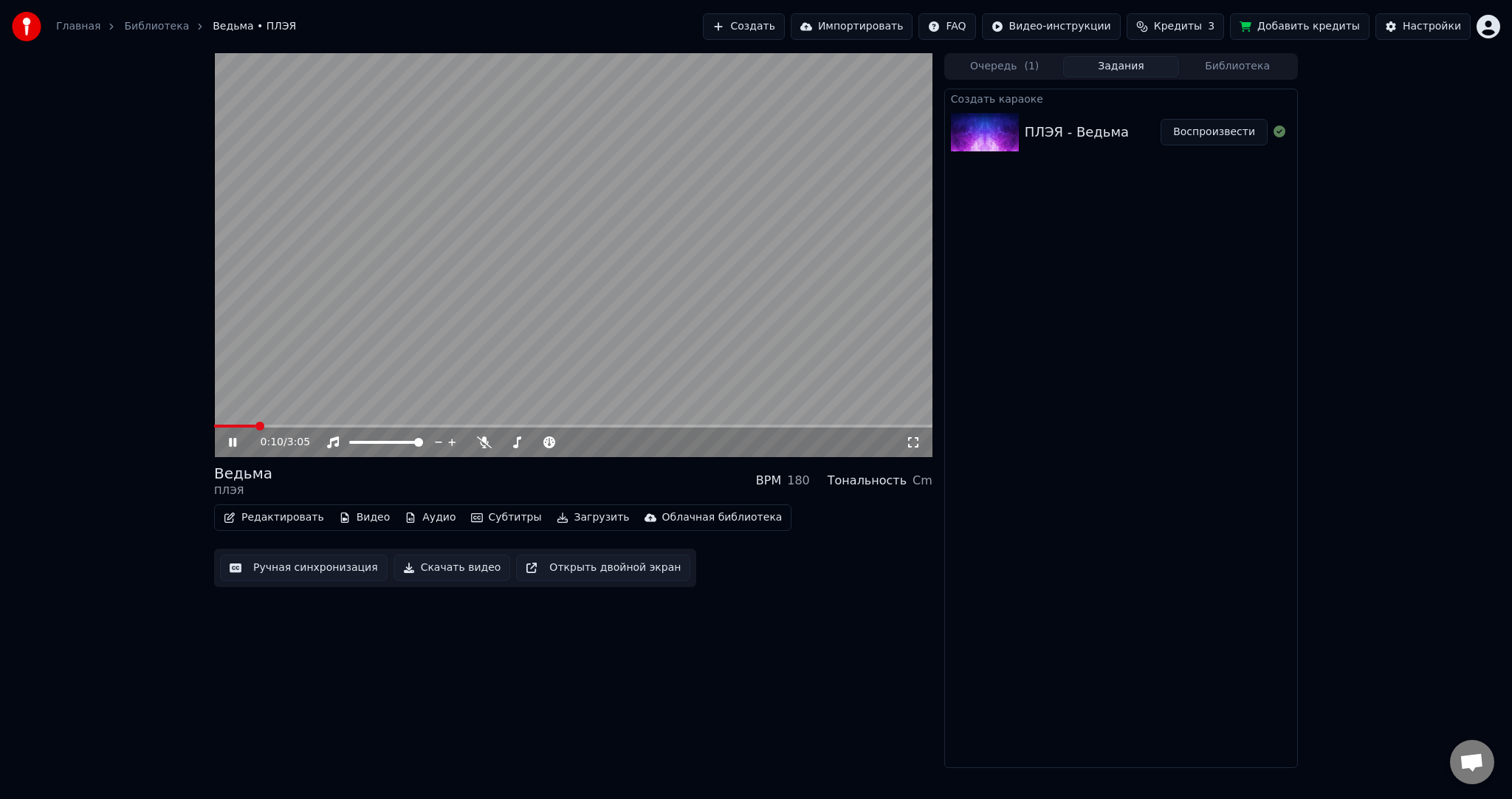
click at [619, 294] on video at bounding box center [573, 255] width 719 height 404
click at [653, 279] on video at bounding box center [573, 255] width 719 height 404
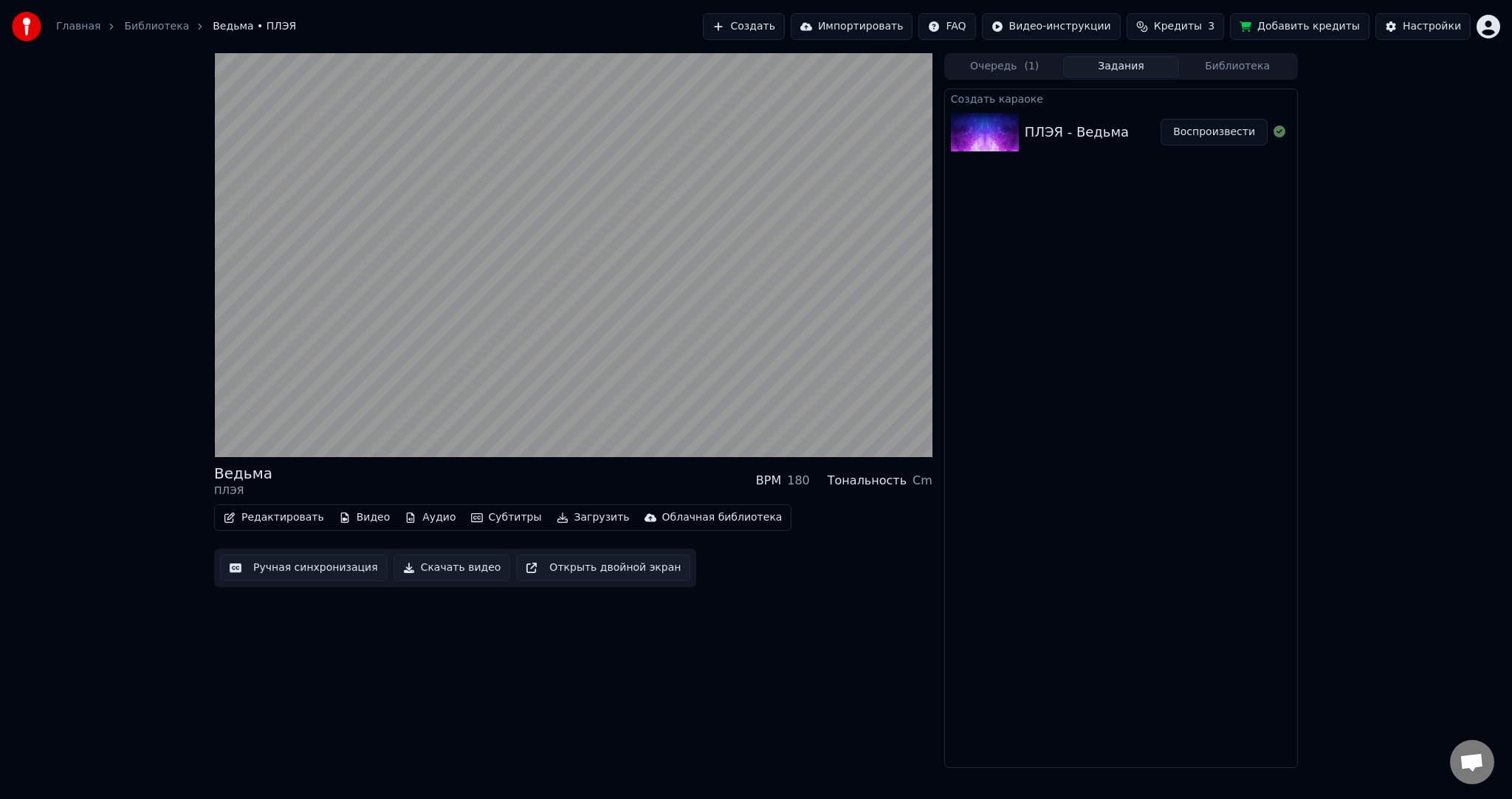
click at [653, 275] on video at bounding box center [573, 255] width 719 height 404
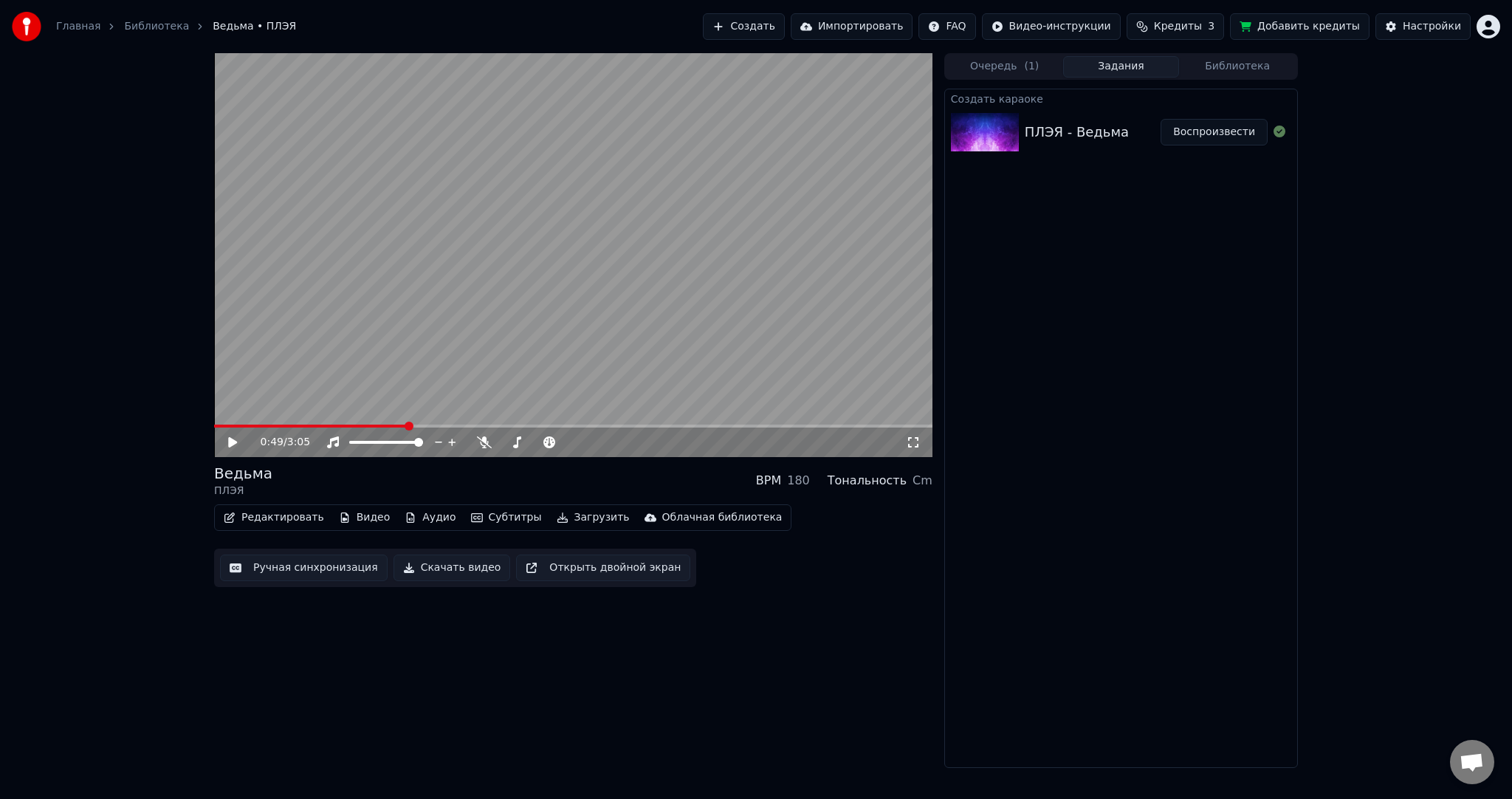
click at [568, 316] on video at bounding box center [573, 255] width 719 height 404
click at [614, 304] on video at bounding box center [573, 255] width 719 height 404
click at [550, 520] on button "Загрузить" at bounding box center [593, 518] width 85 height 21
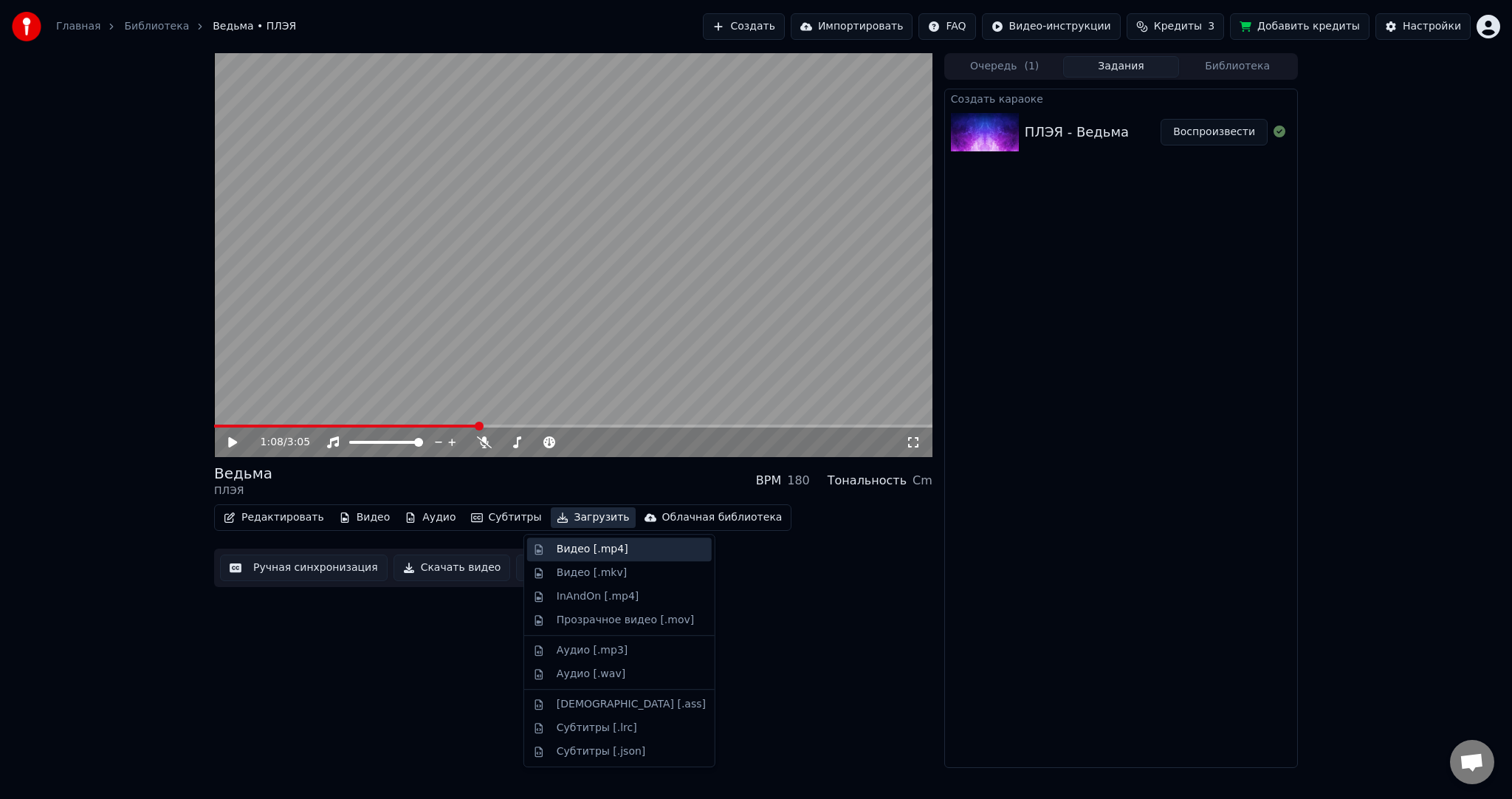
click at [567, 550] on div "Видео [.mp4]" at bounding box center [593, 549] width 72 height 15
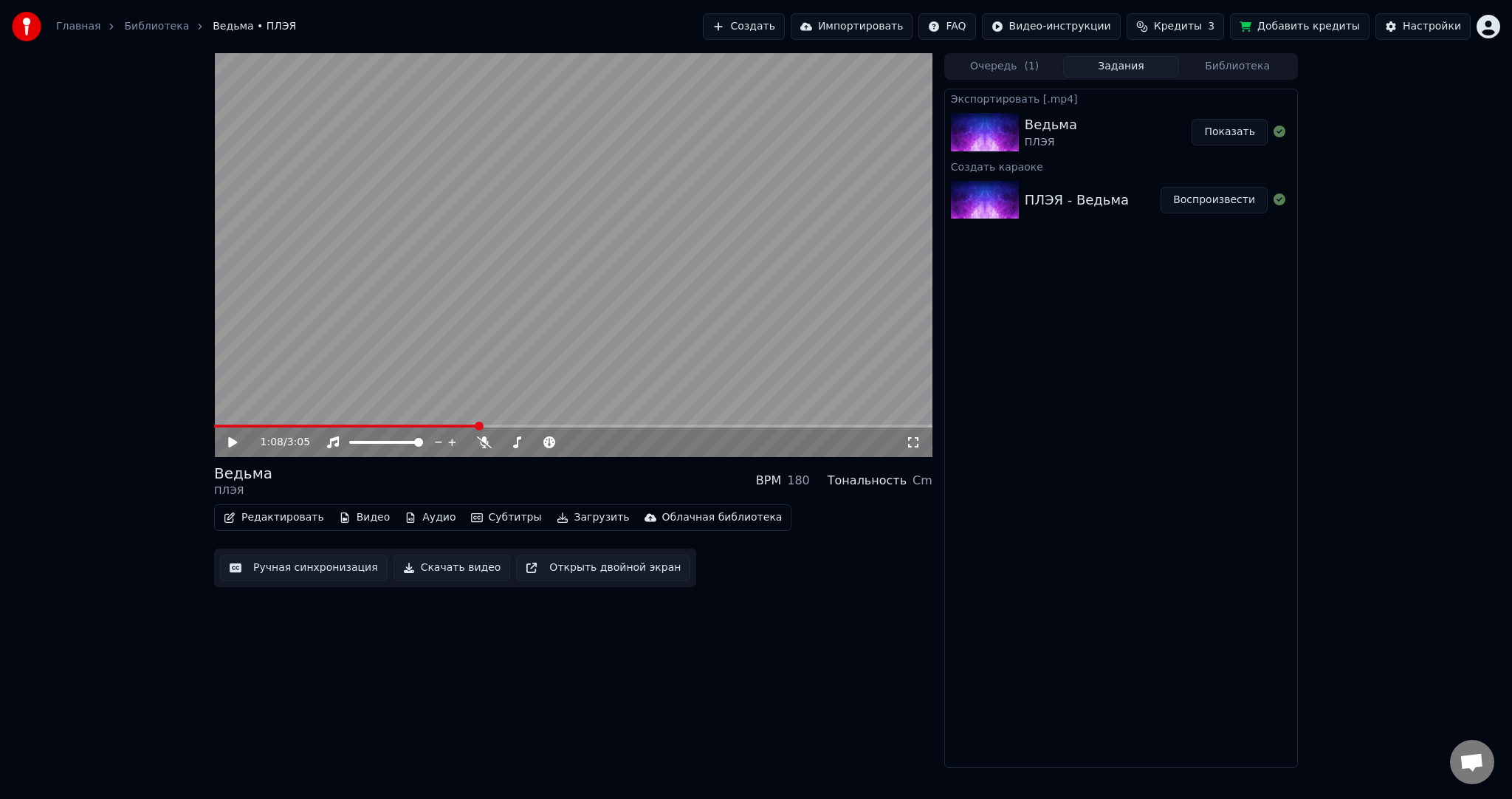
click at [493, 237] on video at bounding box center [573, 255] width 719 height 404
click at [509, 280] on video at bounding box center [573, 255] width 719 height 404
click at [1487, 30] on html "Главная Библиотека Ведьма • ПЛЭЯ Создать Импортировать FAQ Видео-инструкции Кре…" at bounding box center [756, 399] width 1512 height 799
click at [1450, 174] on div "Выйти" at bounding box center [1423, 185] width 170 height 24
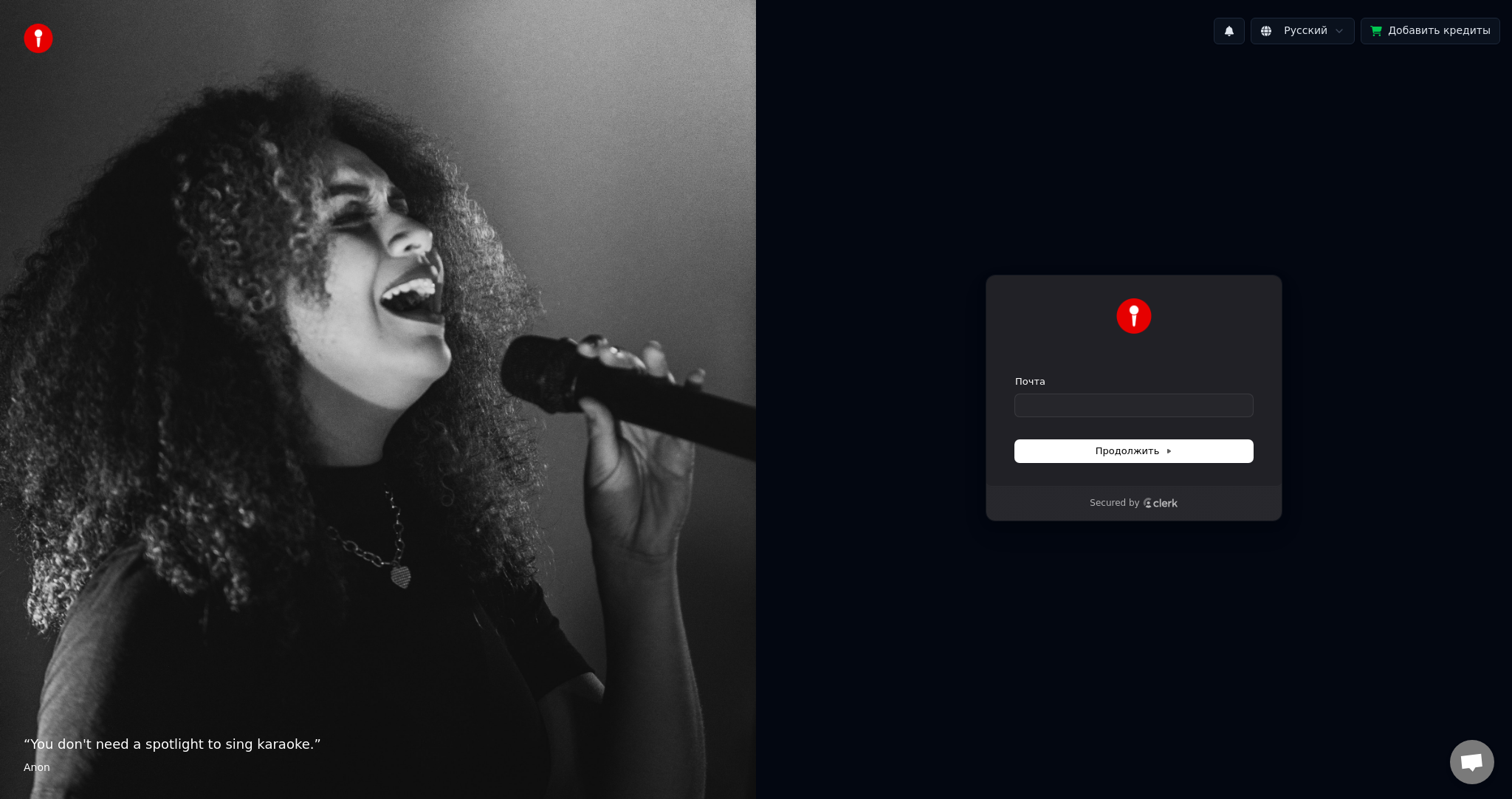
click at [1125, 418] on form "Почта Продолжить" at bounding box center [1133, 418] width 238 height 87
click at [1114, 414] on input "Почта" at bounding box center [1133, 405] width 238 height 22
paste input "**********"
click at [1015, 375] on button "submit" at bounding box center [1015, 375] width 0 height 0
type input "**********"
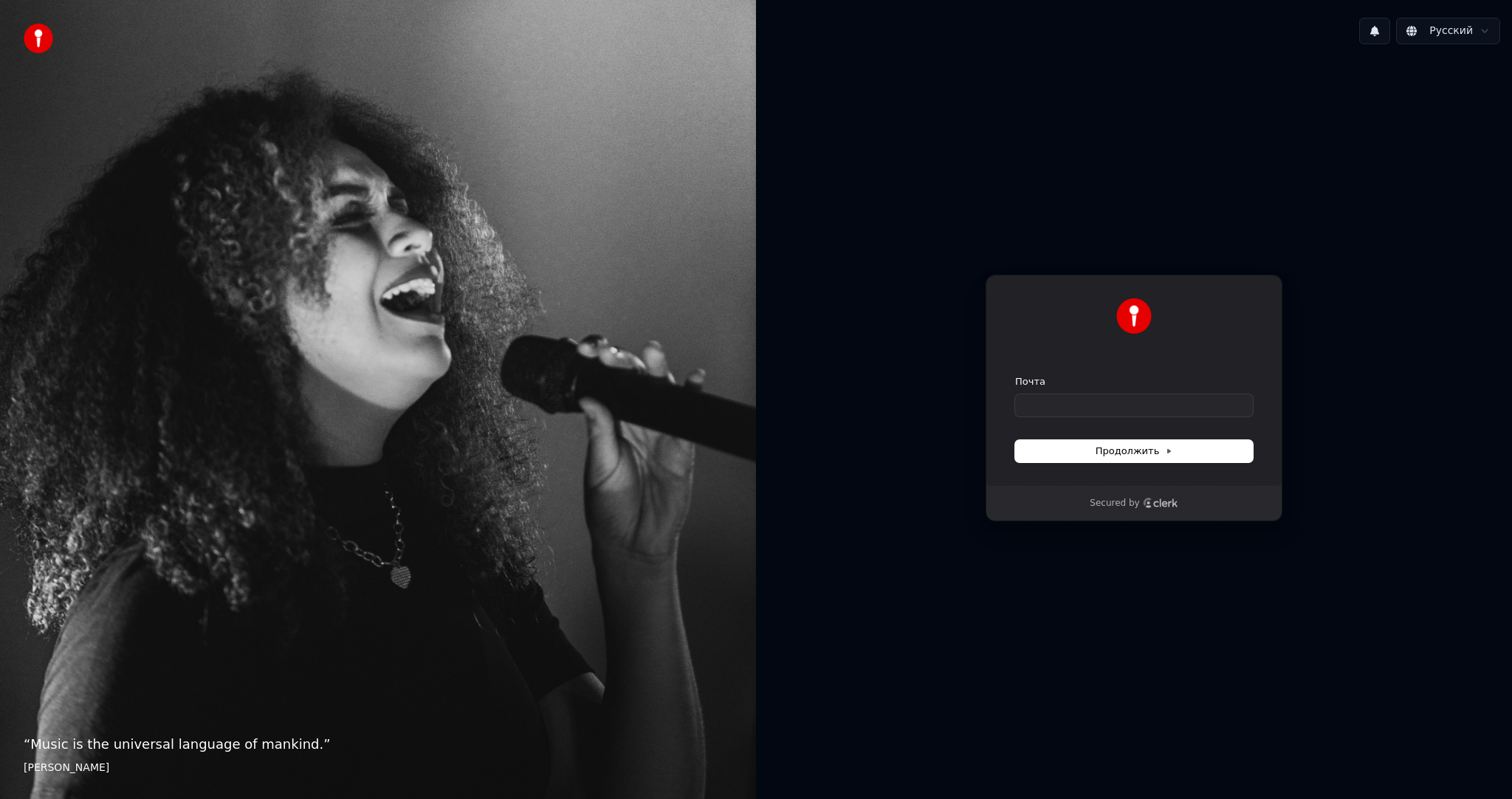
click at [1042, 391] on div "Почта" at bounding box center [1133, 396] width 238 height 41
click at [1033, 399] on input "Почта" at bounding box center [1133, 405] width 238 height 22
paste input "**********"
click at [1015, 375] on button "submit" at bounding box center [1015, 375] width 0 height 0
type input "**********"
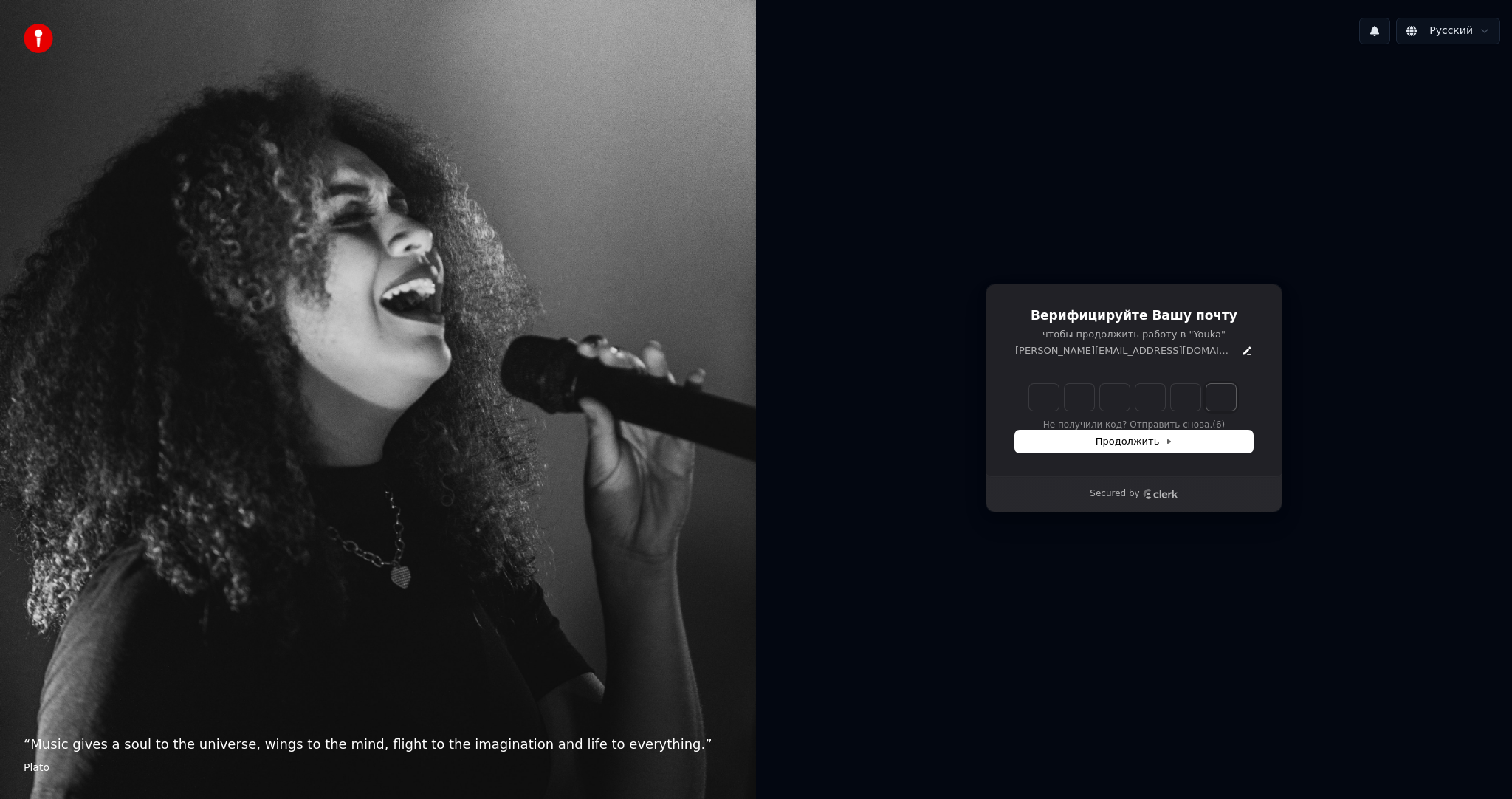
paste input "*"
type input "******"
type input "*"
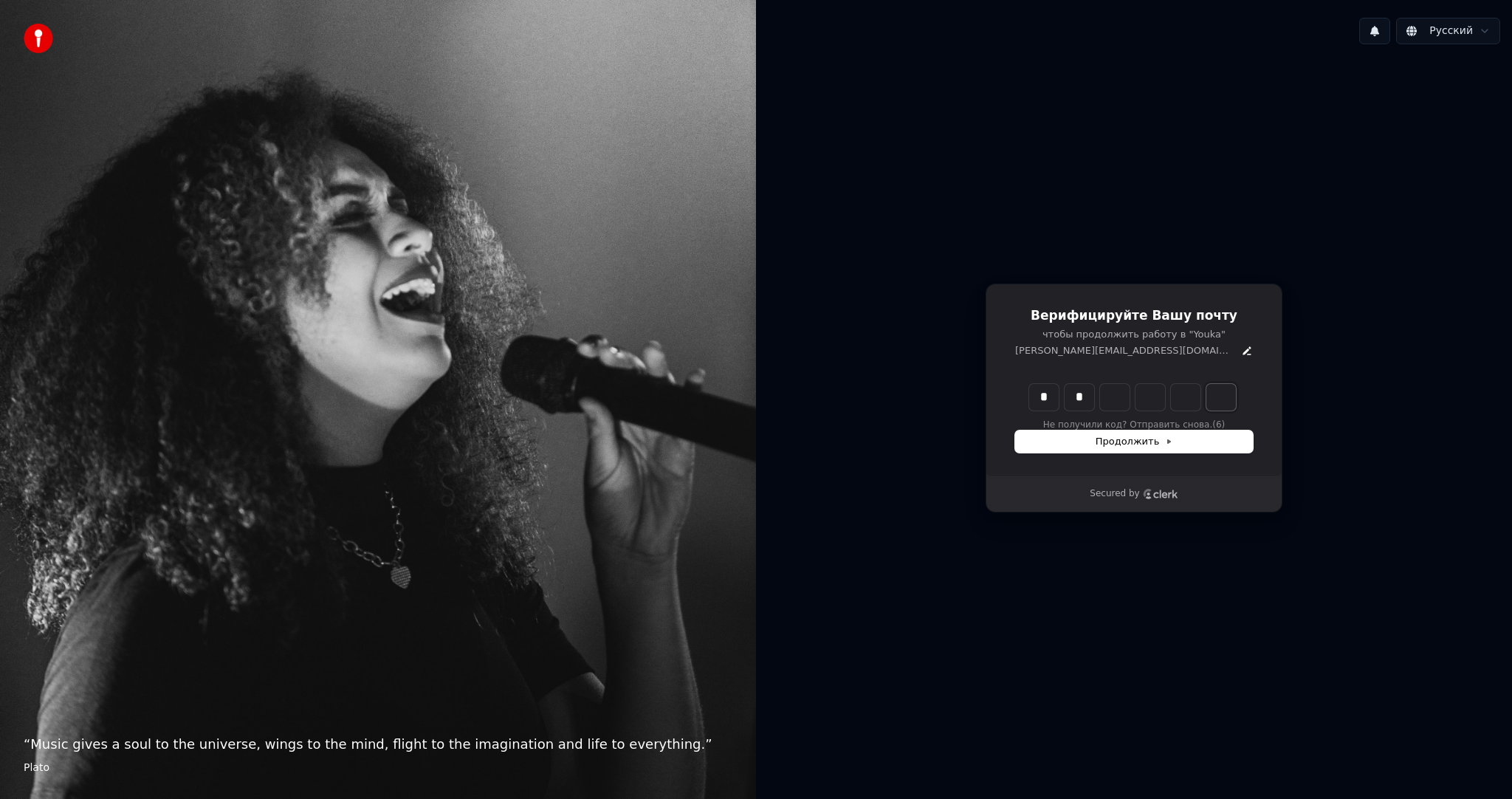
type input "*"
